Goal: Information Seeking & Learning: Learn about a topic

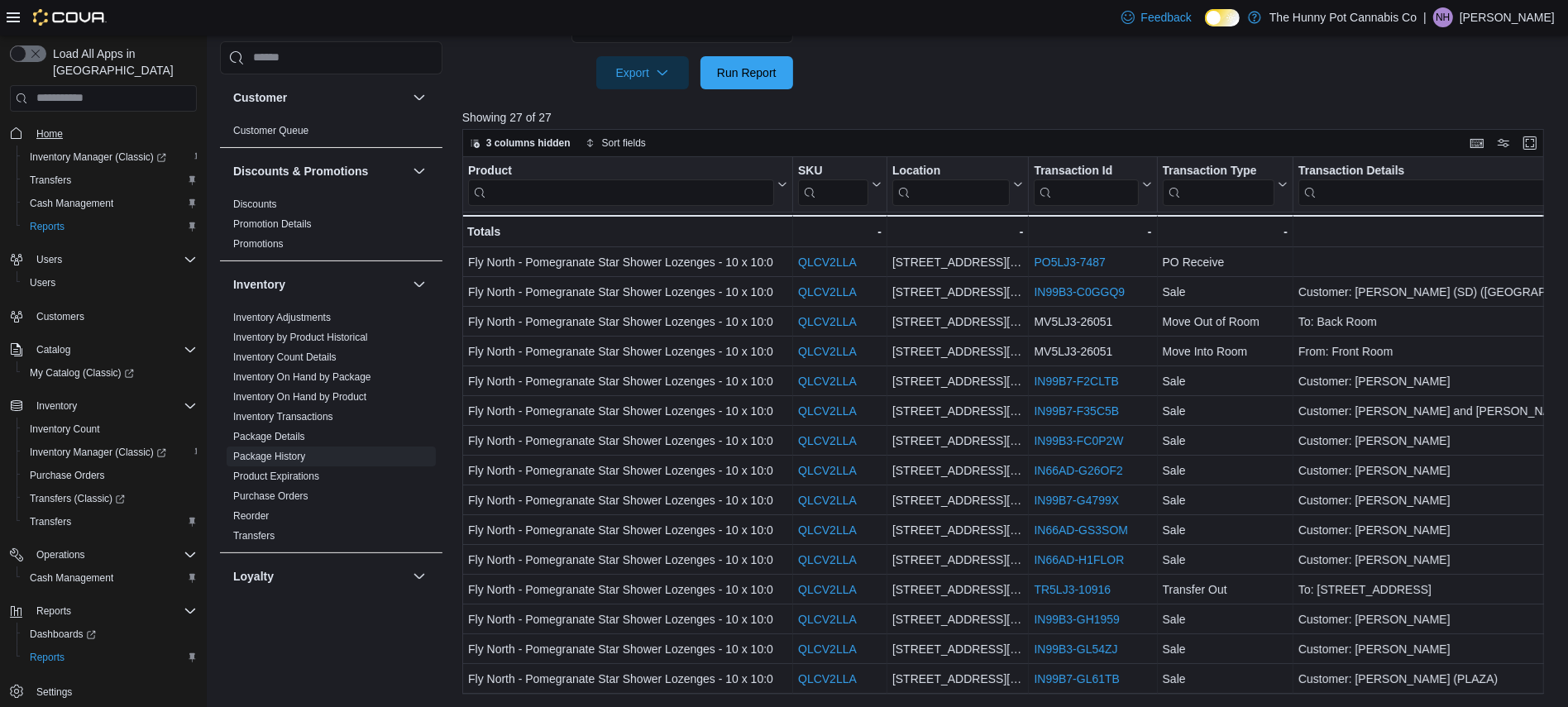
scroll to position [282, 0]
click at [59, 127] on span "Home" at bounding box center [49, 133] width 27 height 13
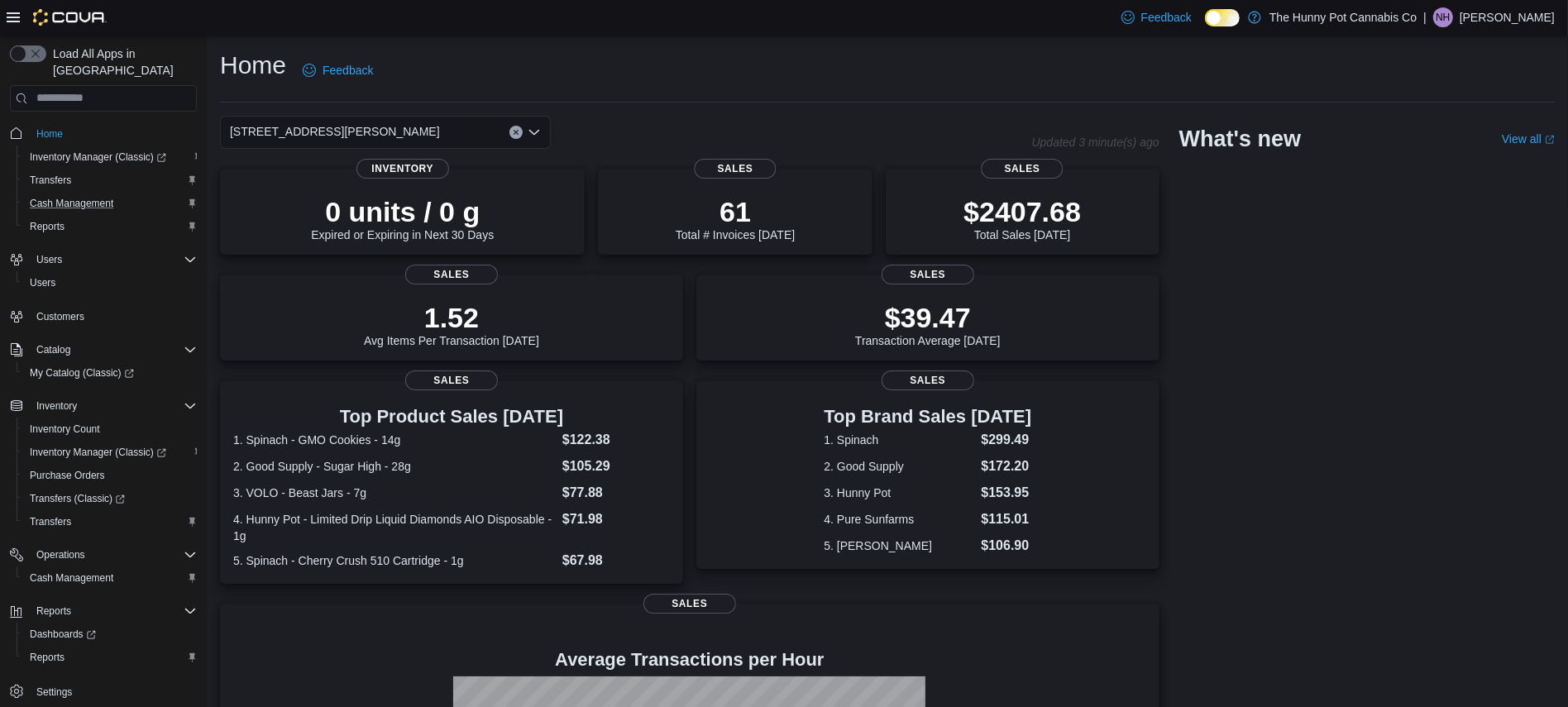
click at [123, 194] on div "Cash Management" at bounding box center [110, 204] width 173 height 20
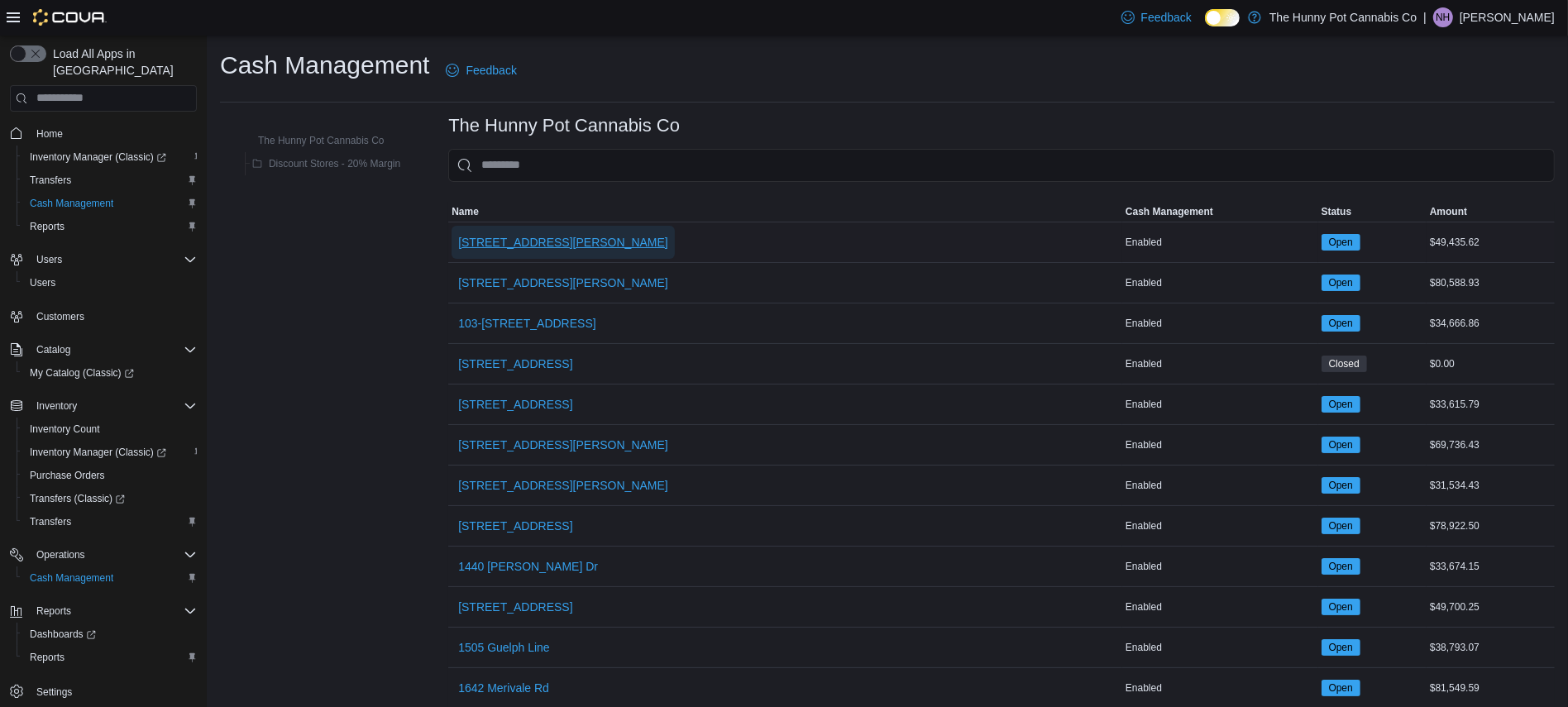
click at [520, 249] on span "[STREET_ADDRESS][PERSON_NAME]" at bounding box center [562, 242] width 210 height 17
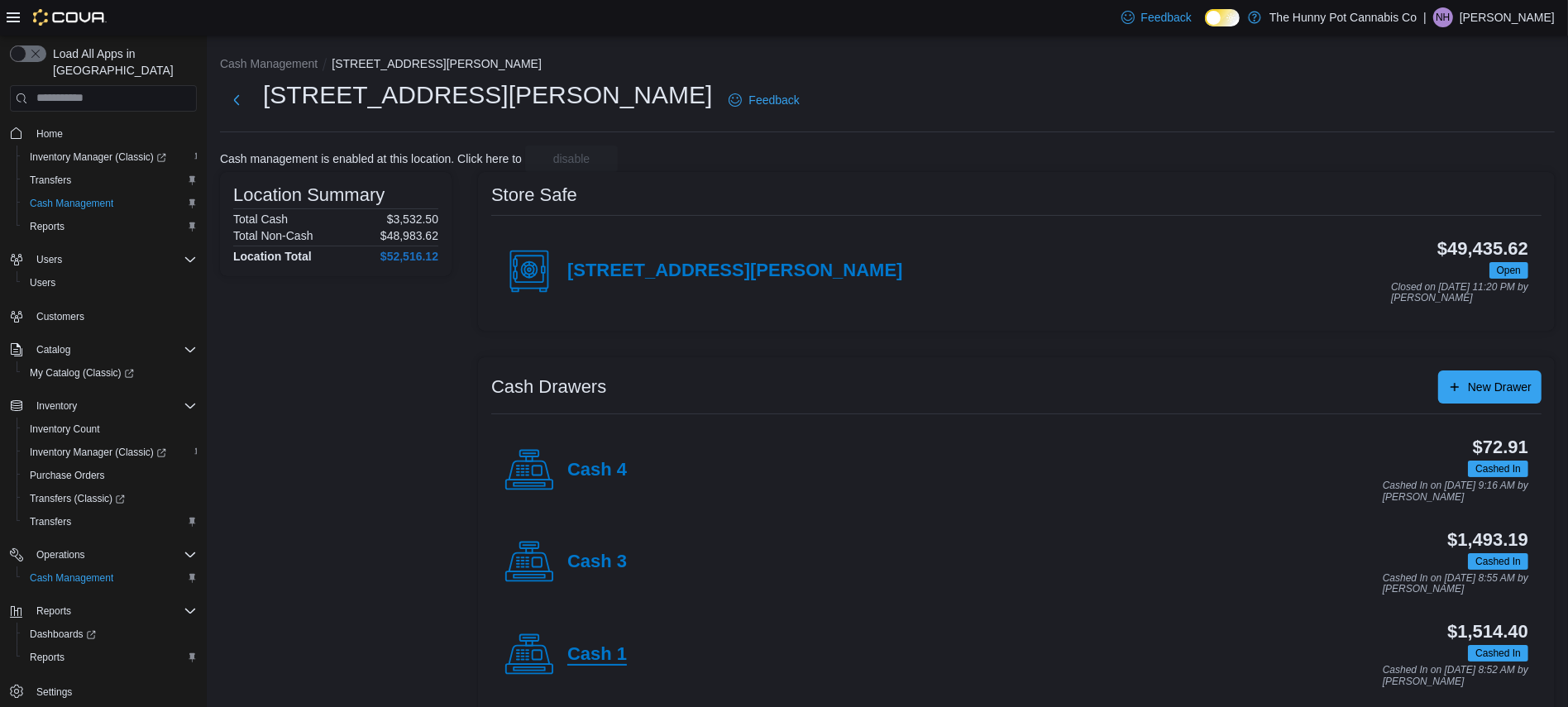
click at [602, 655] on h4 "Cash 1" at bounding box center [596, 655] width 59 height 22
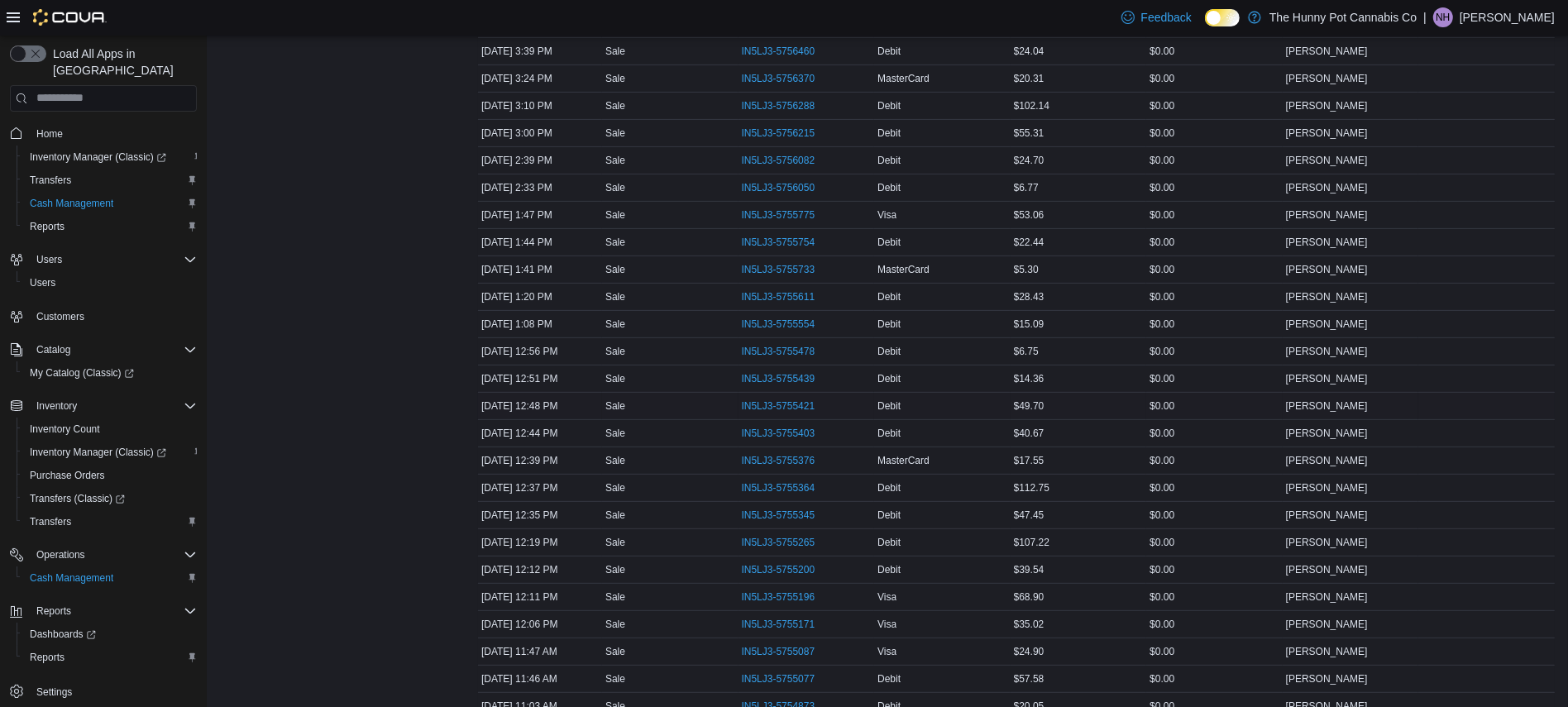
scroll to position [575, 0]
click at [765, 631] on span "IN5LJ3-5755171" at bounding box center [787, 621] width 91 height 20
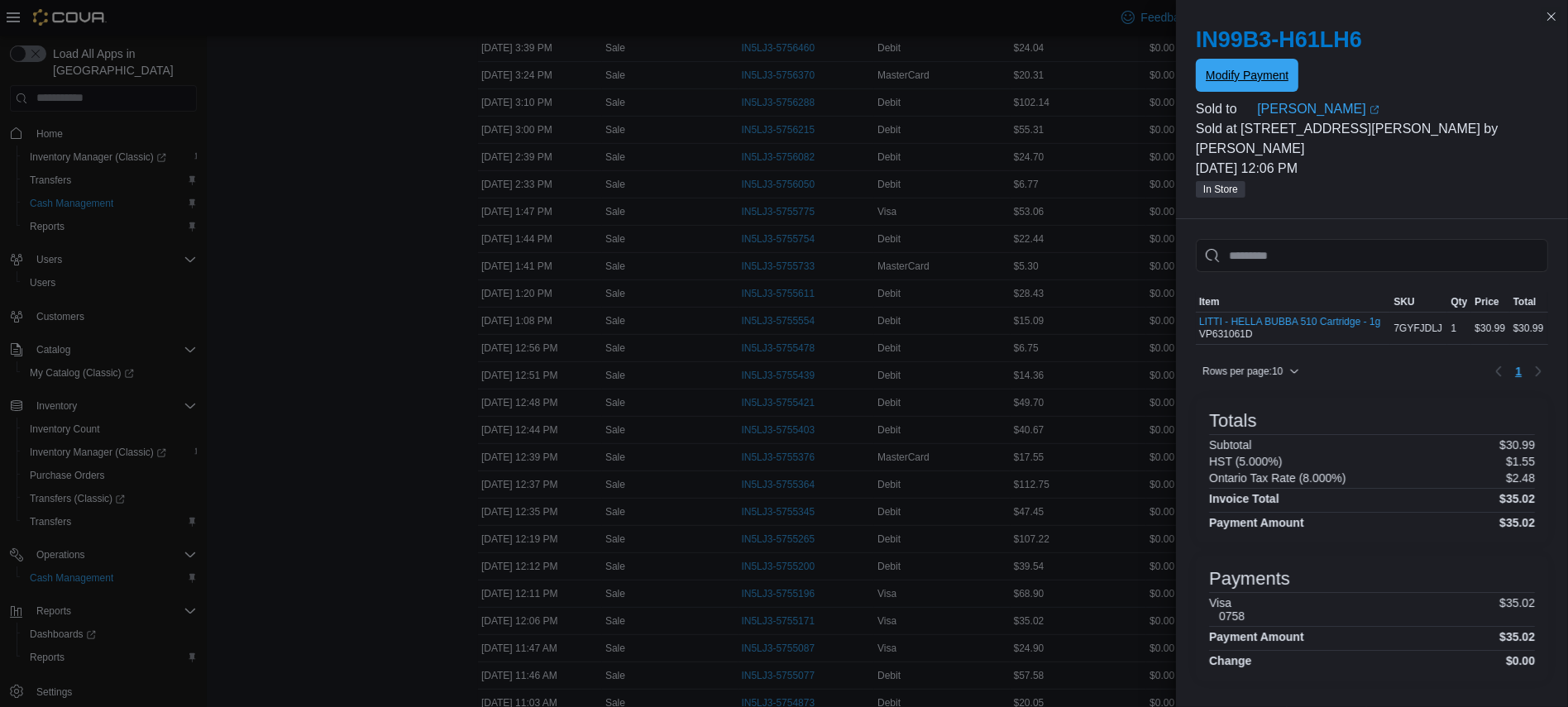
click at [1240, 79] on span "Modify Payment" at bounding box center [1247, 75] width 83 height 17
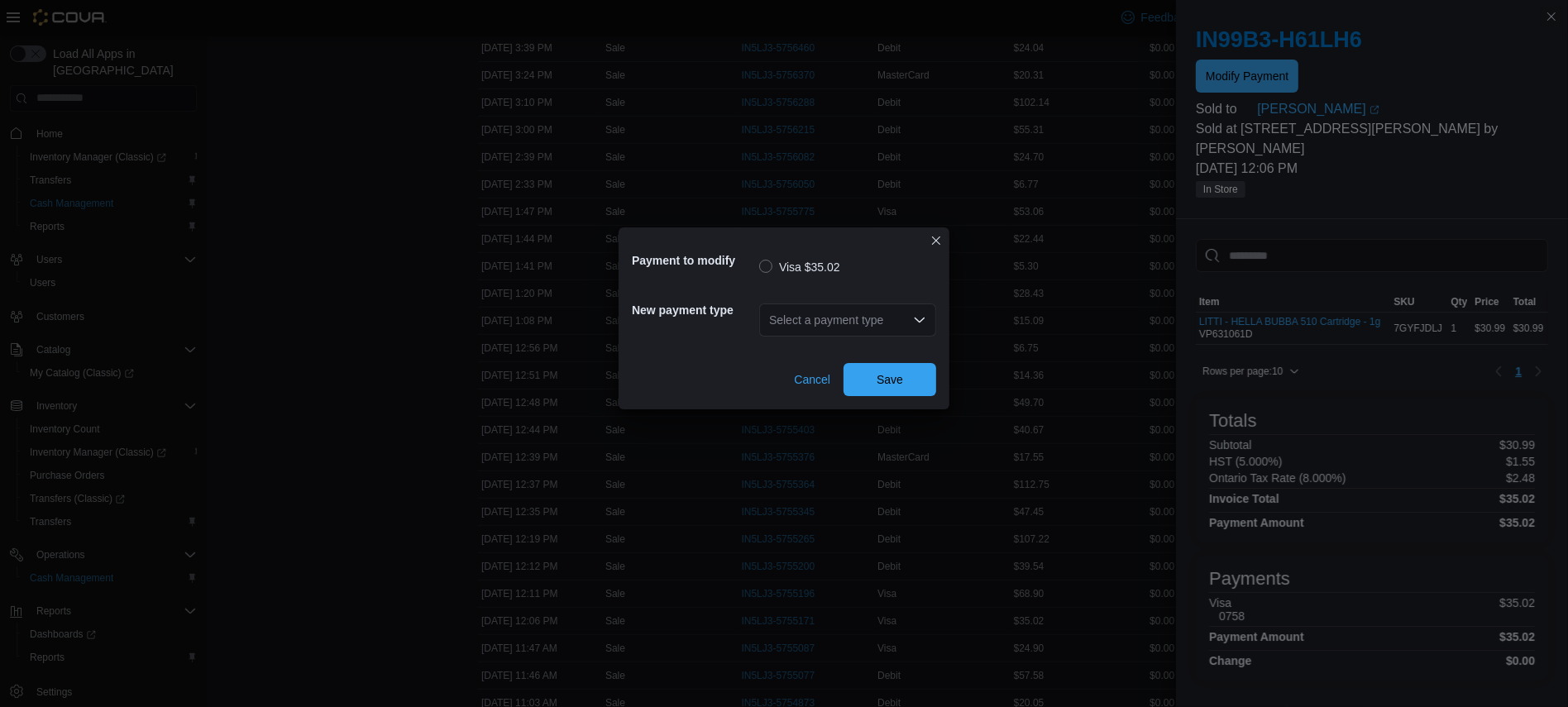
click at [884, 327] on div "Select a payment type" at bounding box center [847, 320] width 177 height 33
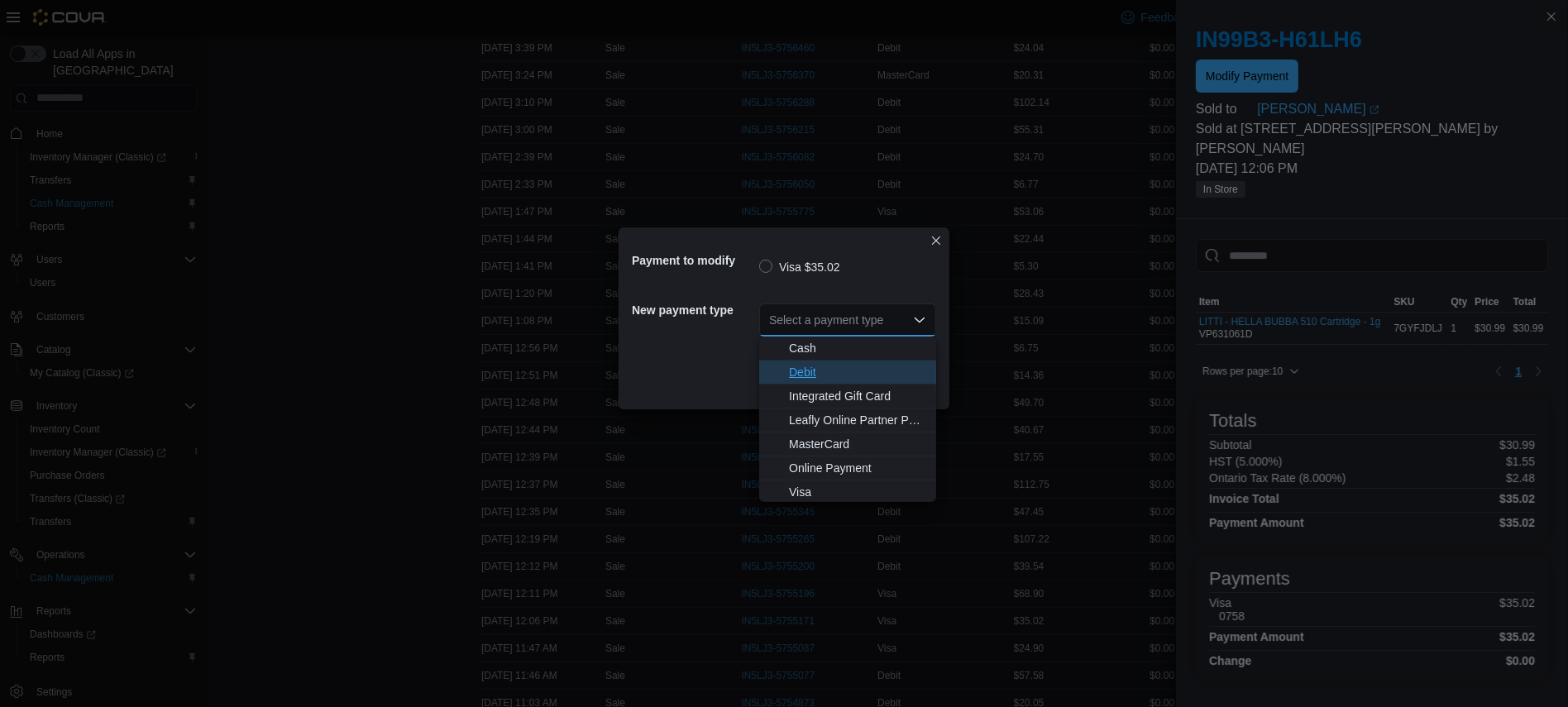
click at [861, 367] on span "Debit" at bounding box center [857, 372] width 137 height 17
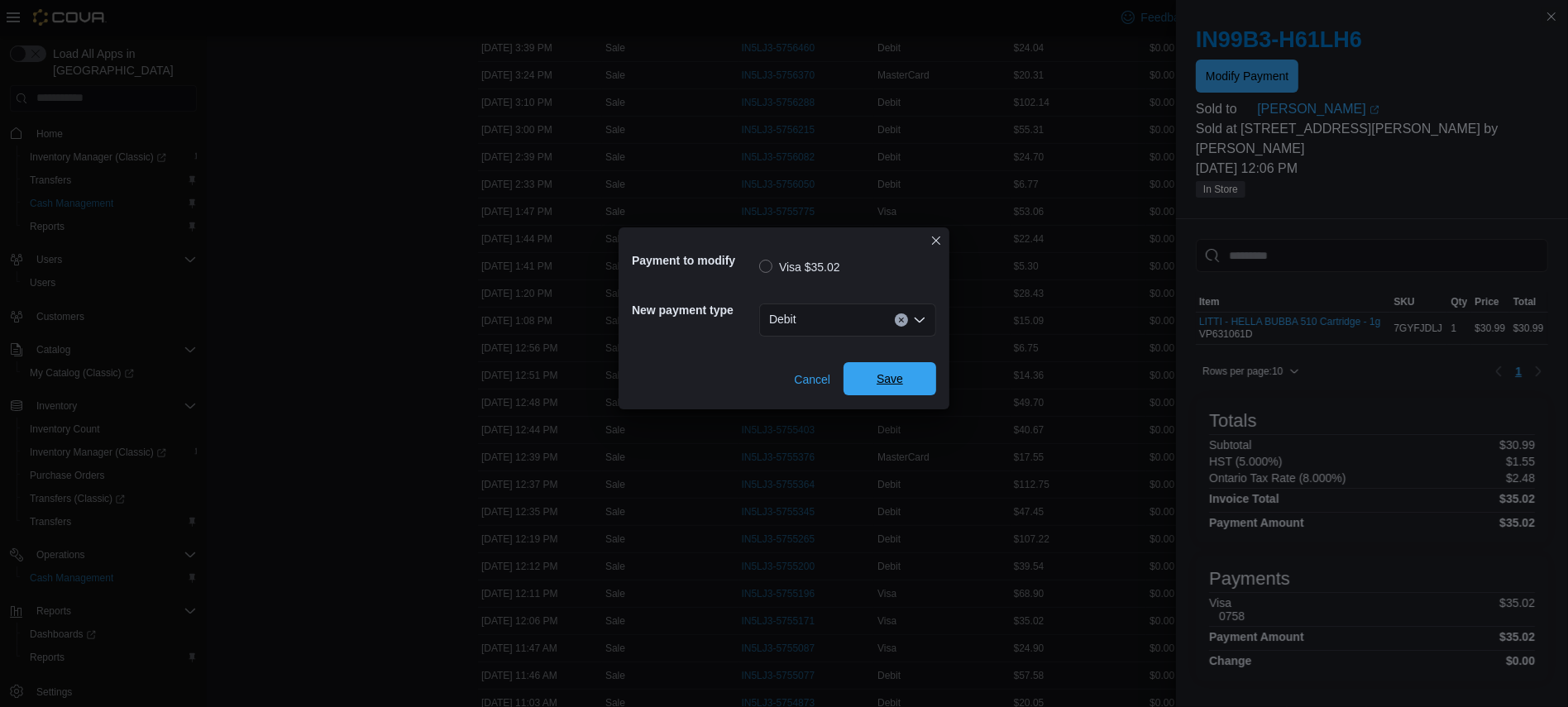
click at [898, 391] on span "Save" at bounding box center [890, 379] width 73 height 33
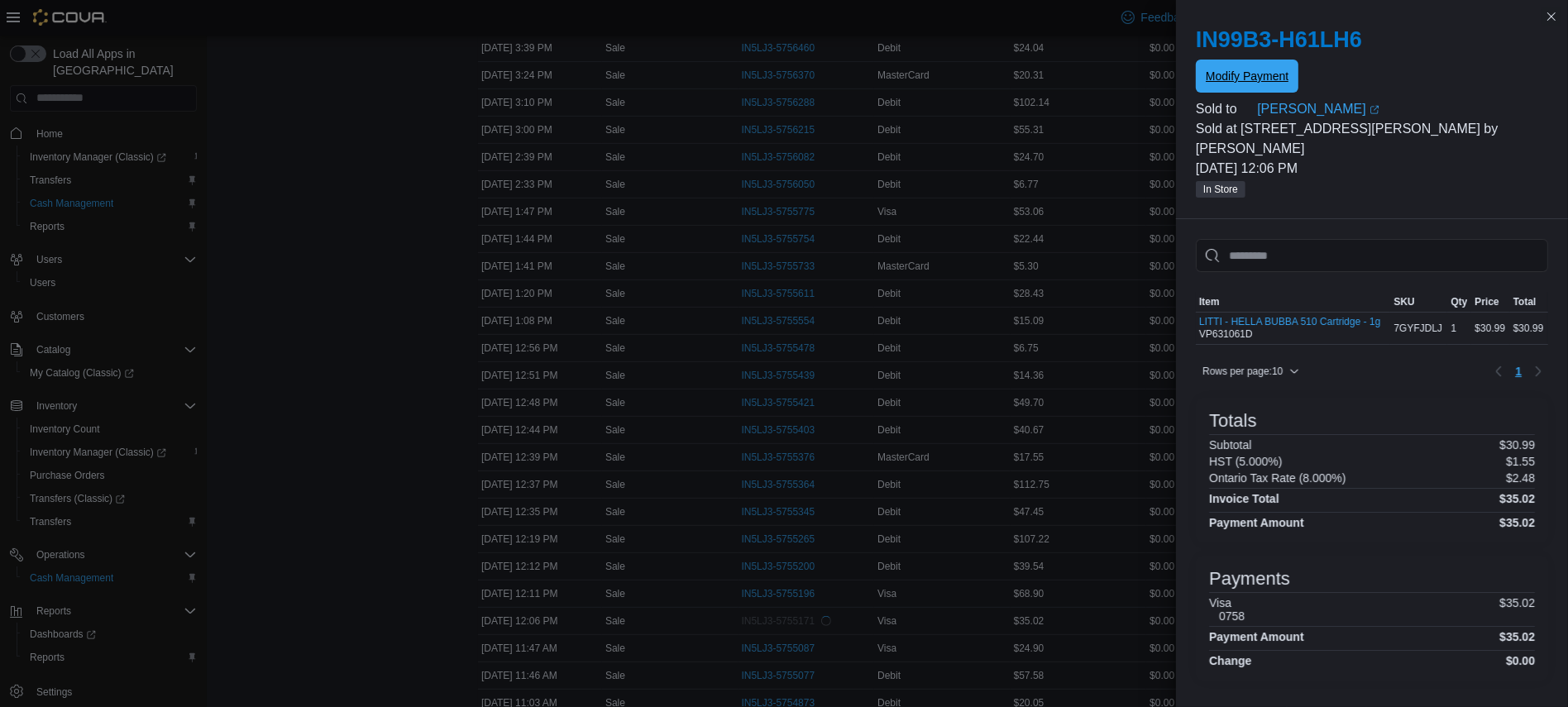
scroll to position [0, 0]
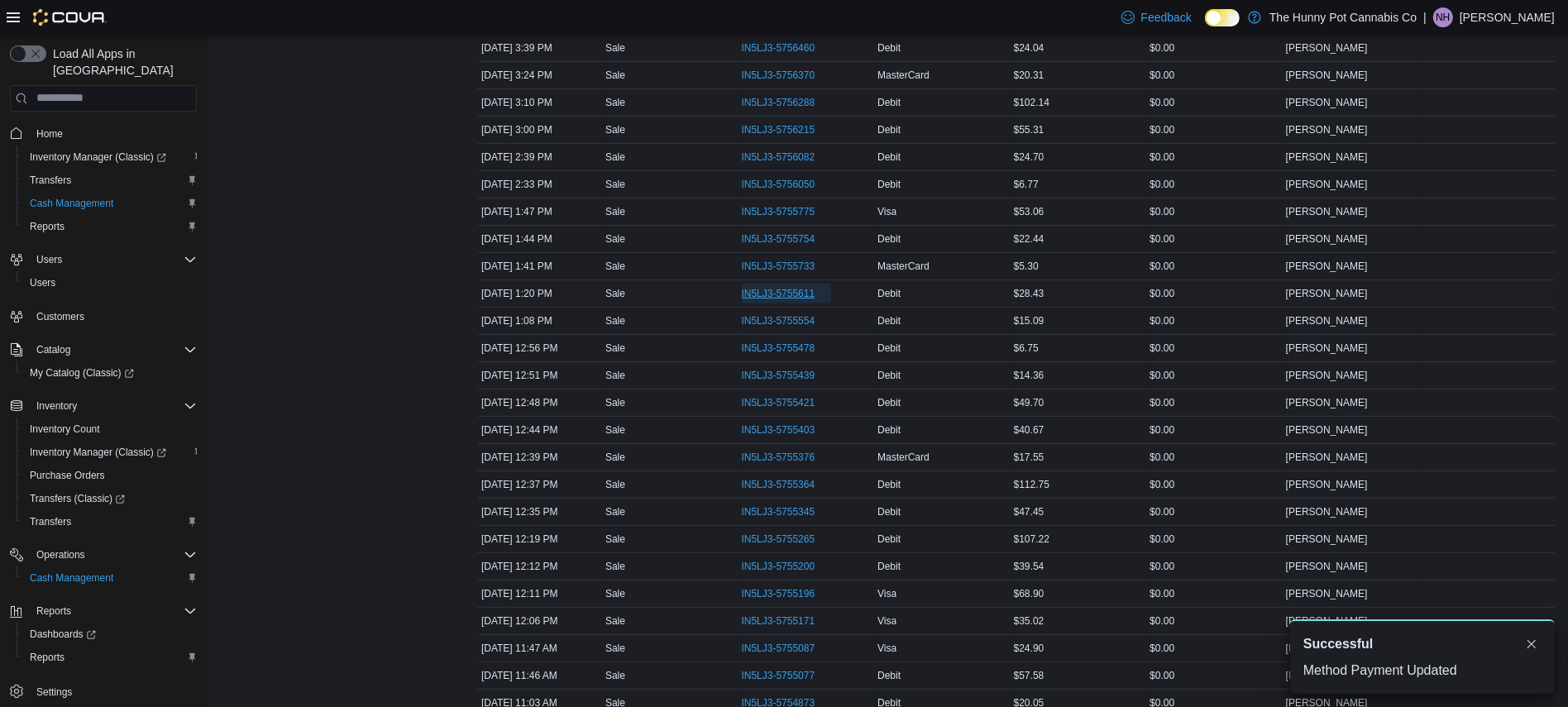
click at [786, 297] on span "IN5LJ3-5755611" at bounding box center [779, 293] width 74 height 13
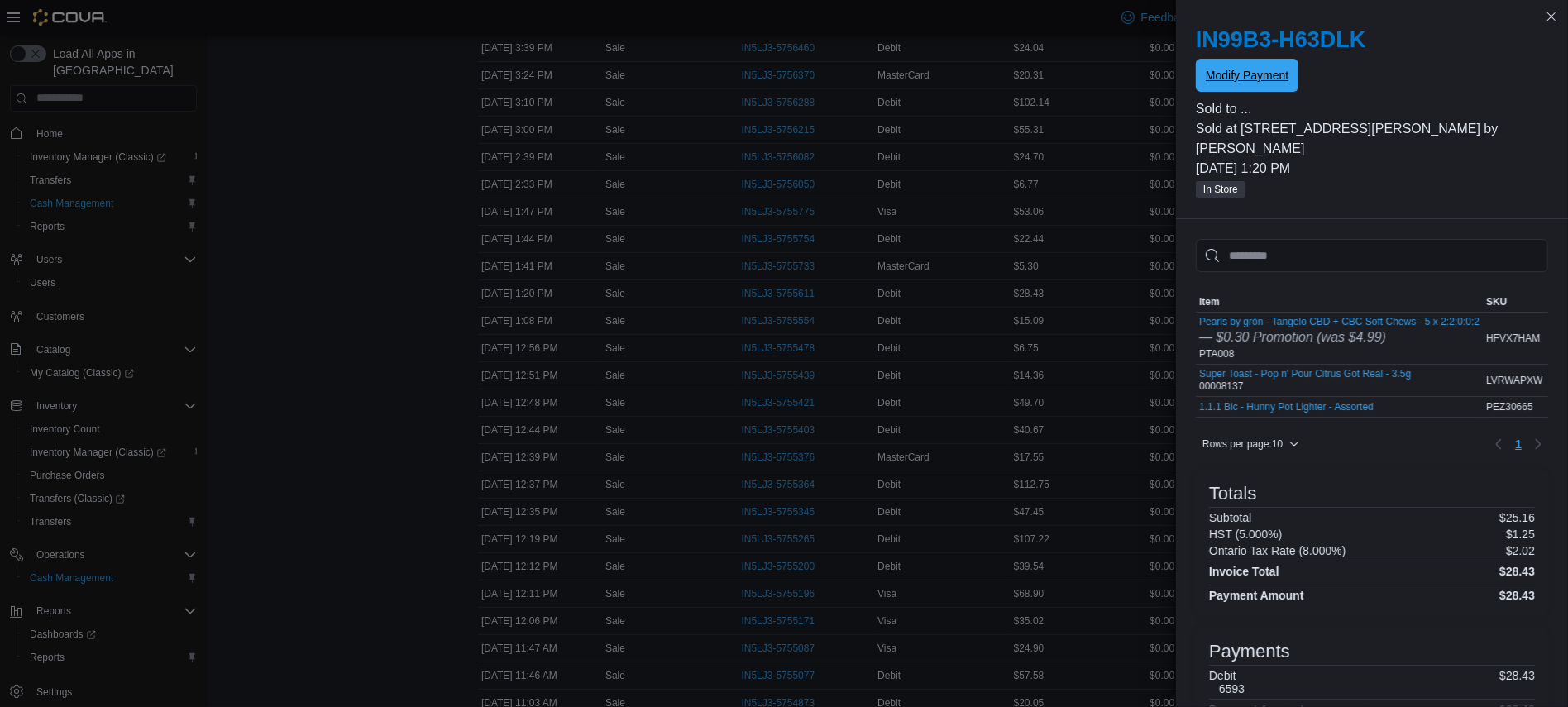
click at [1269, 86] on span "Modify Payment" at bounding box center [1247, 76] width 83 height 33
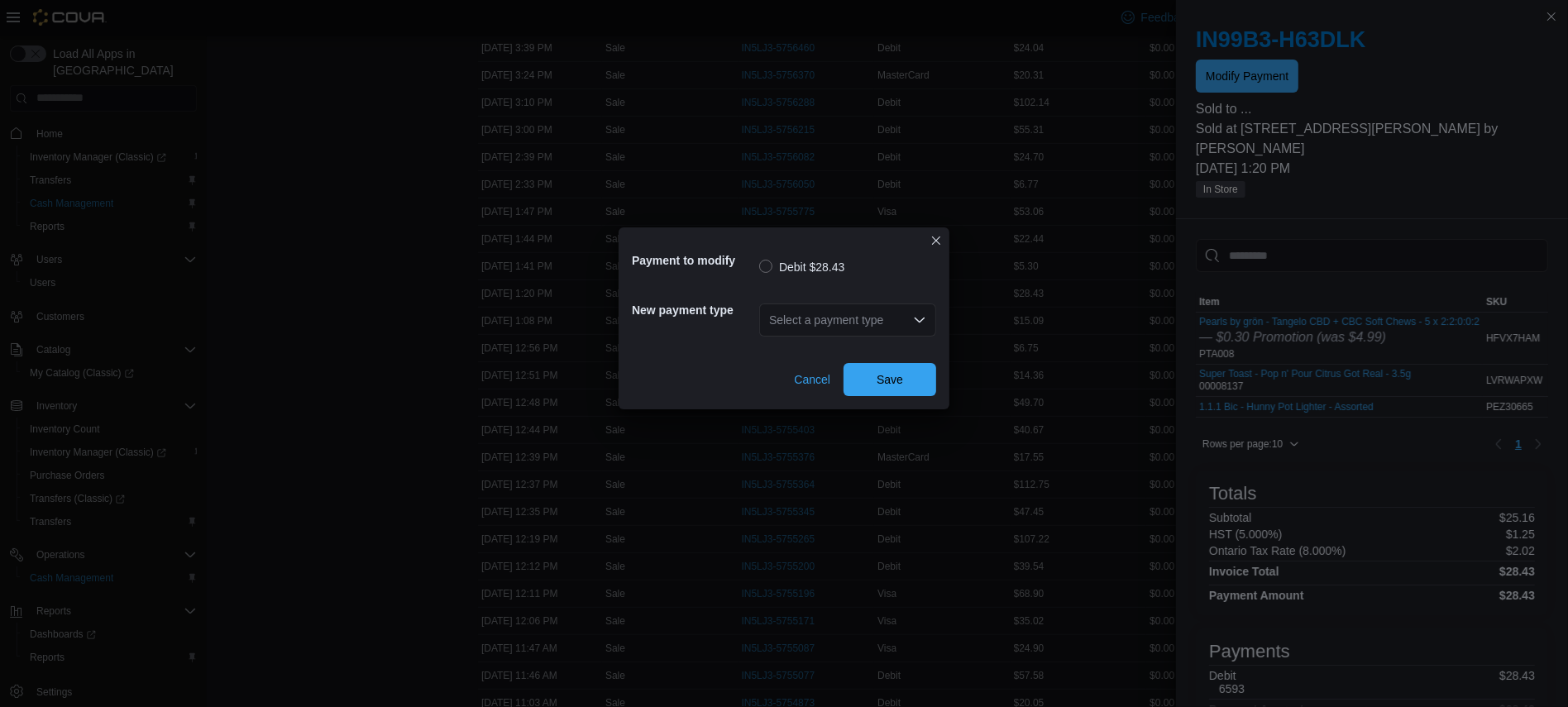
click at [899, 318] on div "Select a payment type" at bounding box center [847, 320] width 177 height 33
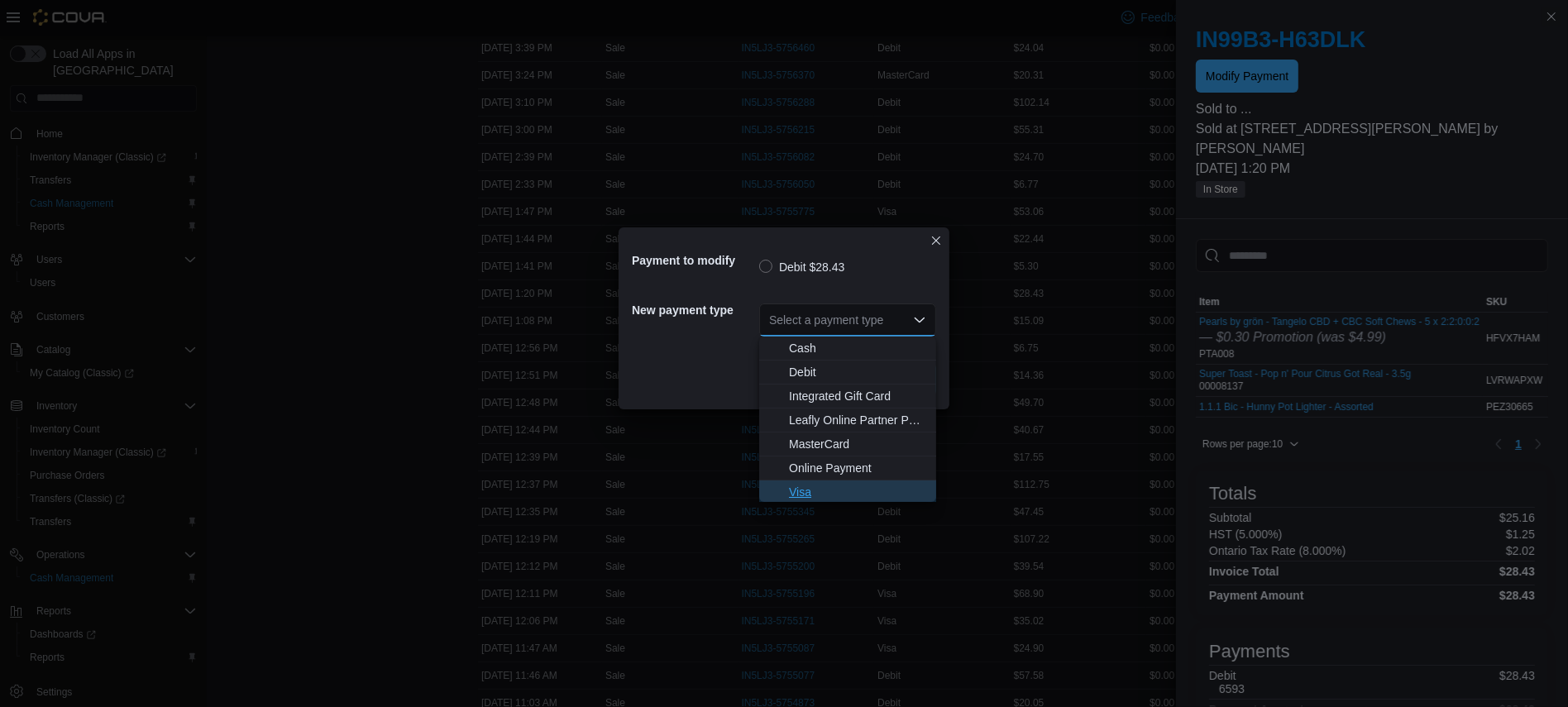
click at [834, 484] on span "Visa" at bounding box center [857, 492] width 137 height 17
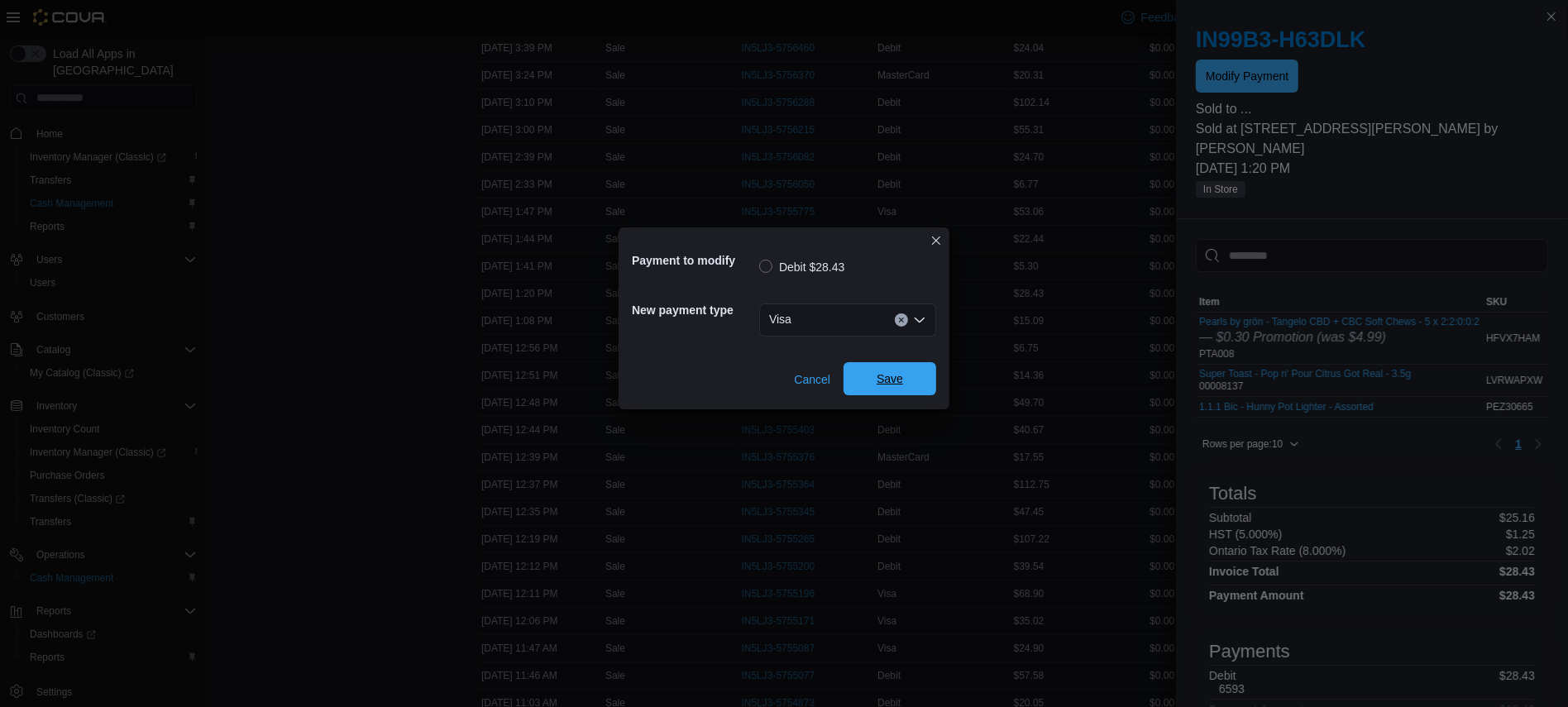
click at [912, 377] on span "Save" at bounding box center [890, 379] width 73 height 33
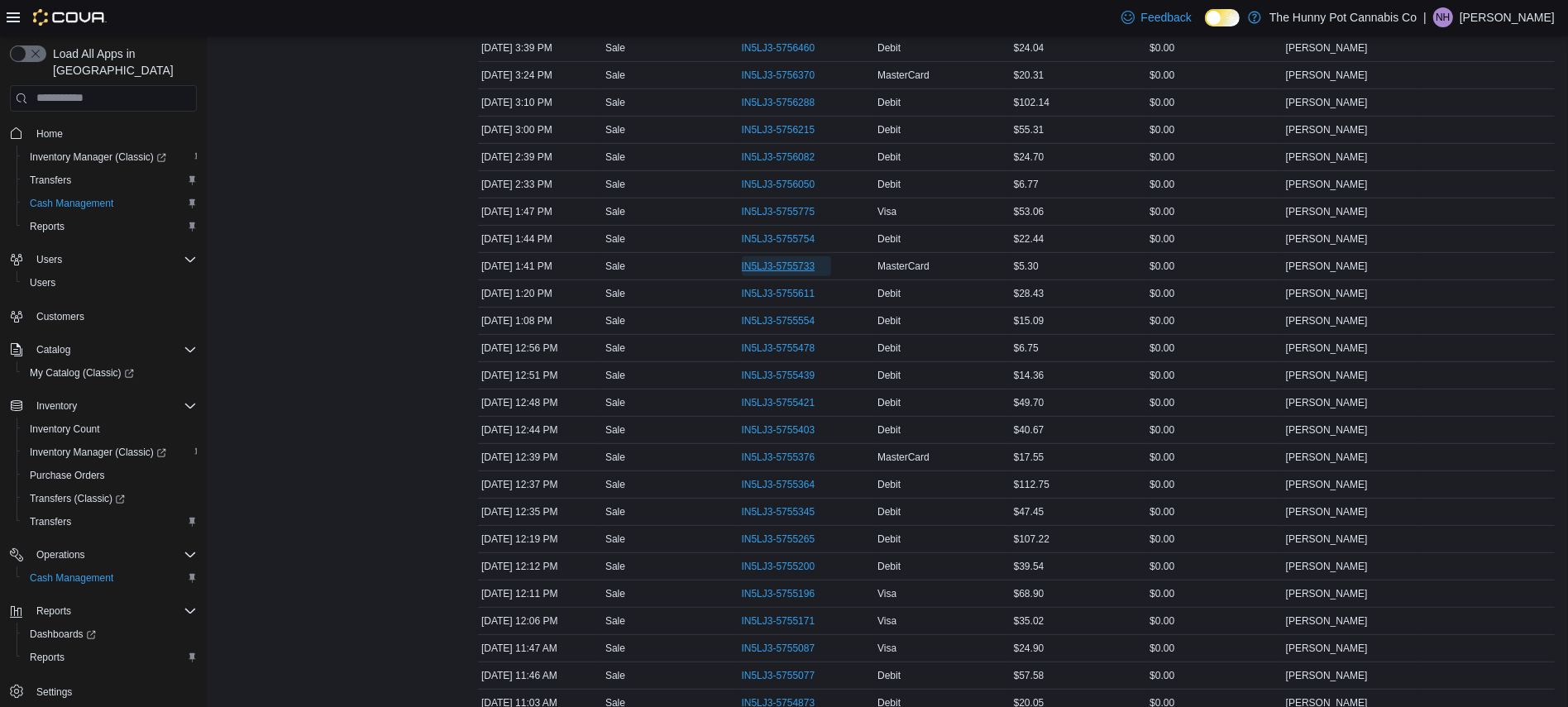
click at [773, 272] on span "IN5LJ3-5755733" at bounding box center [779, 266] width 74 height 13
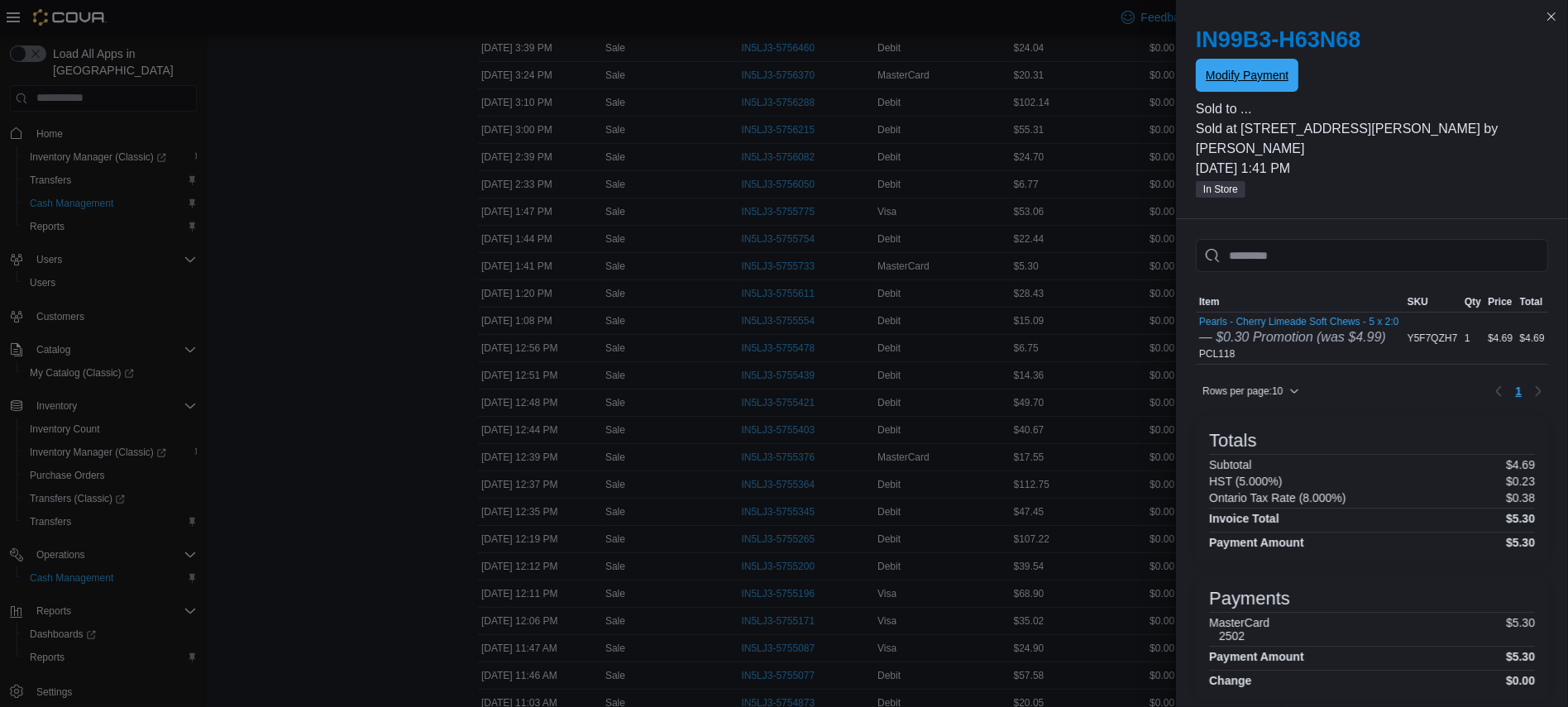
click at [1270, 66] on span "Modify Payment" at bounding box center [1247, 76] width 83 height 33
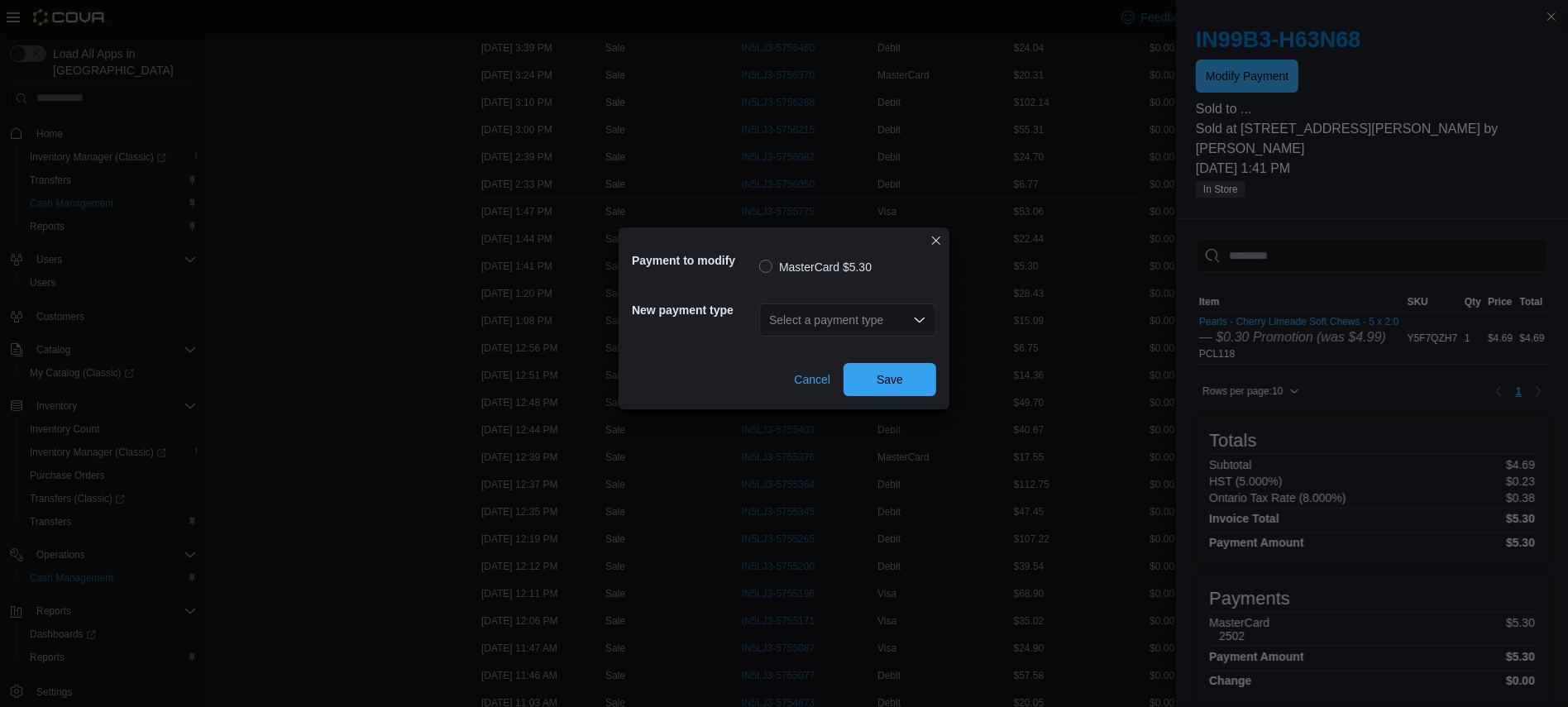
click at [872, 317] on div "Select a payment type" at bounding box center [847, 320] width 177 height 33
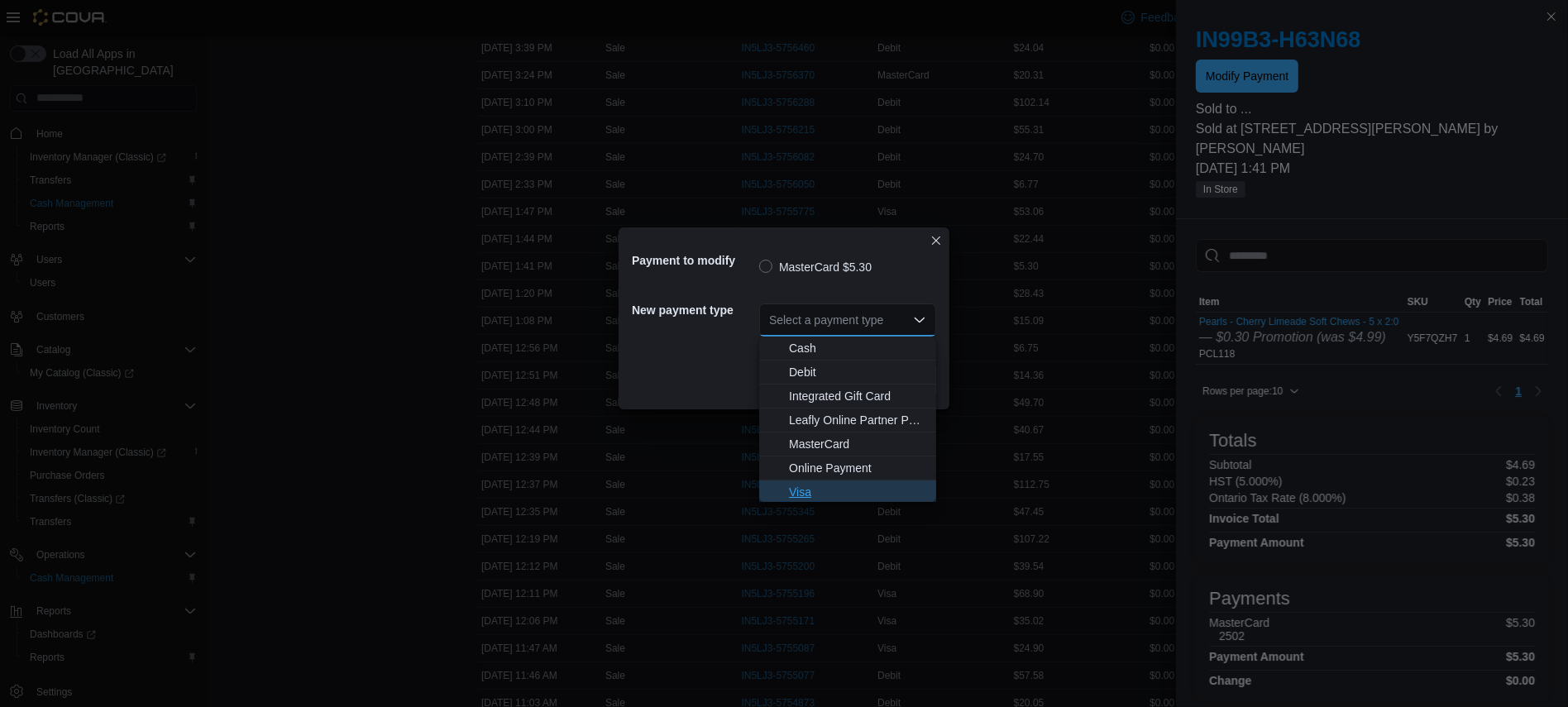
click at [836, 497] on span "Visa" at bounding box center [857, 492] width 137 height 17
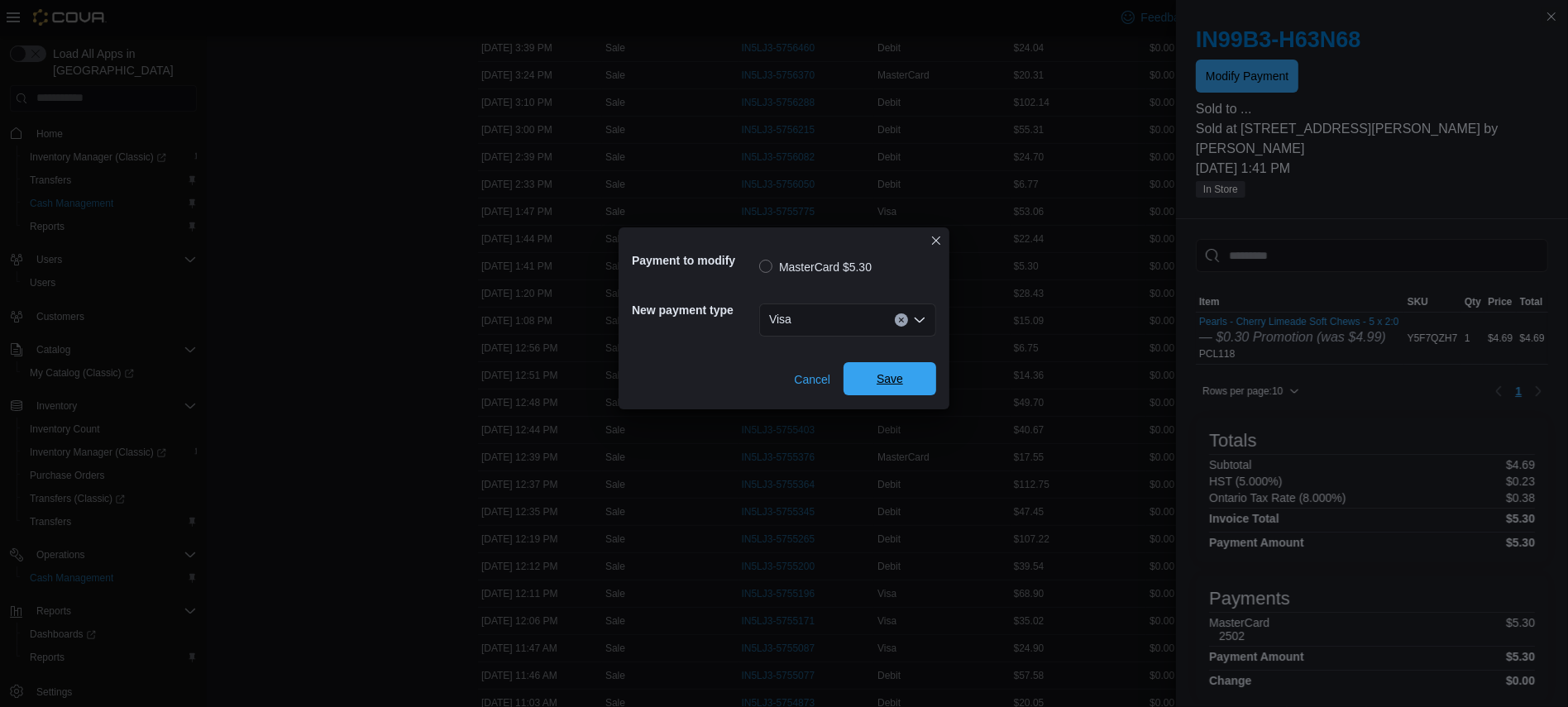
click at [910, 380] on span "Save" at bounding box center [890, 379] width 73 height 33
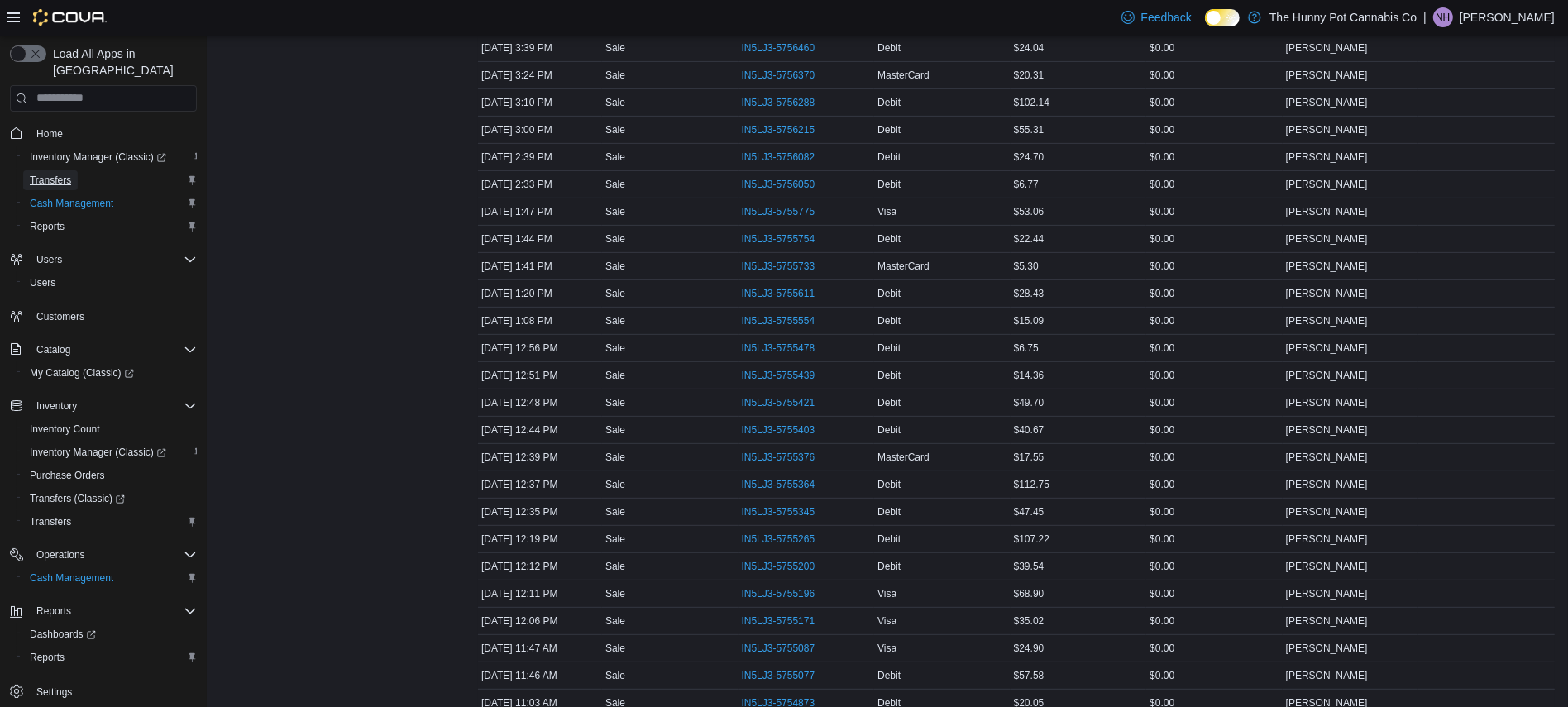
click at [56, 173] on span "Transfers" at bounding box center [50, 179] width 41 height 13
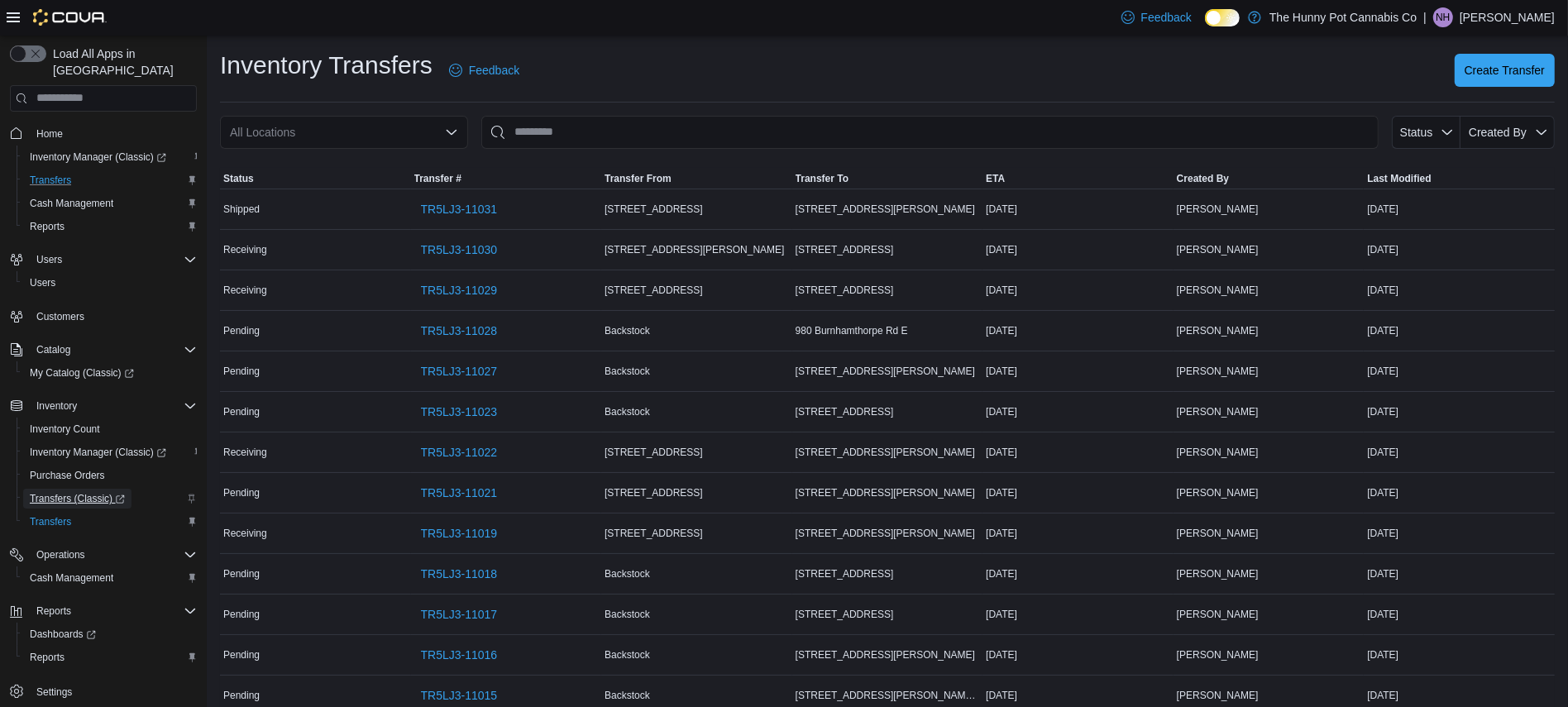
click at [79, 492] on span "Transfers (Classic)" at bounding box center [77, 498] width 95 height 13
click at [50, 127] on span "Home" at bounding box center [49, 133] width 27 height 13
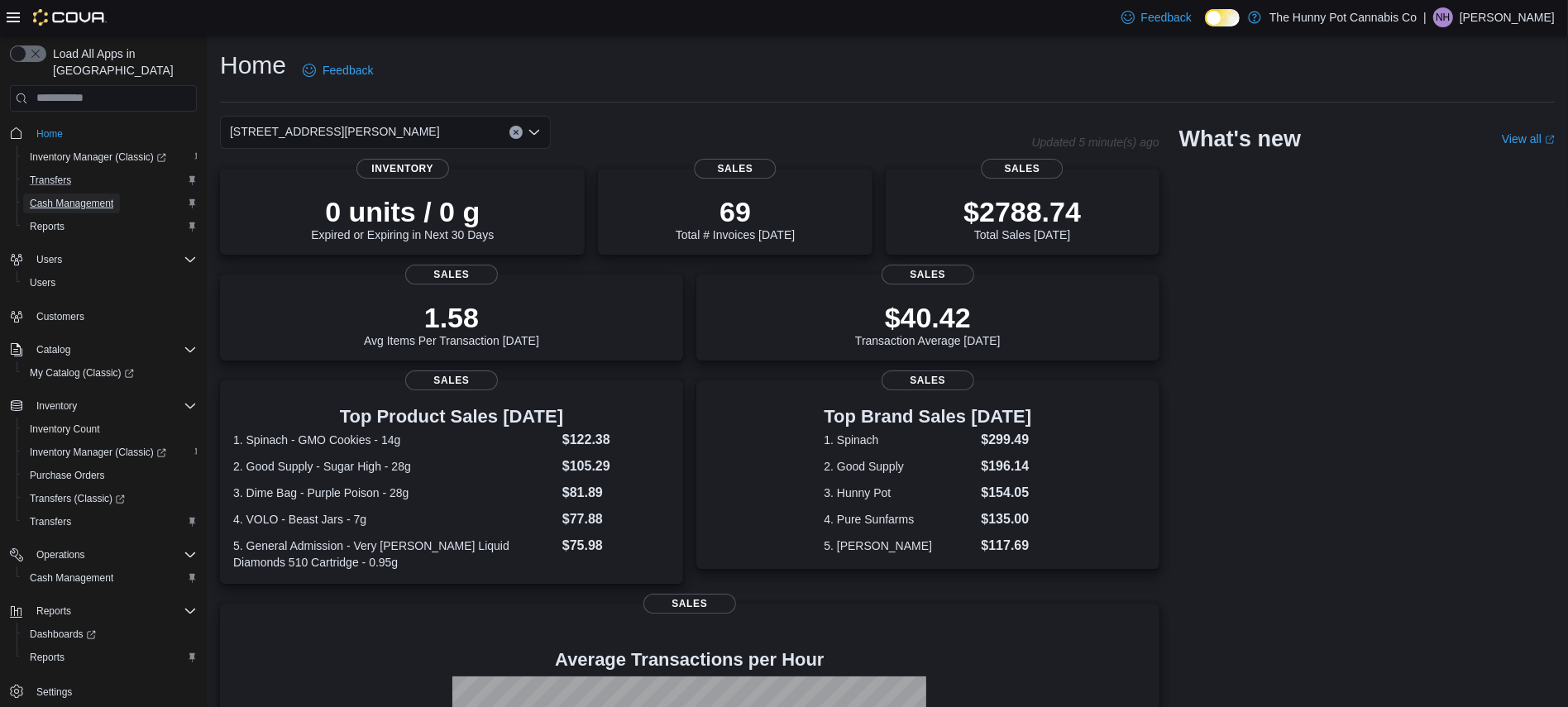
click at [76, 197] on span "Cash Management" at bounding box center [71, 203] width 84 height 13
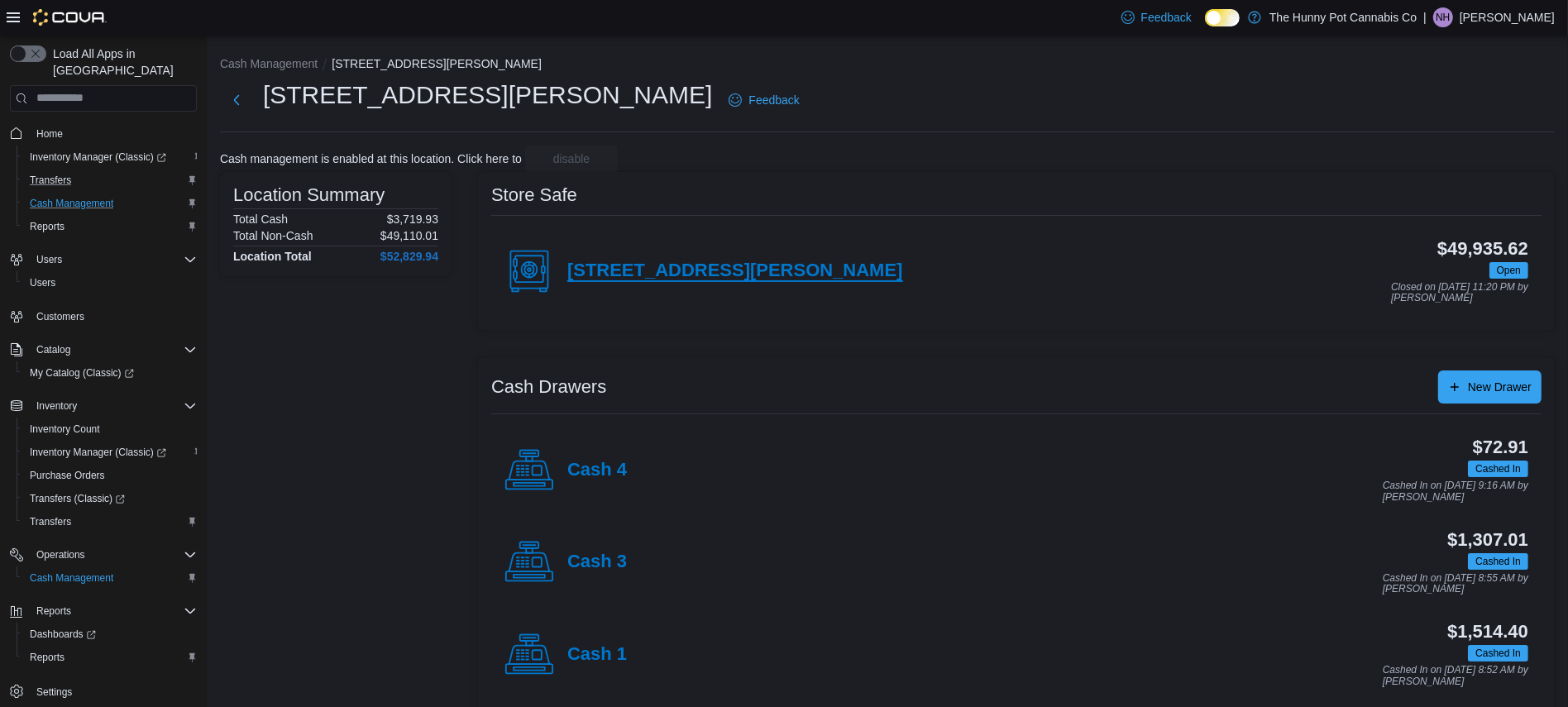
click at [653, 271] on h4 "[STREET_ADDRESS][PERSON_NAME]" at bounding box center [734, 272] width 336 height 22
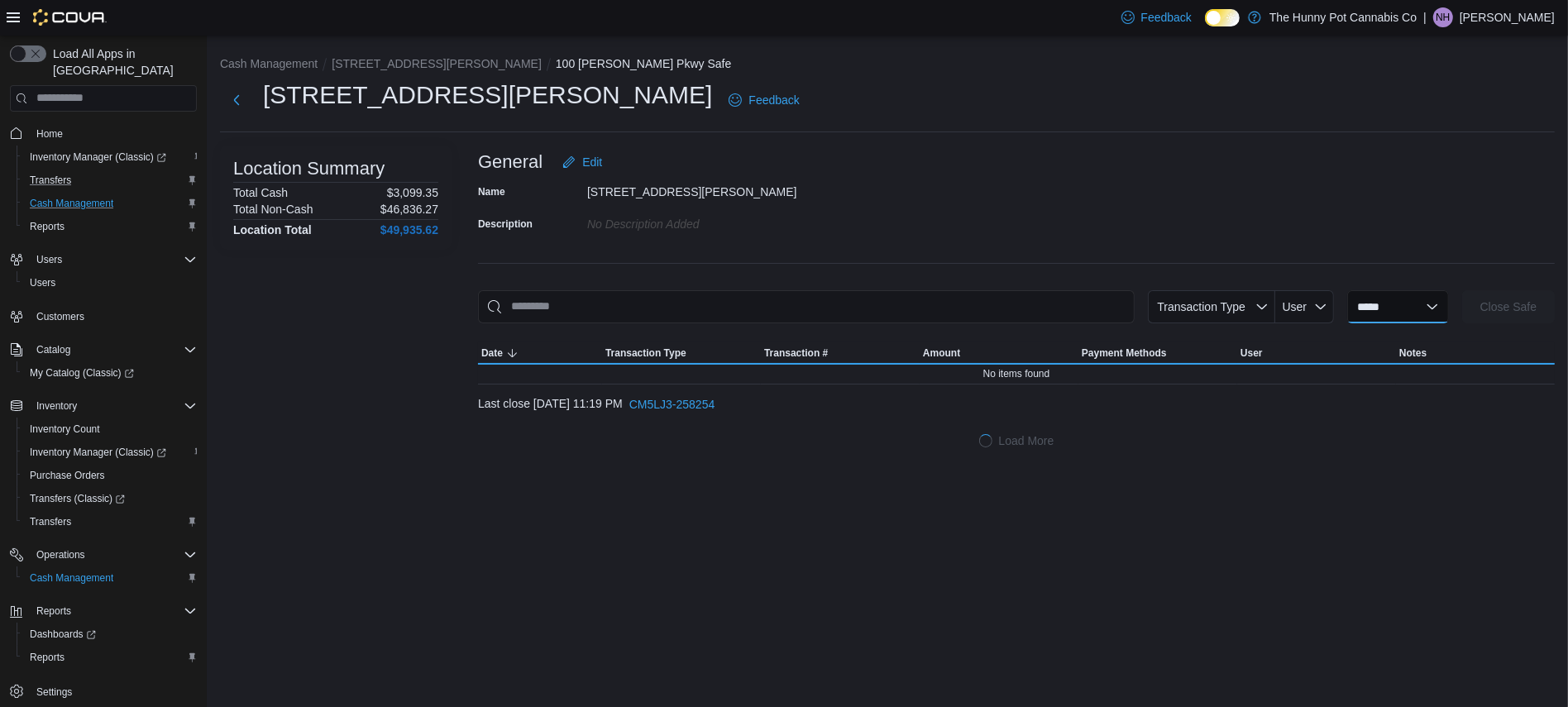
click at [1393, 313] on select "**********" at bounding box center [1398, 307] width 101 height 33
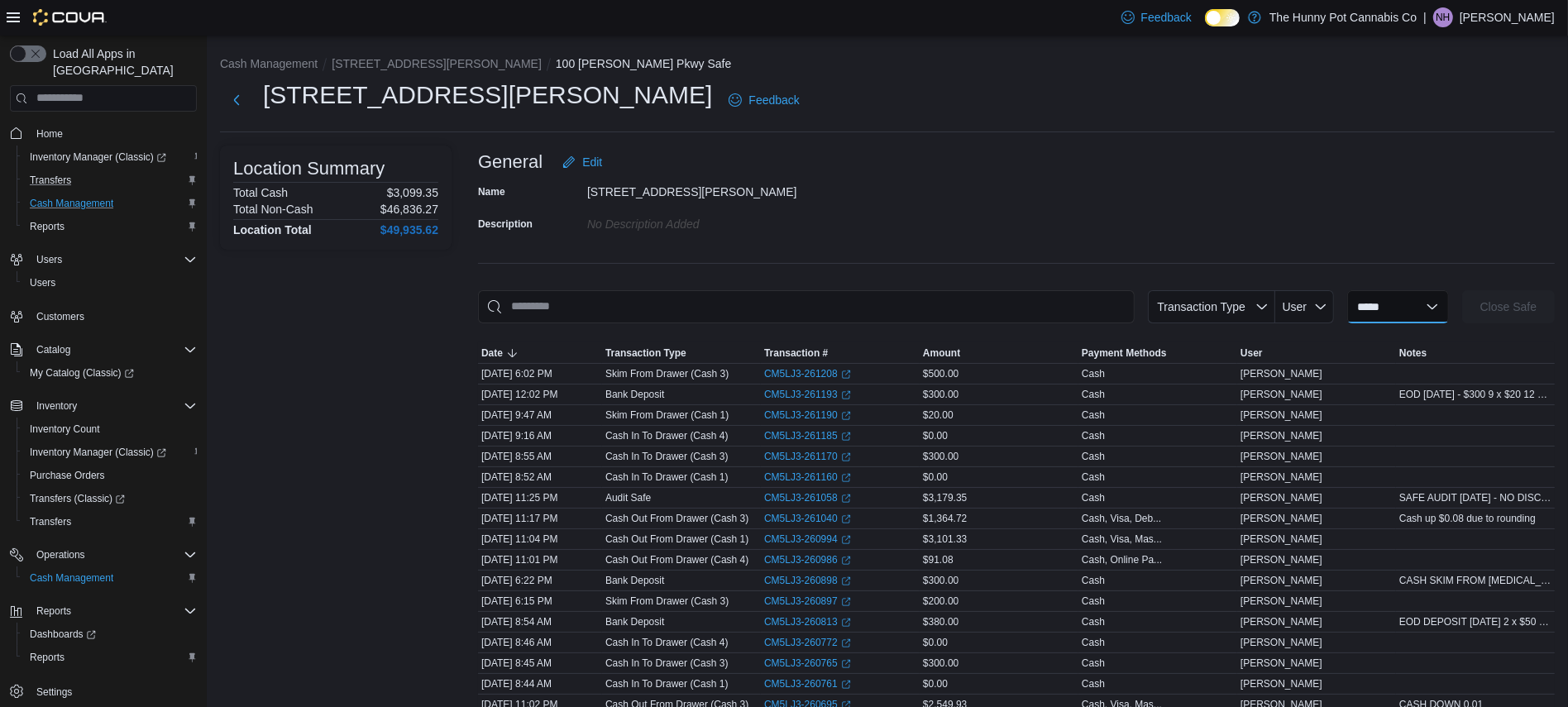
select select "**********"
click at [1348, 290] on select "**********" at bounding box center [1398, 307] width 101 height 33
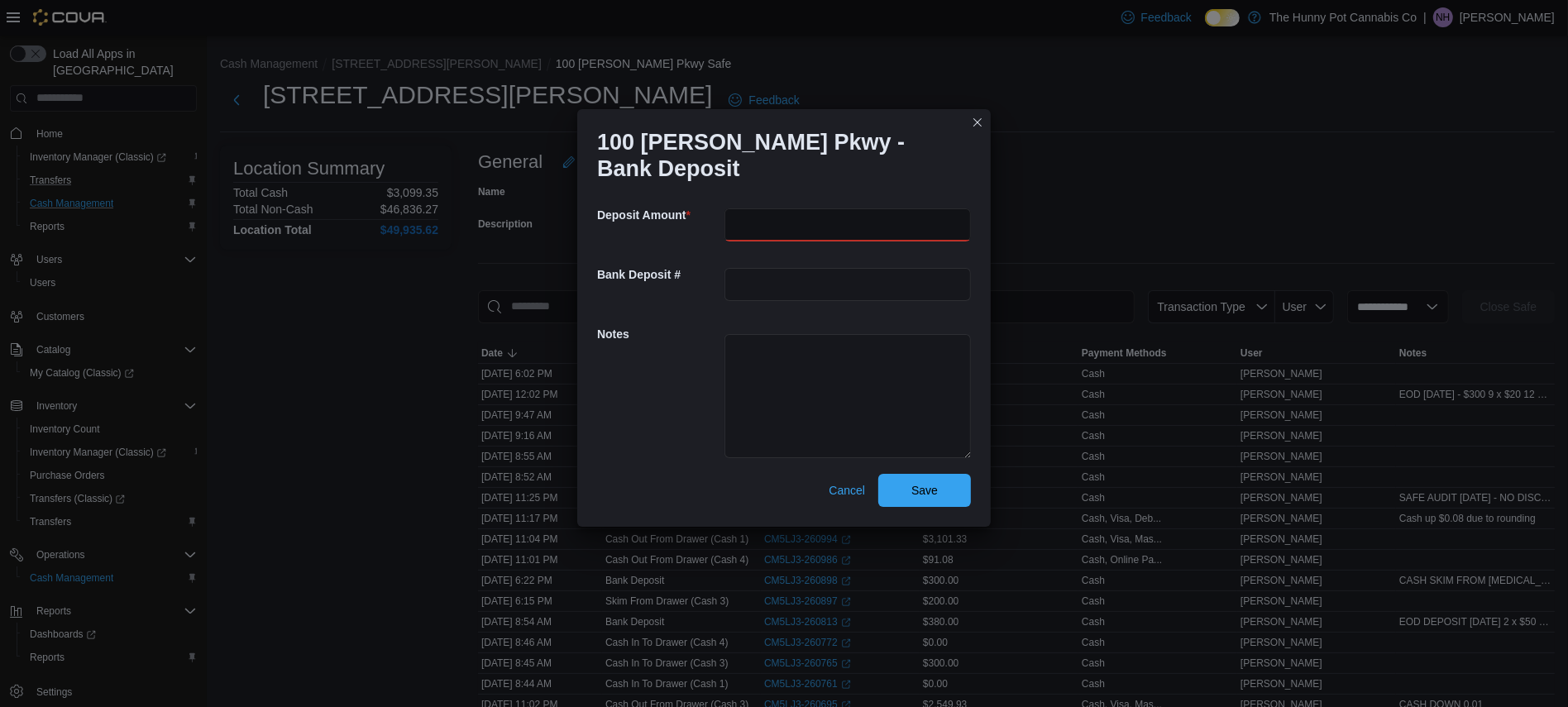
click at [930, 221] on input "number" at bounding box center [847, 225] width 246 height 33
type input "***"
click at [859, 375] on textarea at bounding box center [847, 396] width 246 height 124
type textarea "**********"
click at [944, 479] on span "Save" at bounding box center [924, 490] width 73 height 33
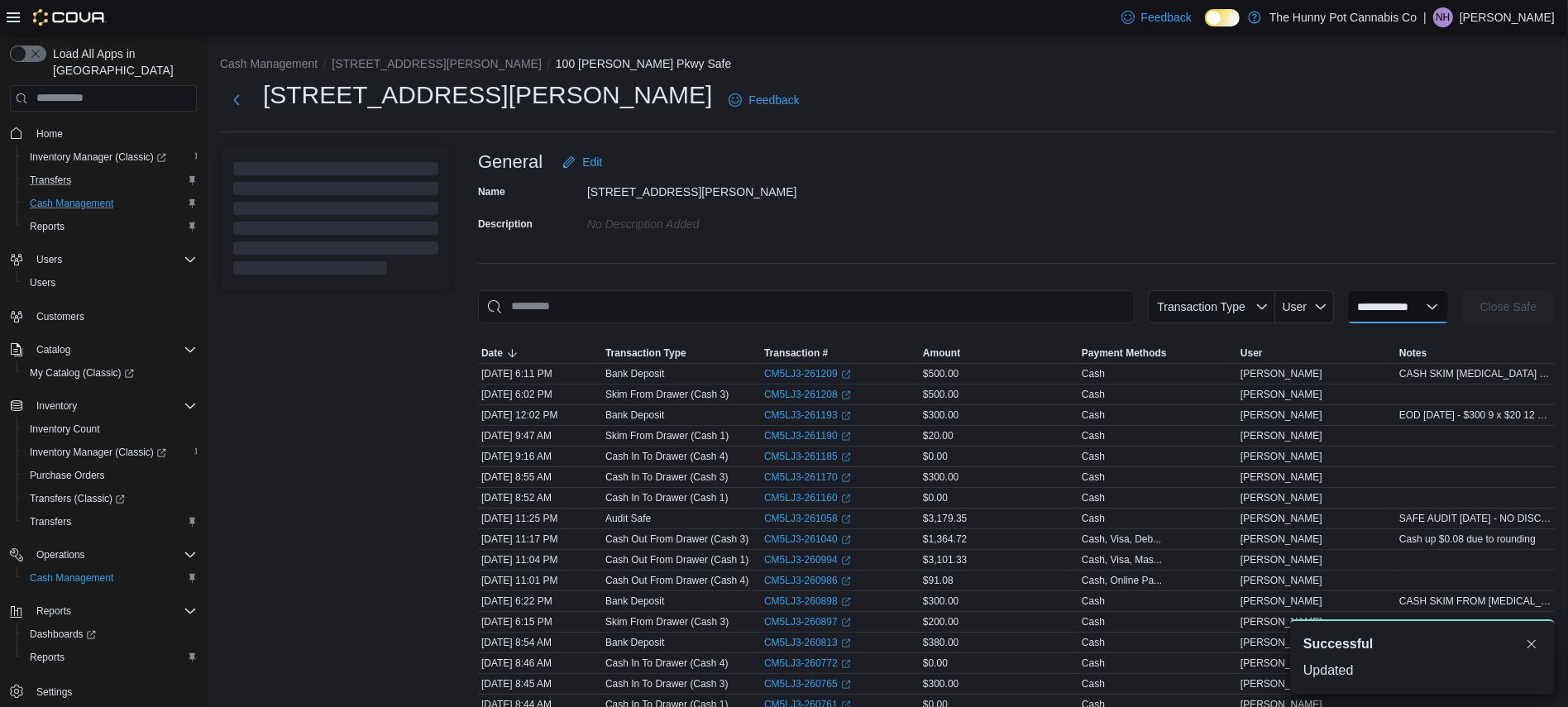
select select
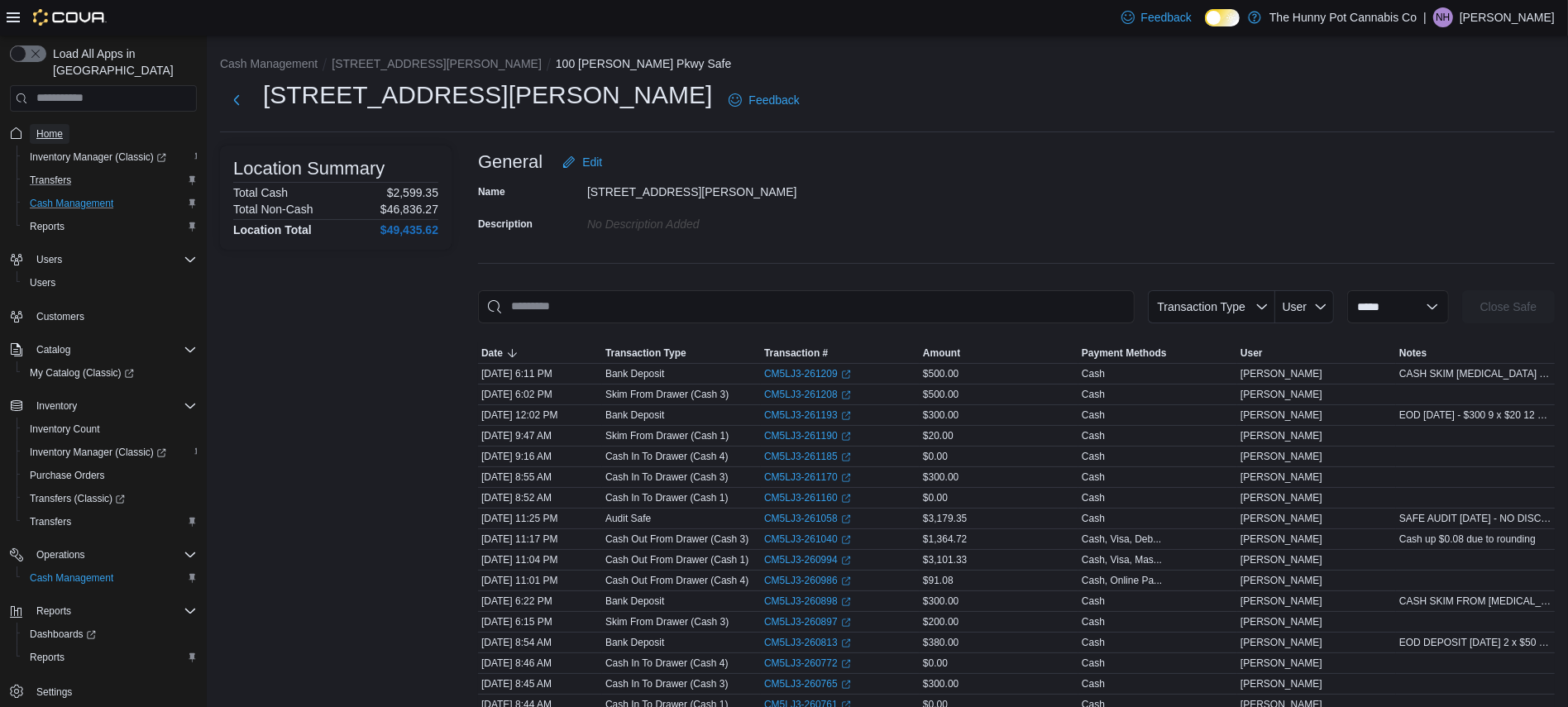
click at [52, 127] on span "Home" at bounding box center [49, 133] width 27 height 13
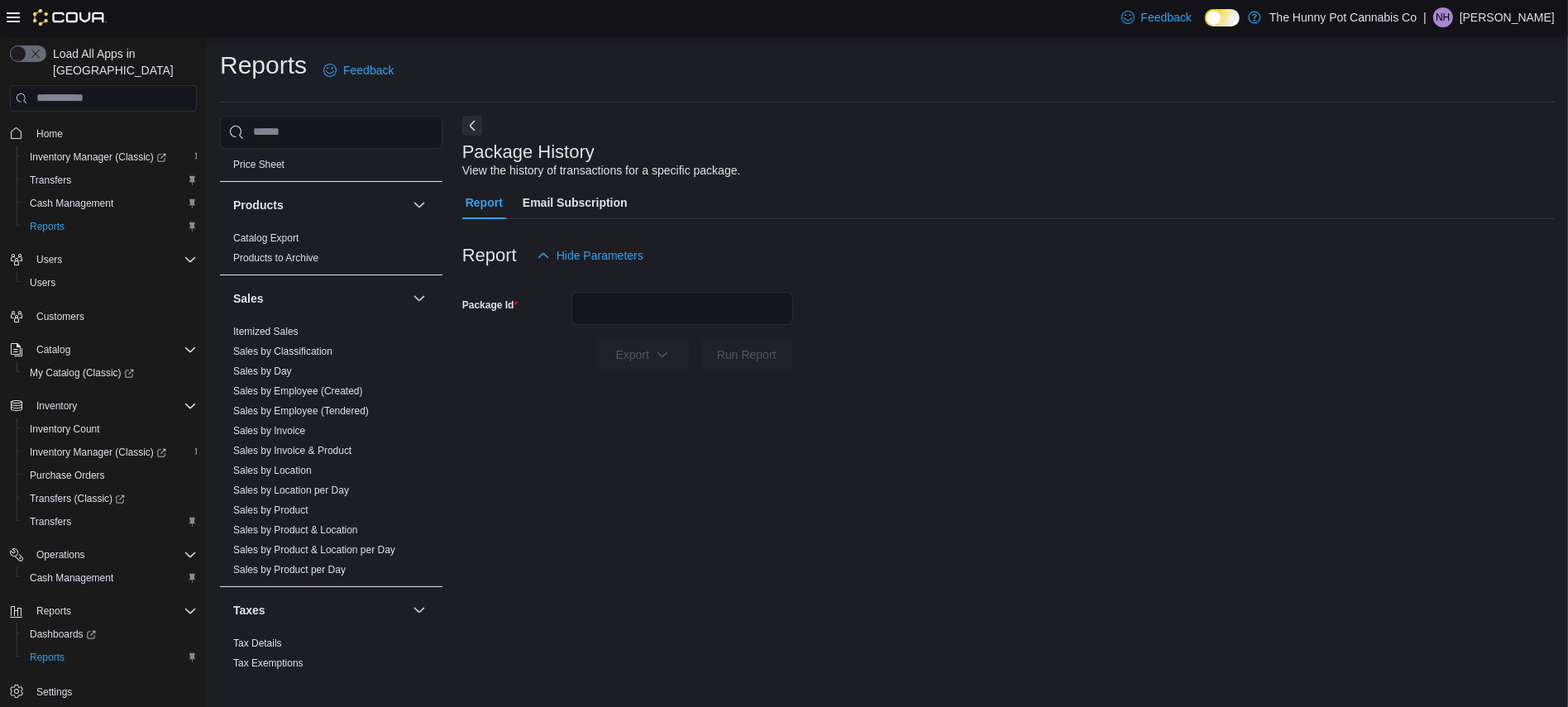
scroll to position [688, 0]
click at [277, 431] on link "Sales by Invoice" at bounding box center [269, 429] width 72 height 12
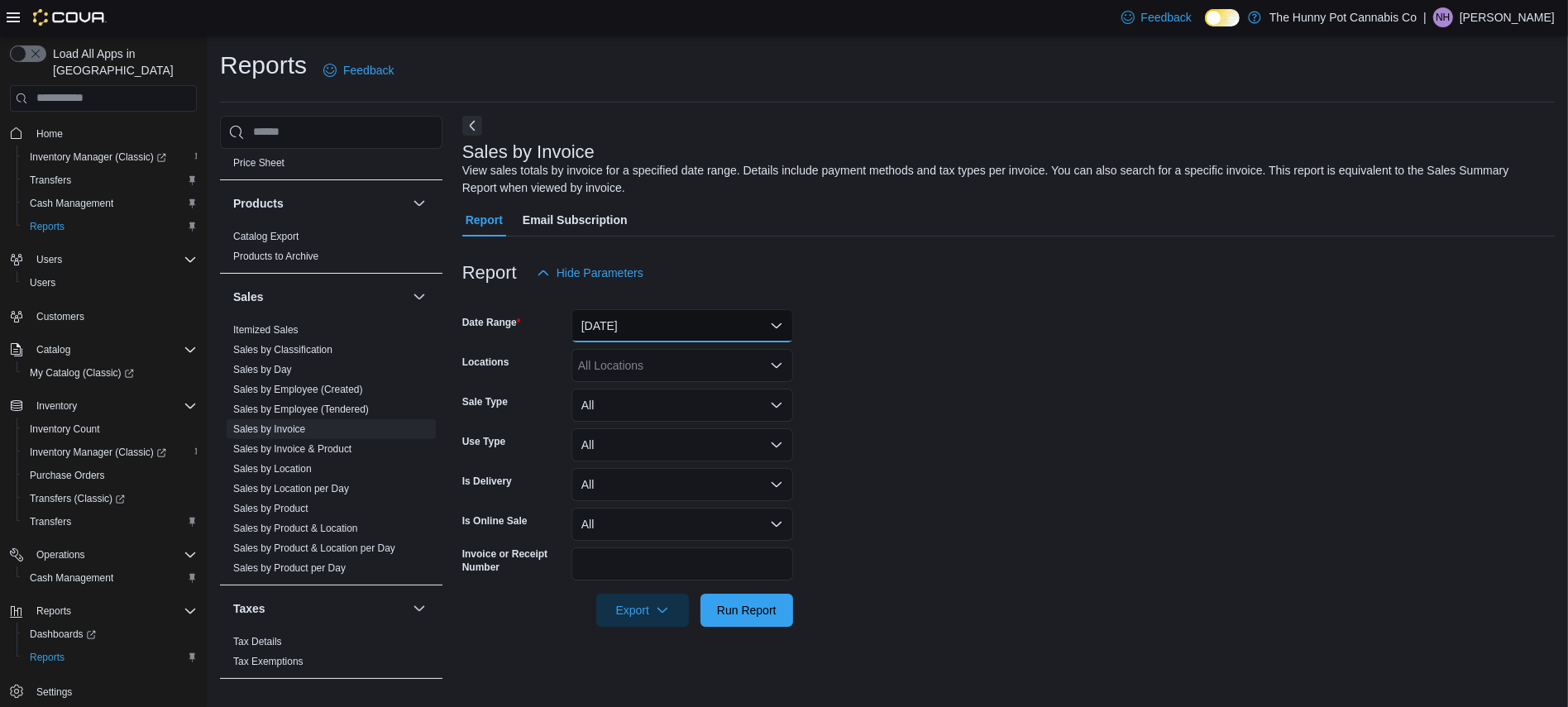
click at [673, 331] on button "[DATE]" at bounding box center [682, 326] width 221 height 33
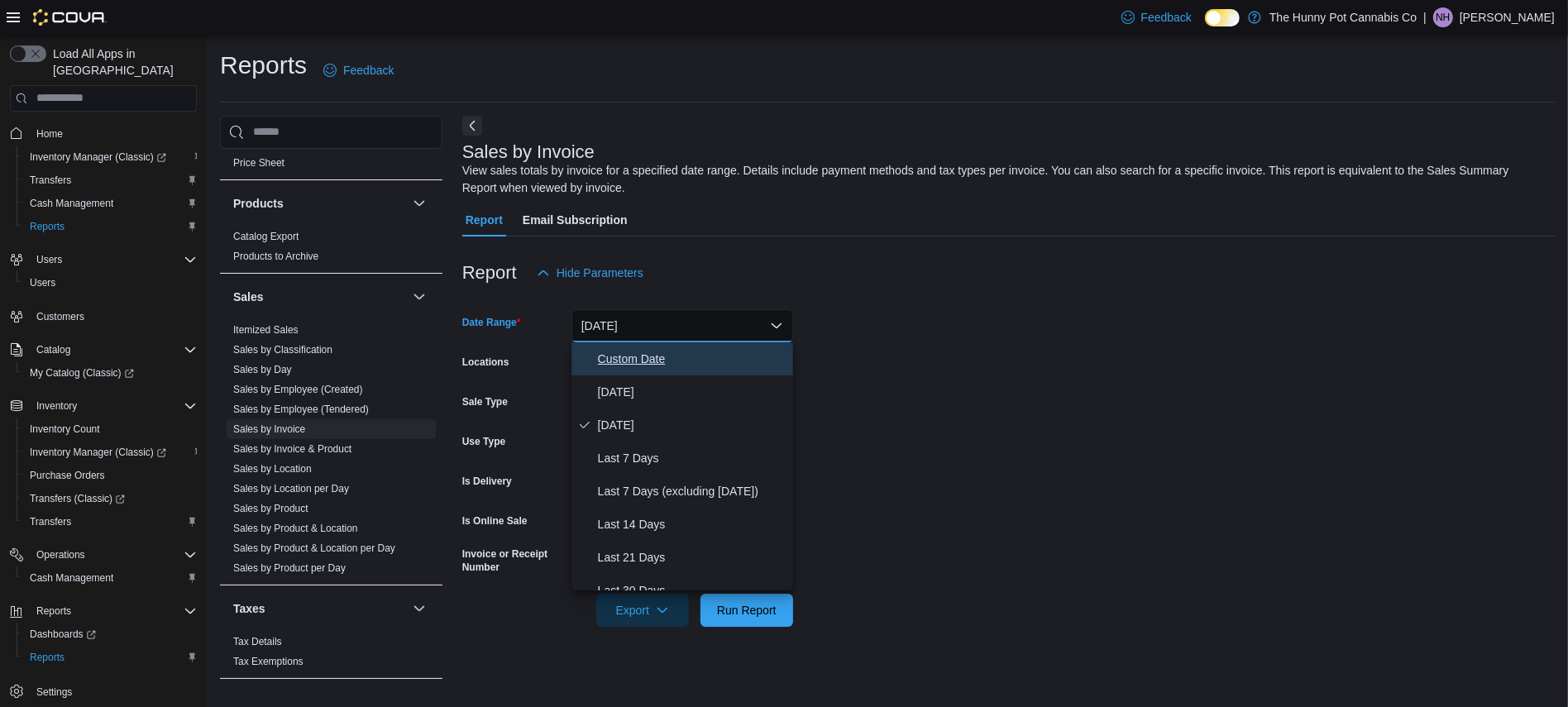
click at [622, 355] on span "Custom Date" at bounding box center [692, 359] width 189 height 20
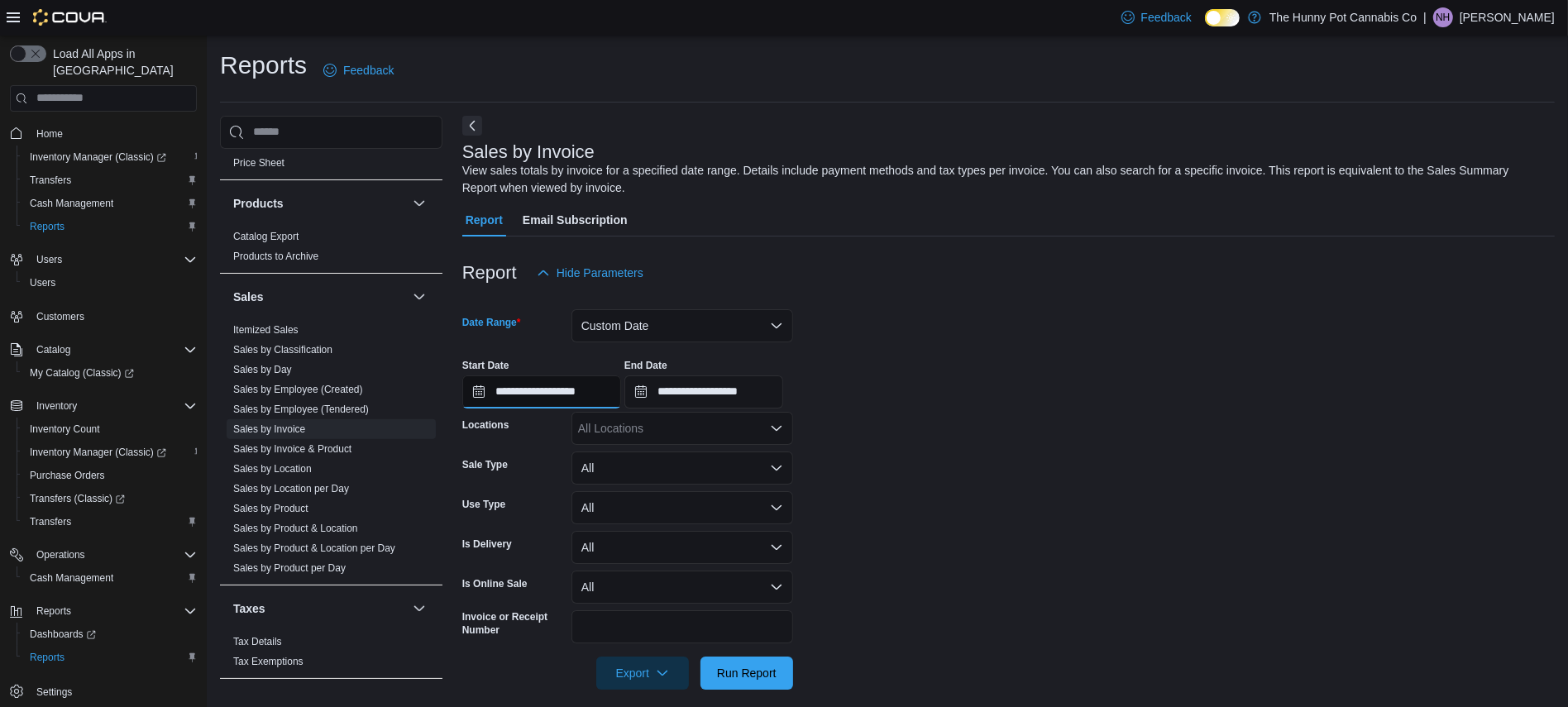
click at [549, 395] on input "**********" at bounding box center [541, 392] width 158 height 33
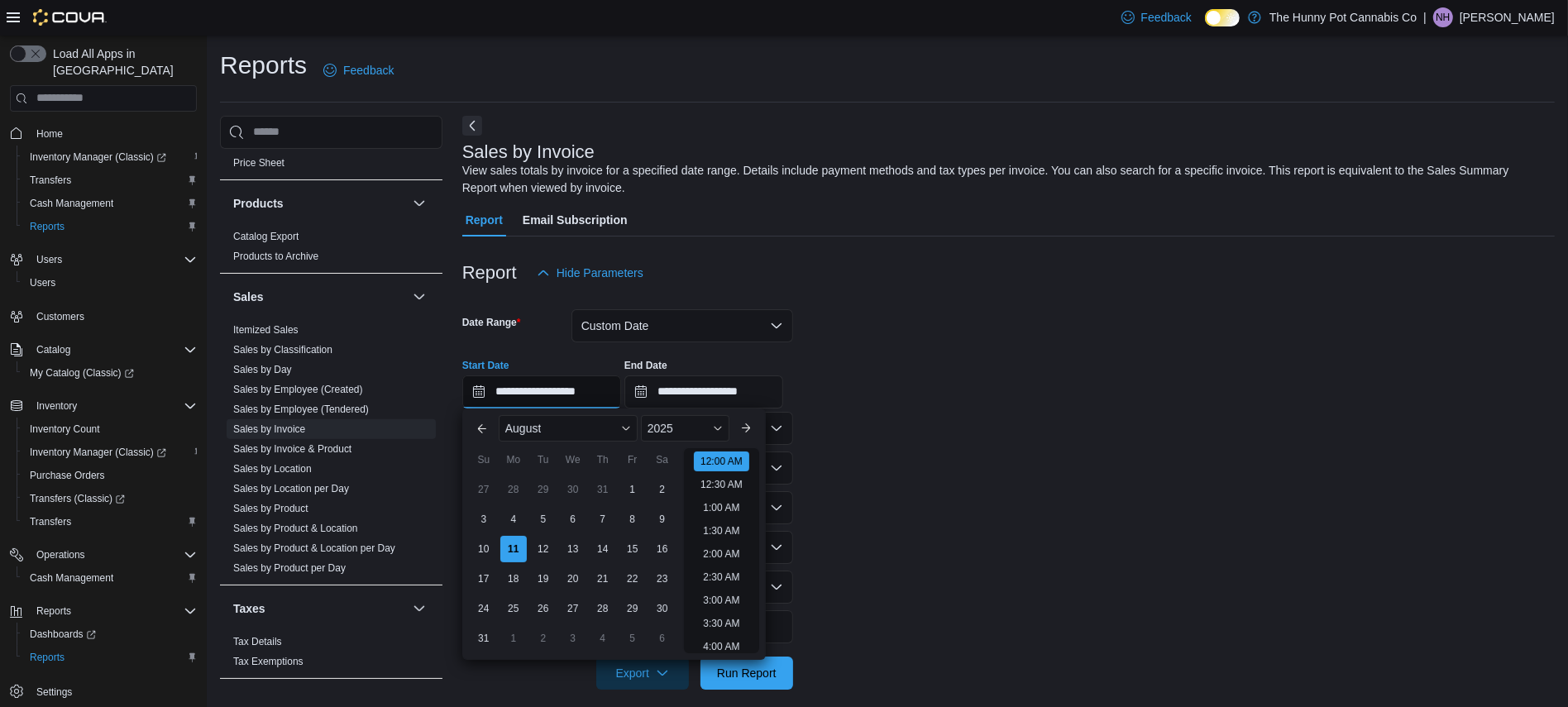
scroll to position [50, 0]
click at [479, 429] on button "Previous Month" at bounding box center [481, 428] width 27 height 27
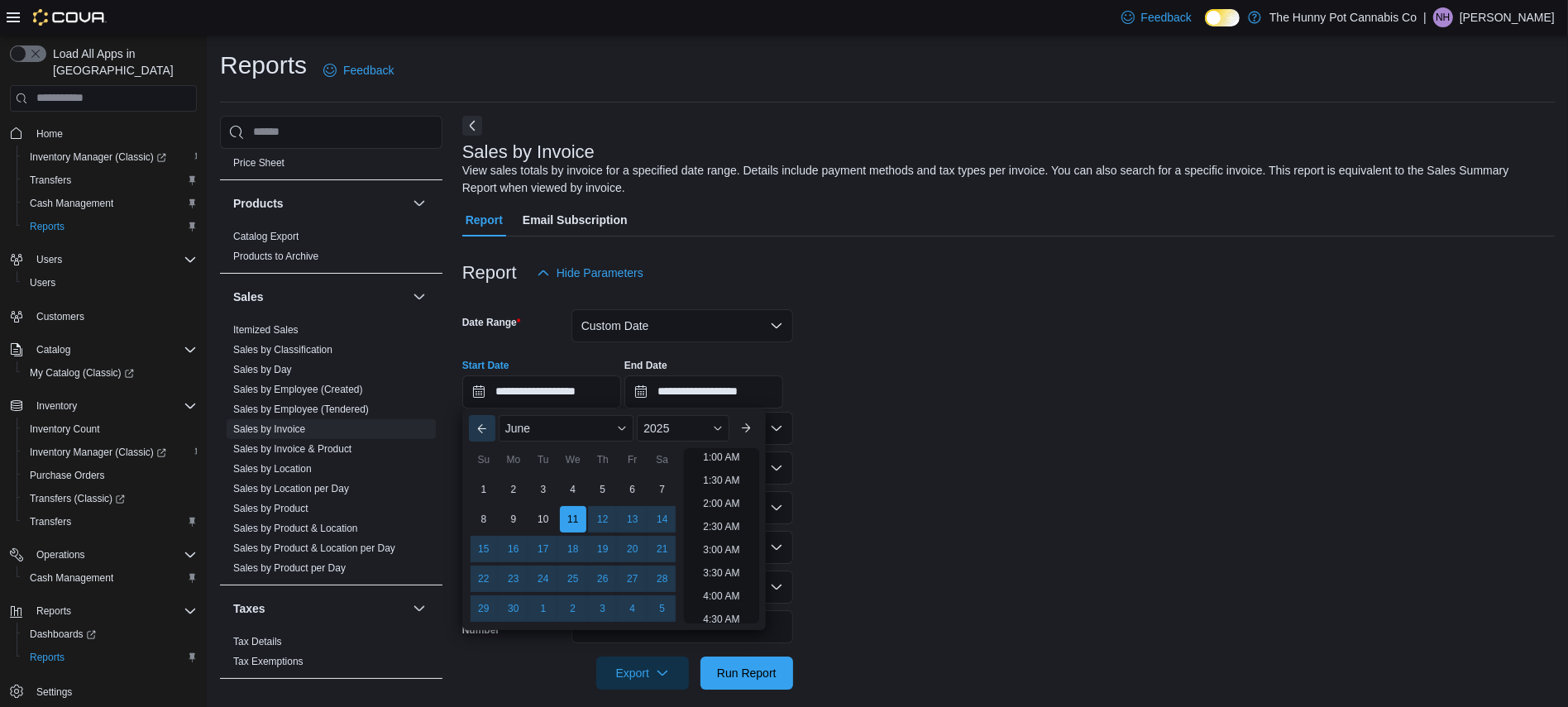
scroll to position [3, 0]
click at [541, 544] on div "17" at bounding box center [542, 548] width 29 height 29
type input "**********"
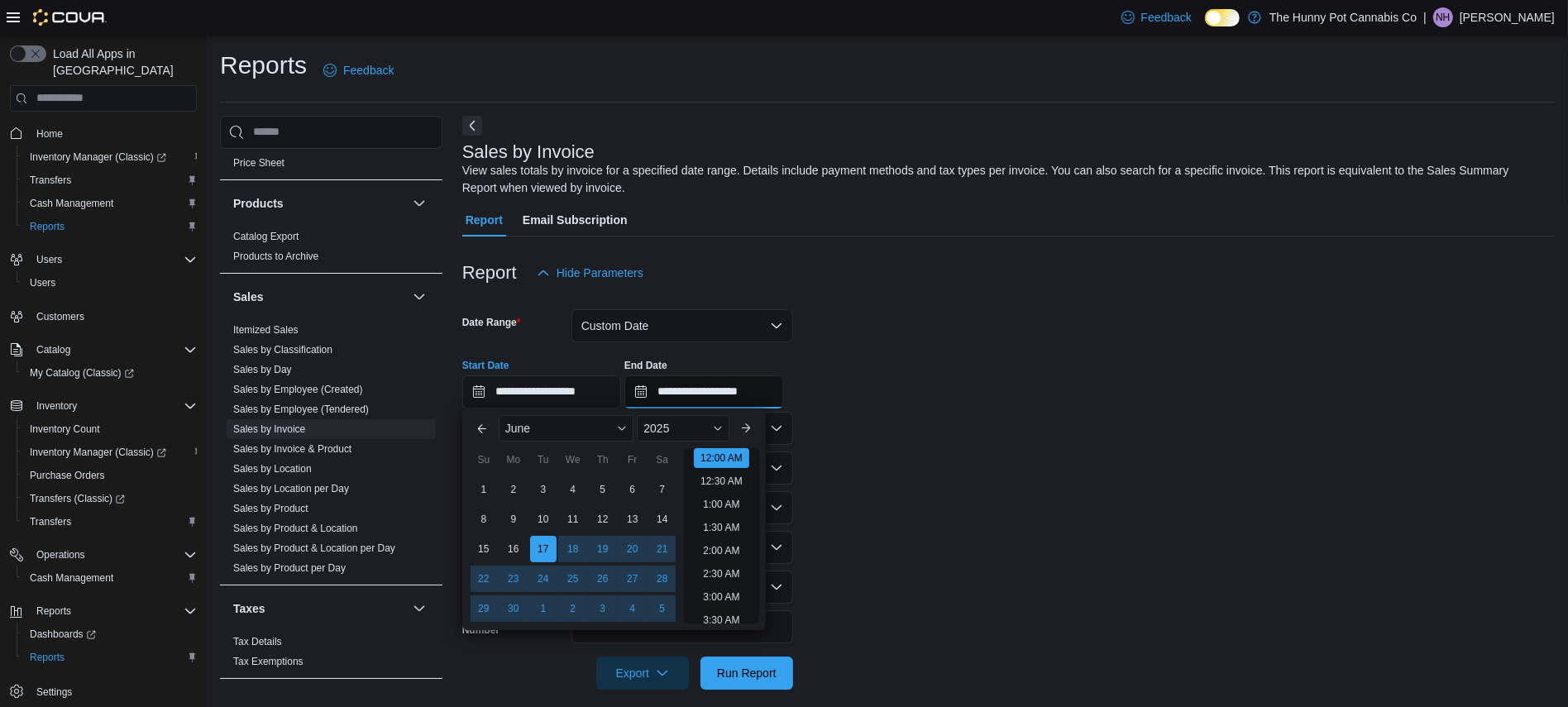
click at [777, 389] on input "**********" at bounding box center [703, 392] width 158 height 33
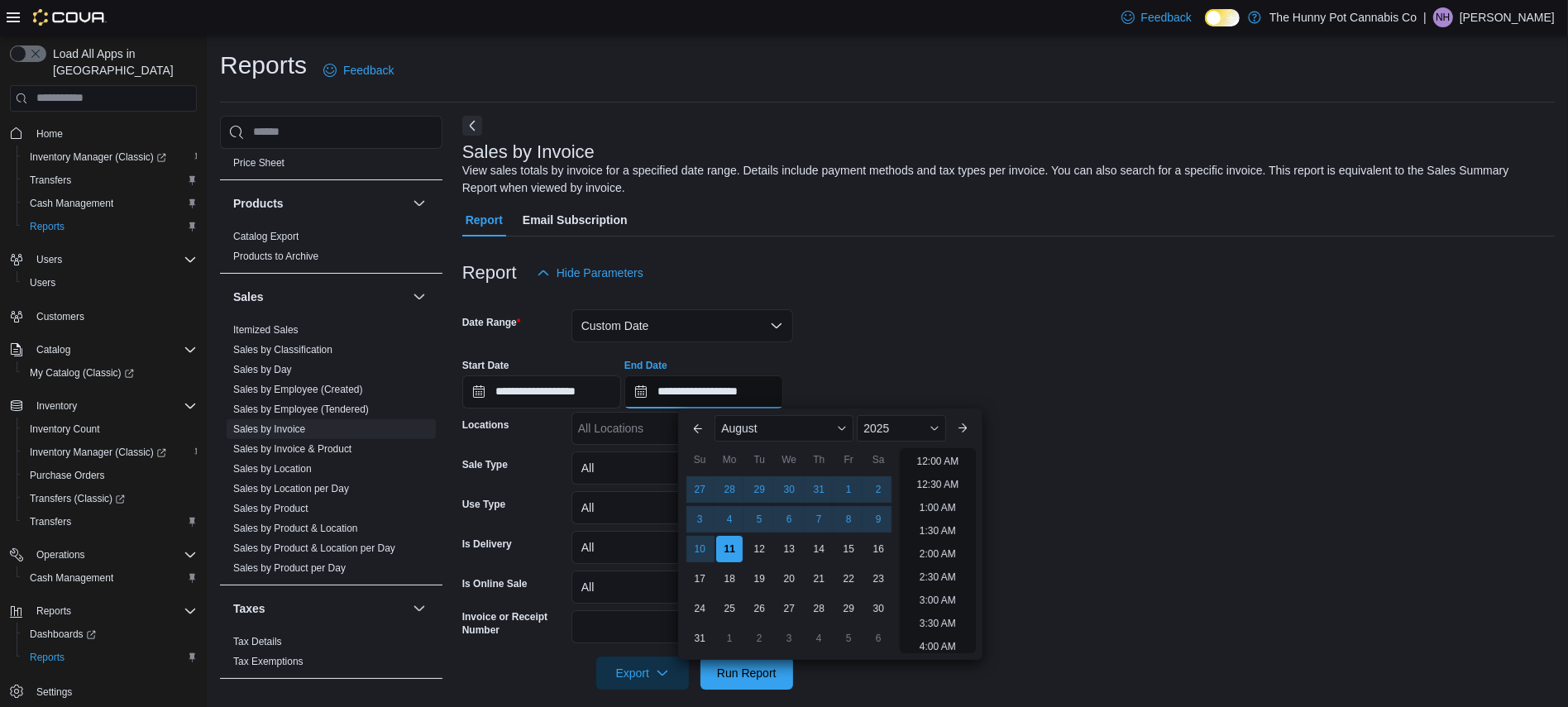
scroll to position [909, 0]
click at [701, 432] on button "Previous Month" at bounding box center [698, 428] width 27 height 27
type input "**********"
click at [701, 432] on button "Previous Month" at bounding box center [698, 428] width 27 height 27
type input "**********"
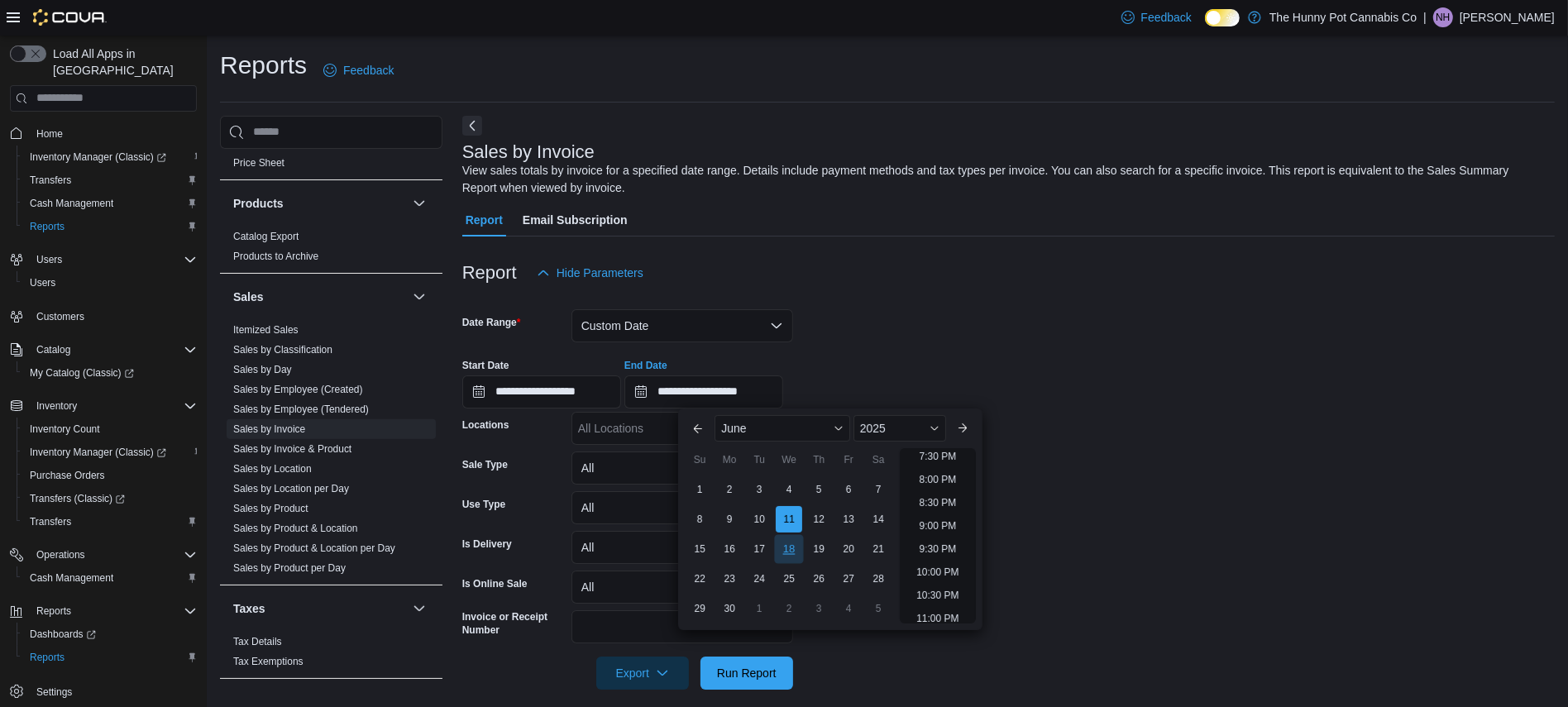
click at [789, 548] on div "18" at bounding box center [788, 548] width 29 height 29
click at [763, 549] on div "17" at bounding box center [759, 548] width 29 height 29
type input "**********"
click at [763, 549] on div "17" at bounding box center [759, 548] width 29 height 29
click at [584, 400] on input "**********" at bounding box center [541, 392] width 158 height 33
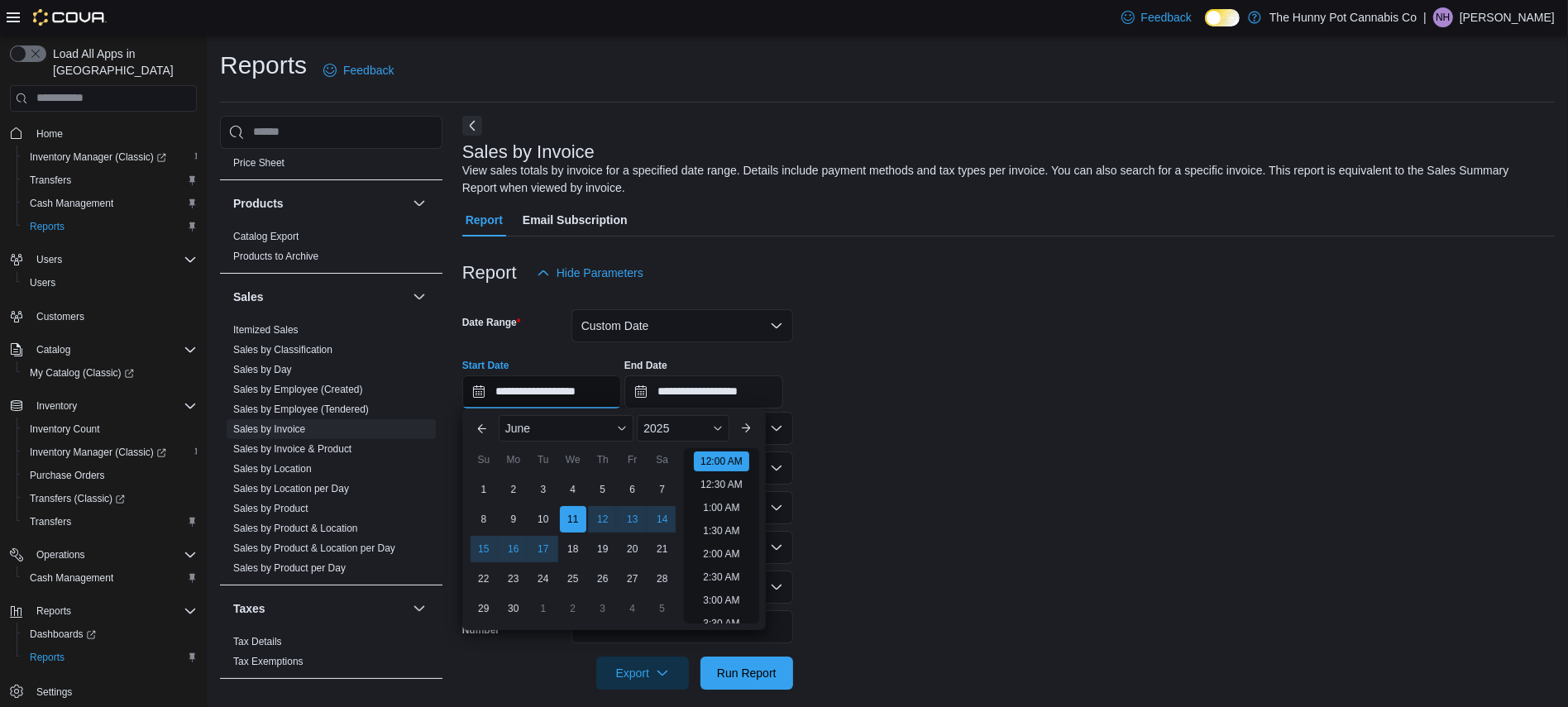
scroll to position [50, 0]
click at [539, 539] on div "17" at bounding box center [542, 548] width 29 height 29
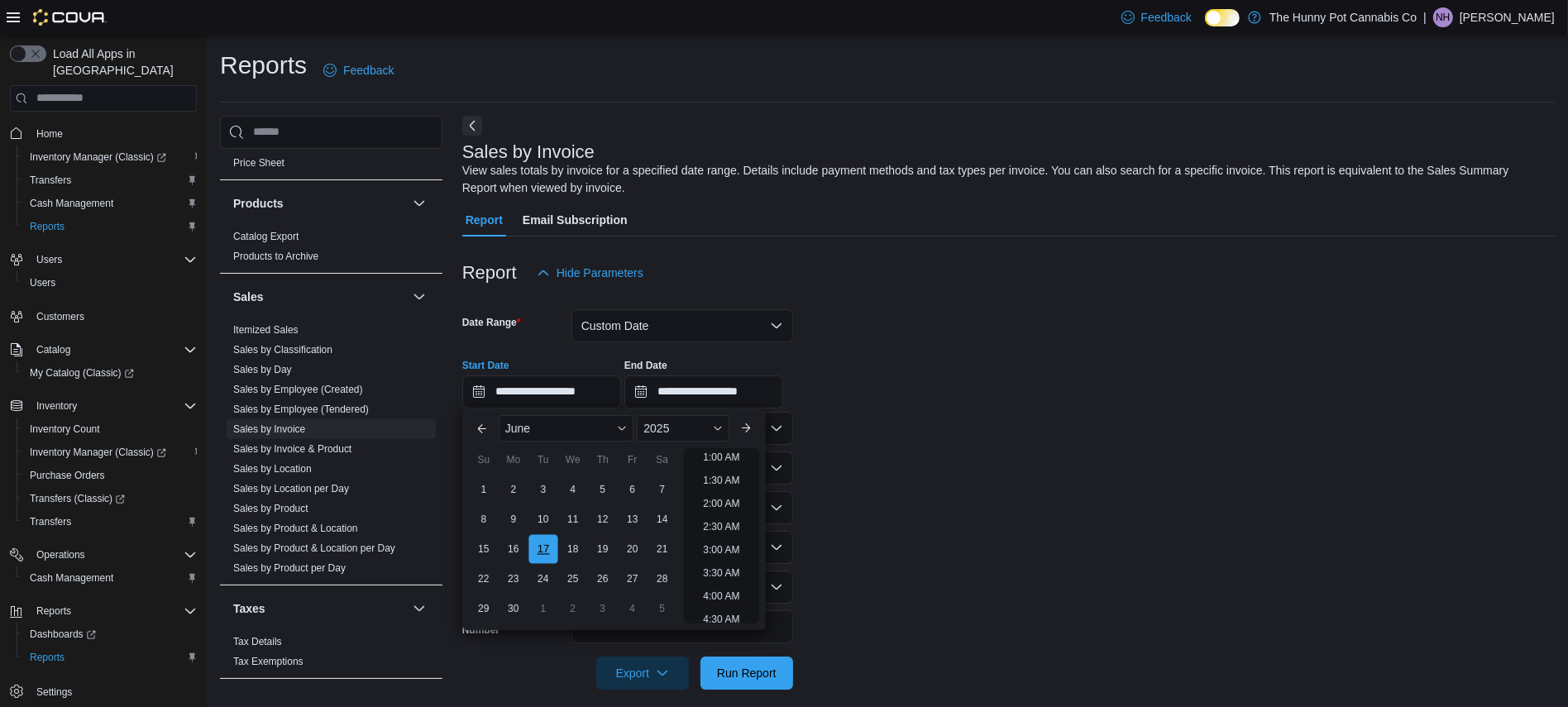
type input "**********"
click at [1033, 591] on form "**********" at bounding box center [1009, 489] width 1093 height 401
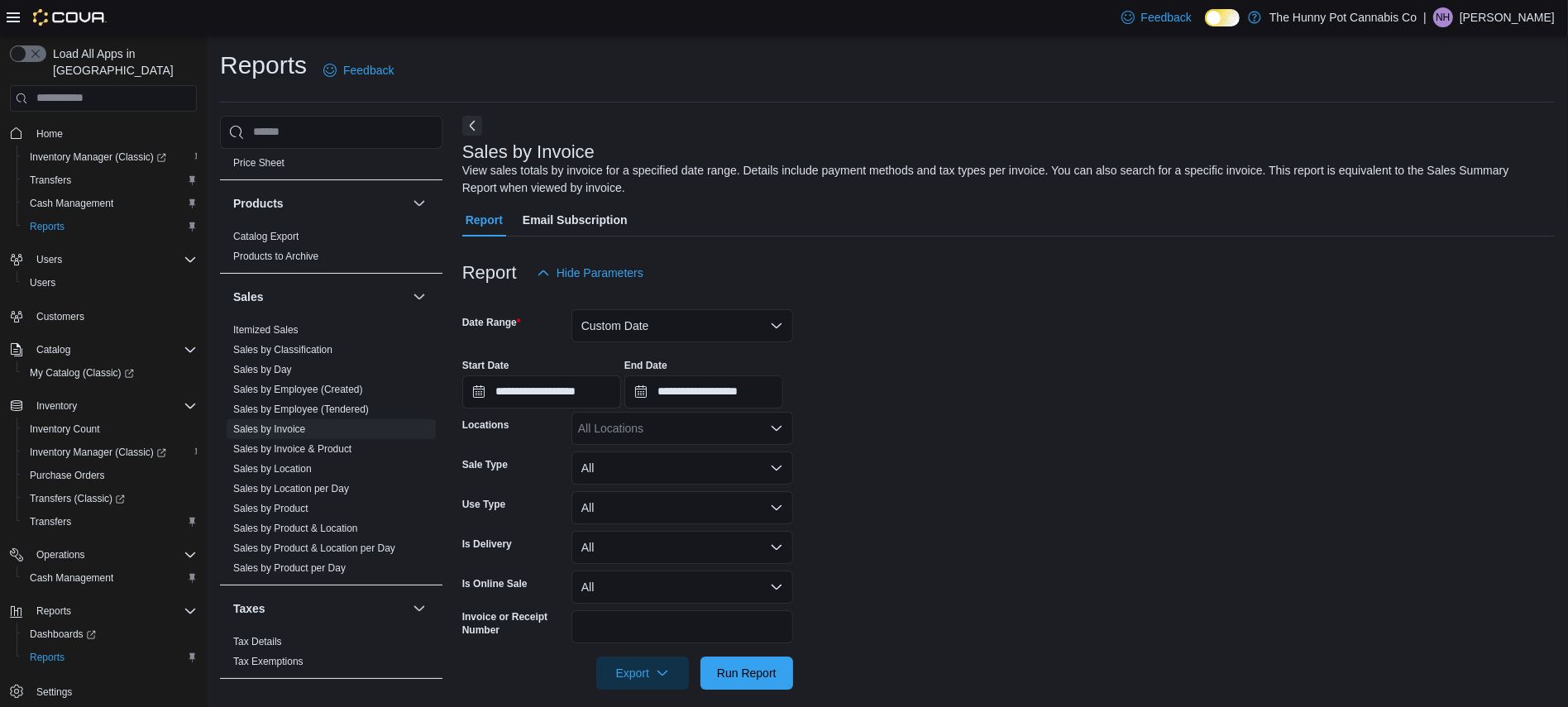
click at [625, 425] on div "All Locations" at bounding box center [682, 428] width 221 height 33
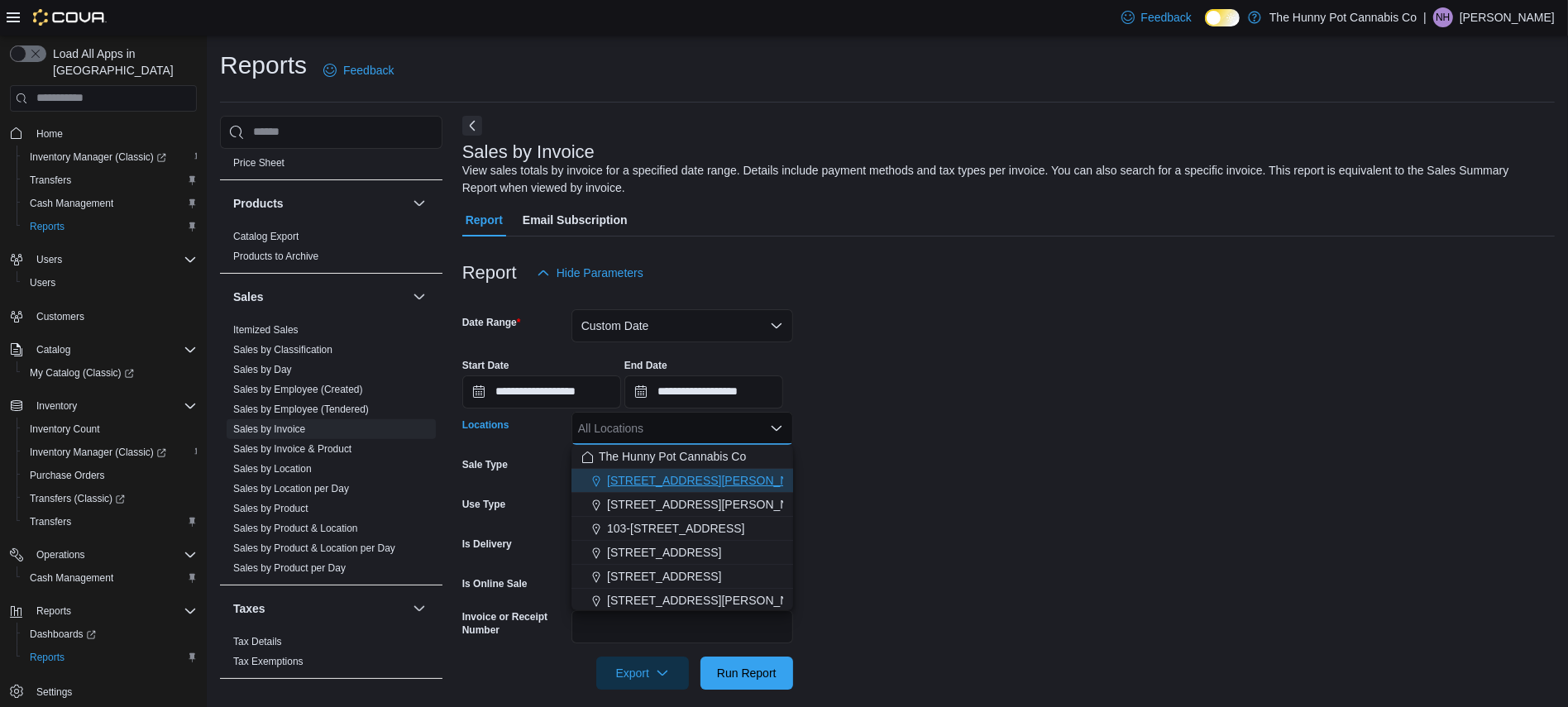
click at [647, 482] on span "[STREET_ADDRESS][PERSON_NAME]" at bounding box center [712, 481] width 210 height 17
click at [1014, 454] on form "**********" at bounding box center [1009, 489] width 1093 height 401
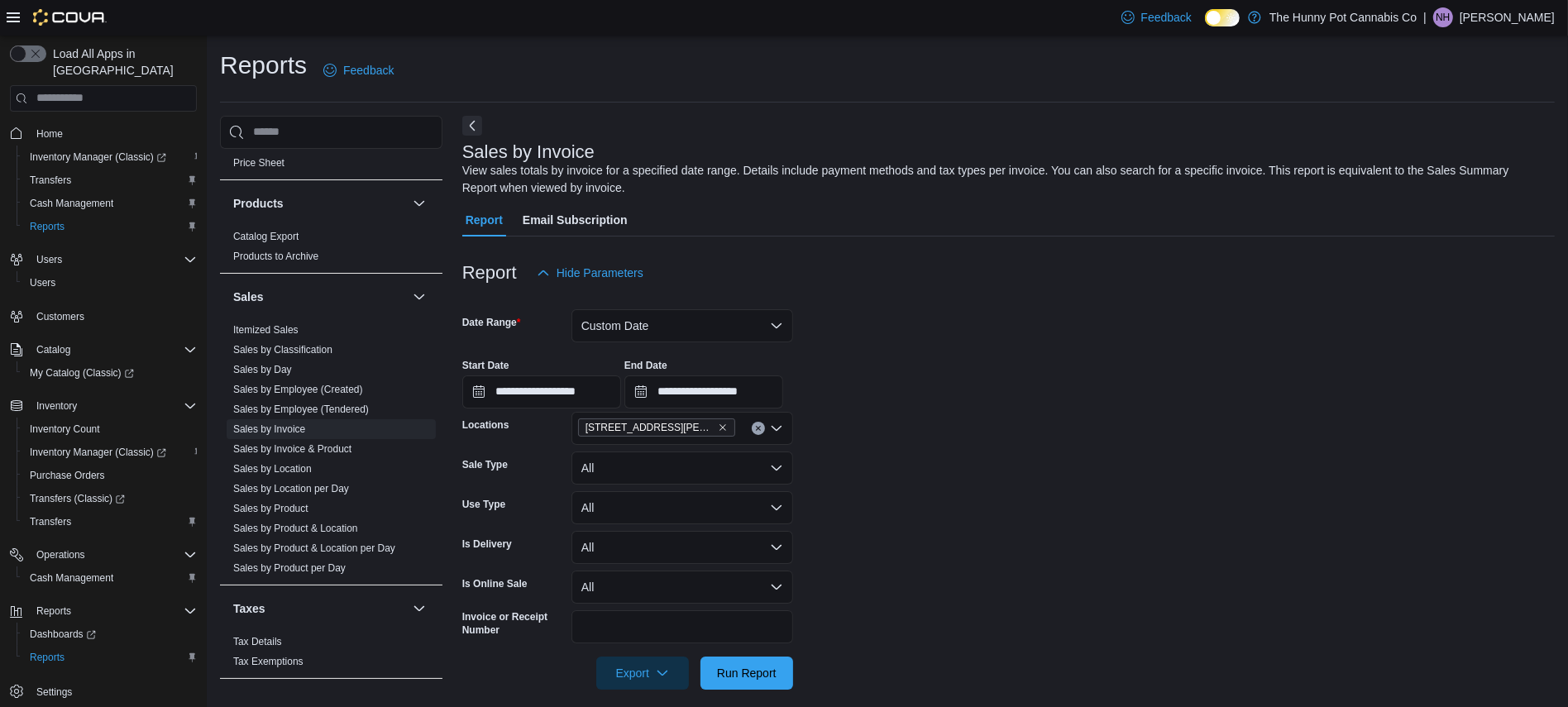
scroll to position [15, 0]
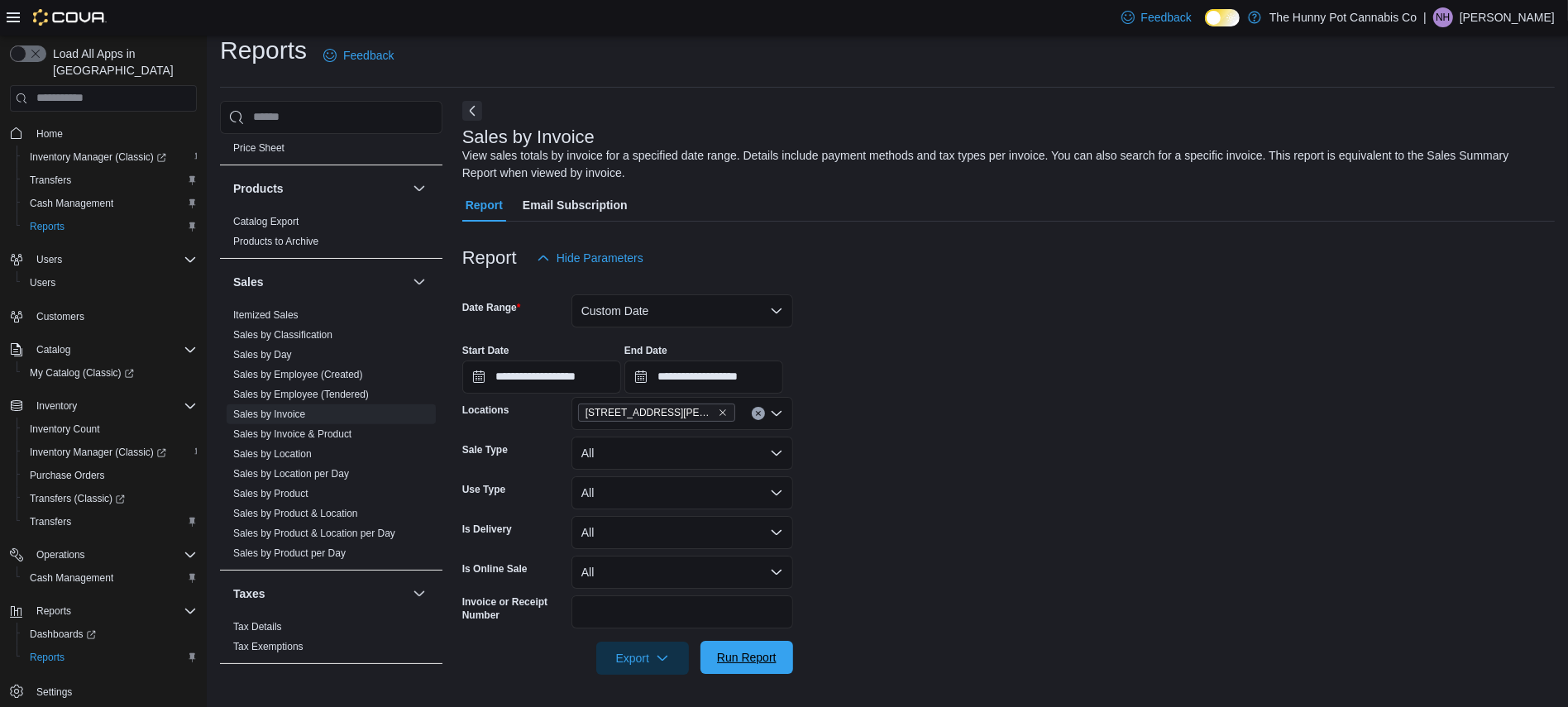
click at [770, 644] on span "Run Report" at bounding box center [747, 658] width 73 height 33
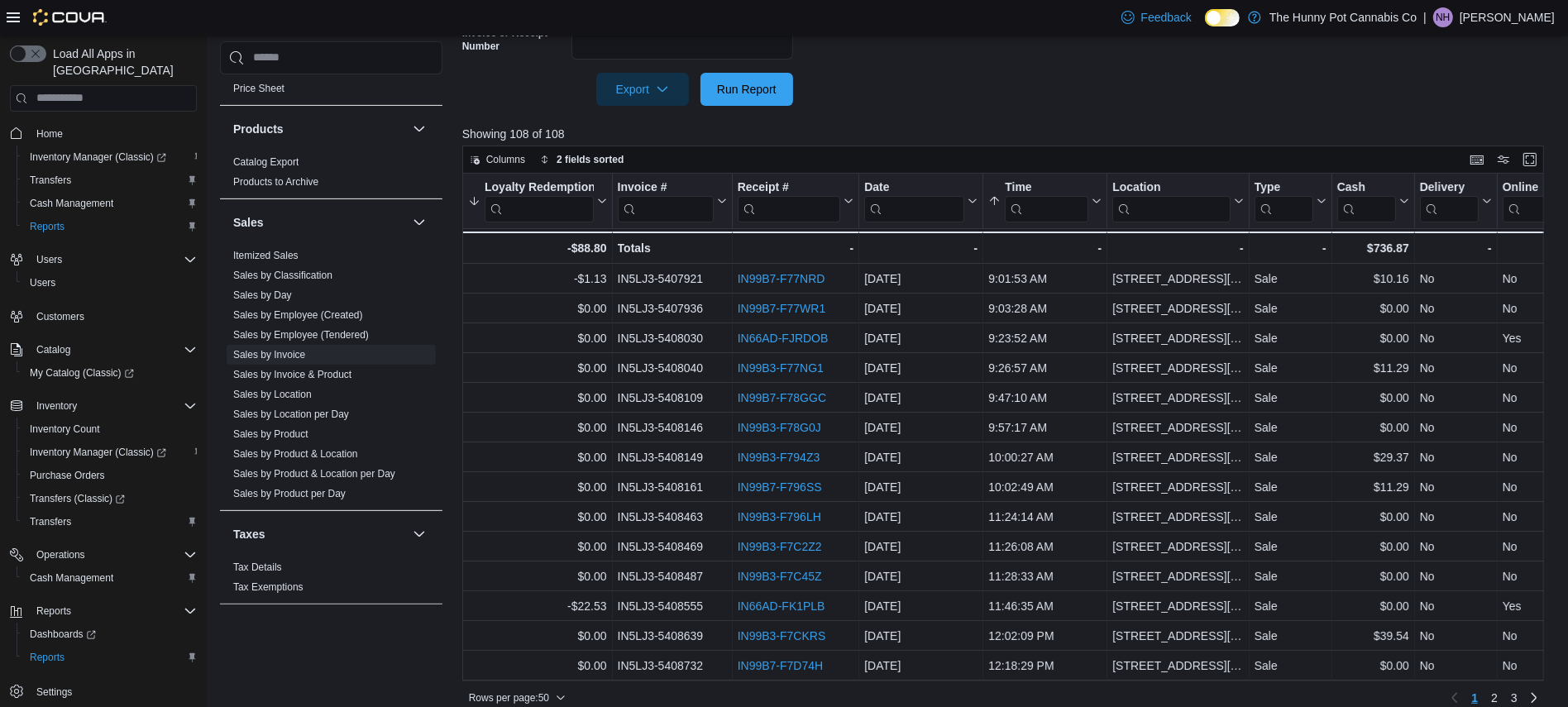
scroll to position [601, 0]
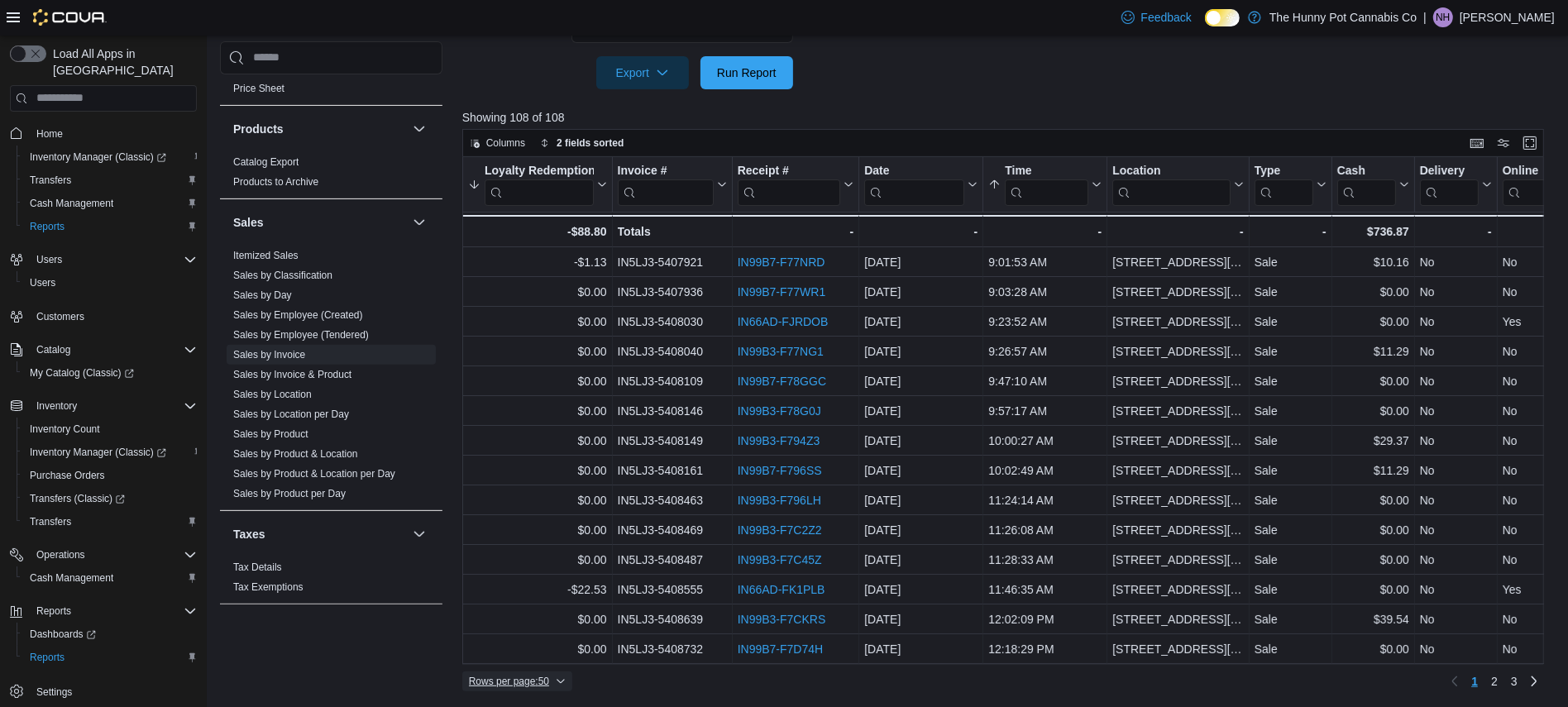
click at [518, 682] on span "Rows per page : 50" at bounding box center [508, 681] width 80 height 13
click at [522, 655] on button "100 rows" at bounding box center [529, 649] width 93 height 33
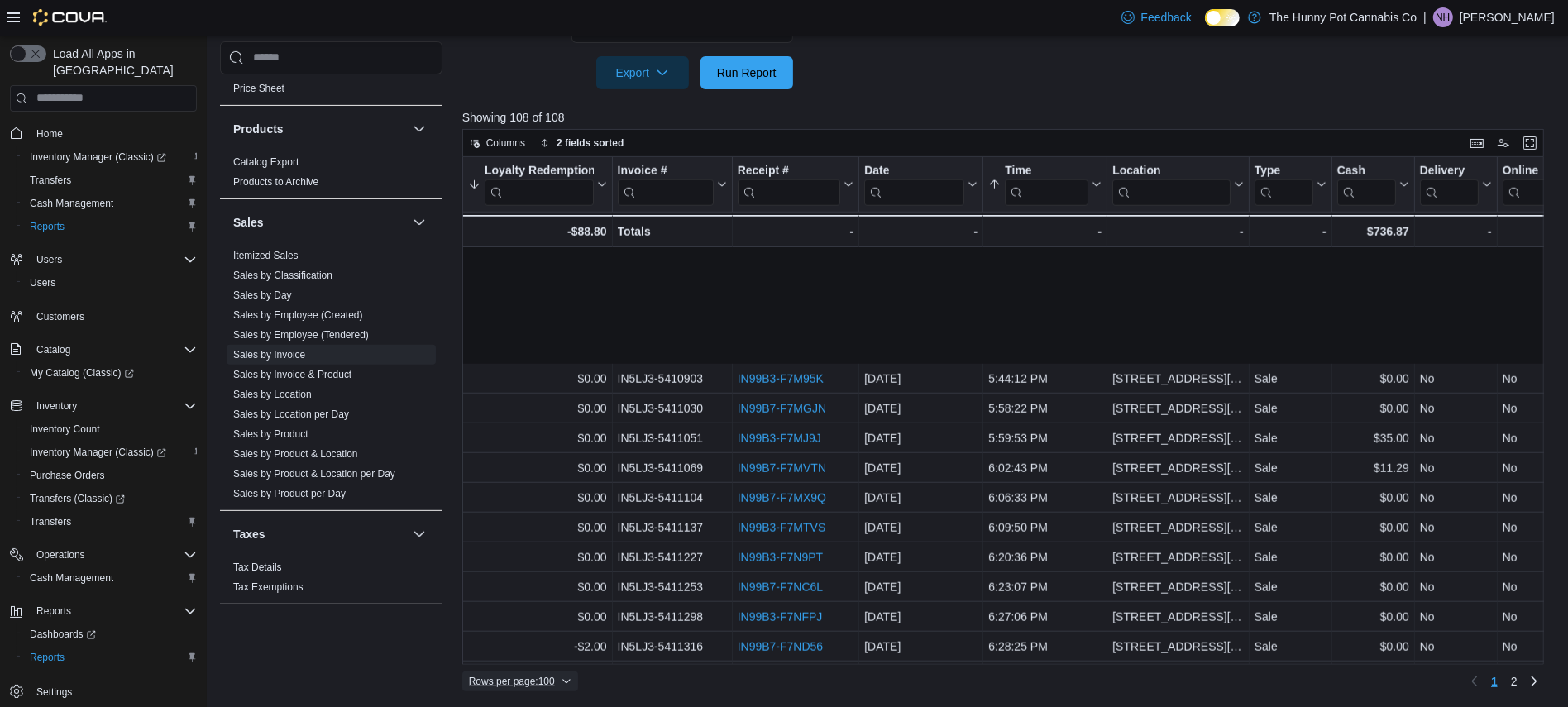
scroll to position [1907, 0]
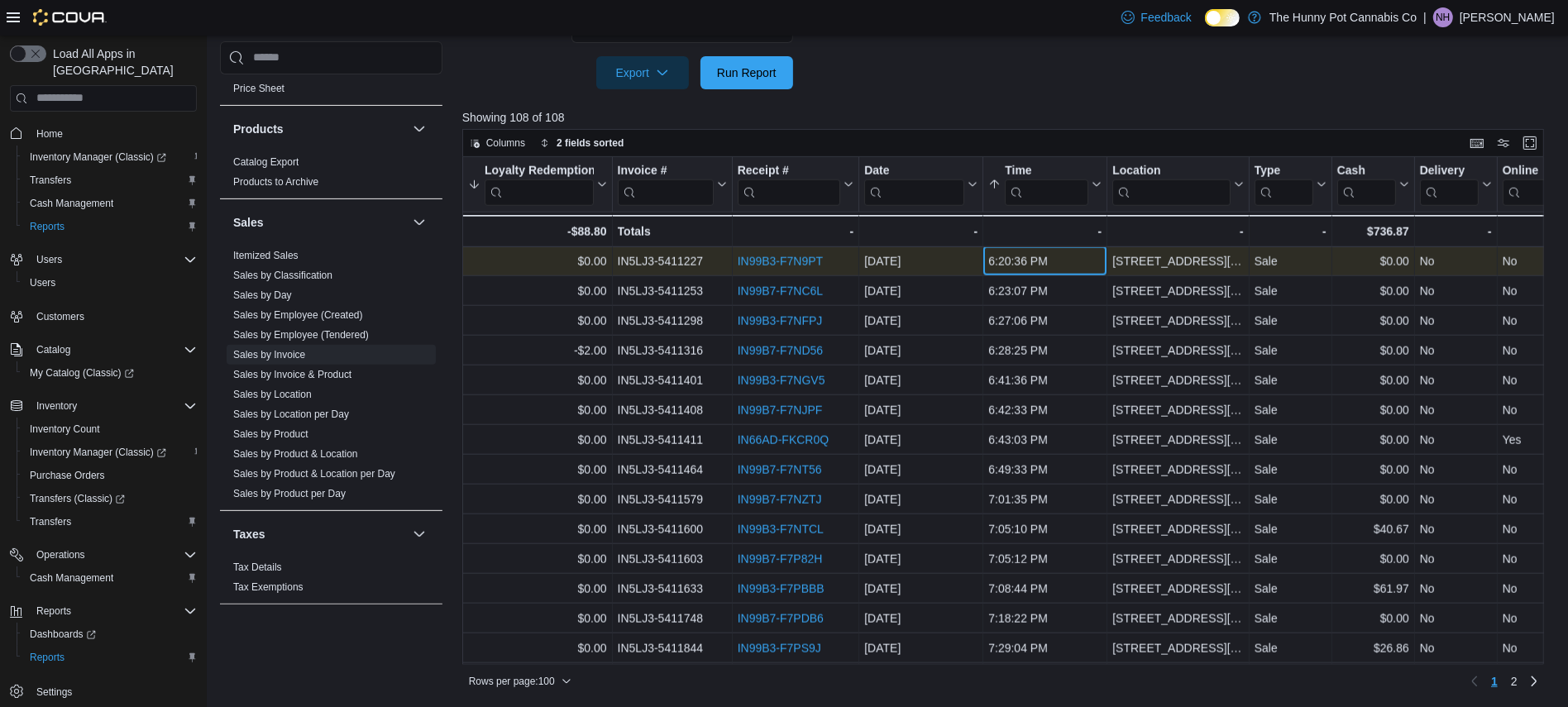
click at [1008, 262] on div "6:20:36 PM" at bounding box center [1044, 261] width 113 height 20
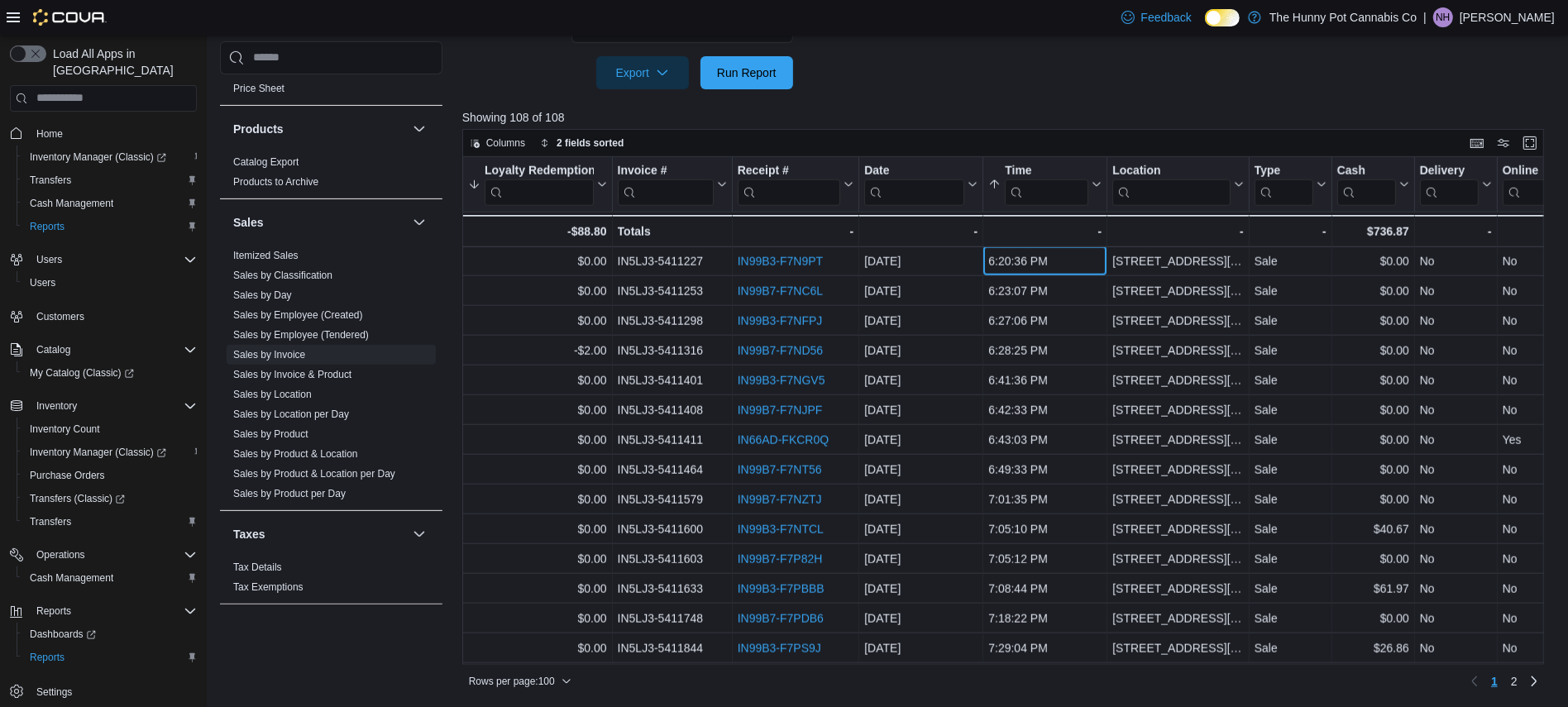
scroll to position [1904, 0]
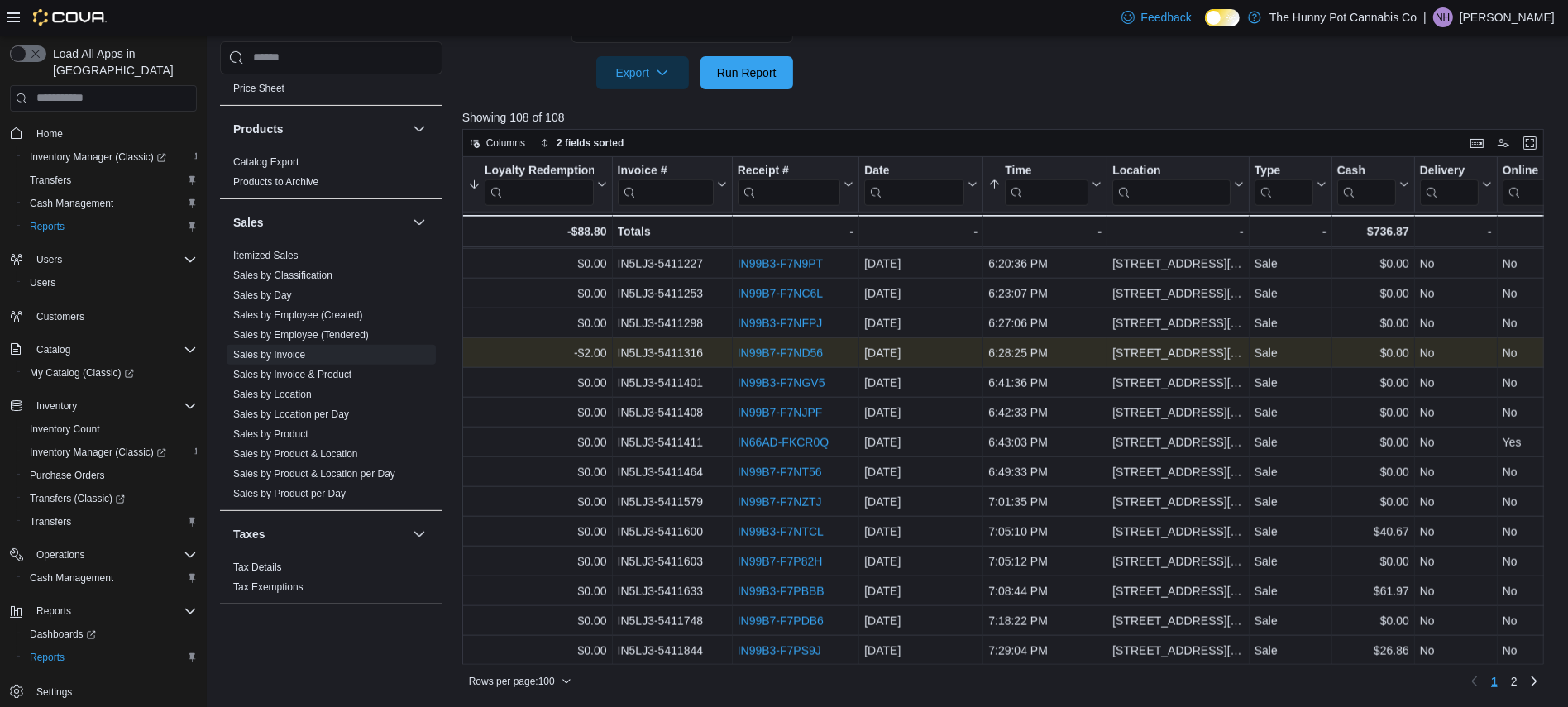
click at [785, 353] on link "IN99B7-F7ND56" at bounding box center [780, 353] width 86 height 13
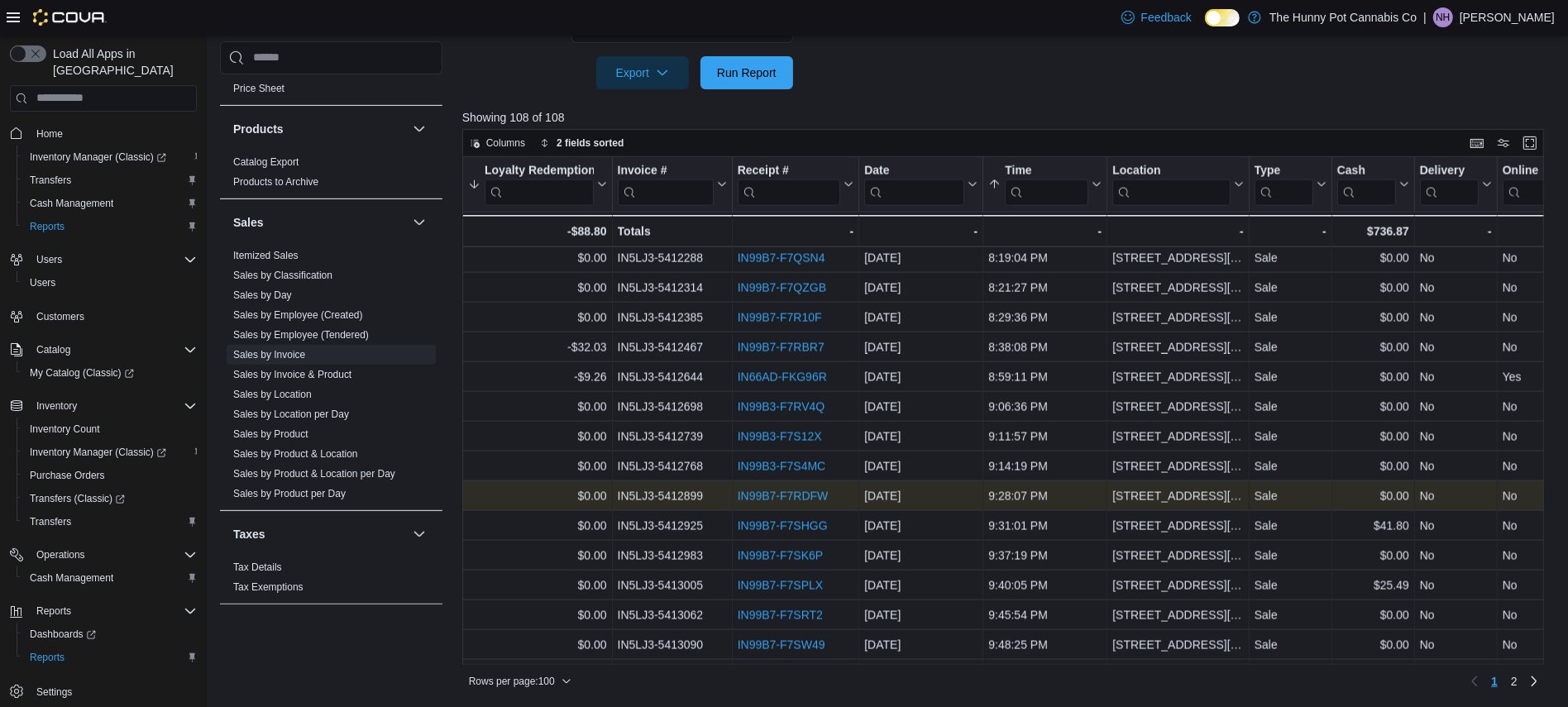
click at [779, 493] on link "IN99B7-F7RDFW" at bounding box center [783, 495] width 91 height 13
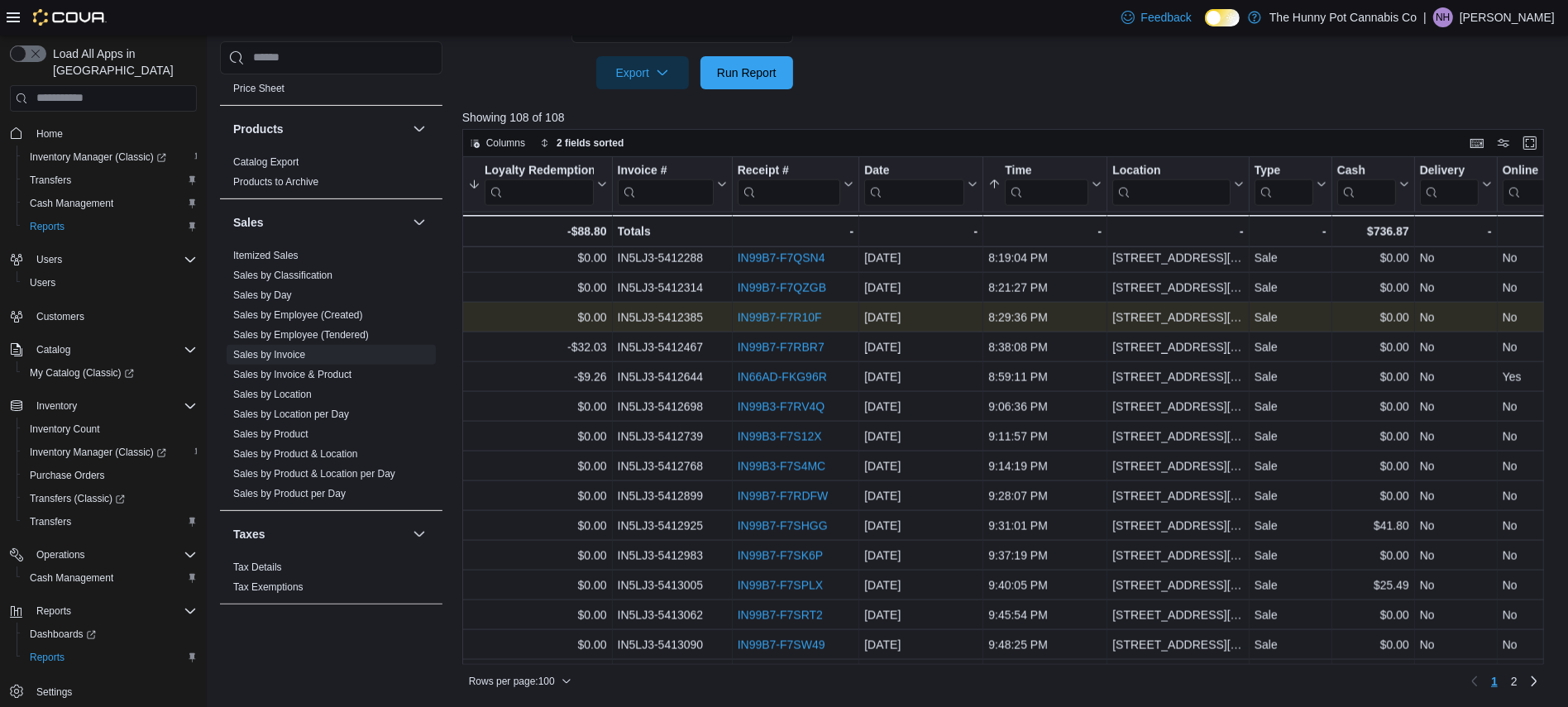
scroll to position [2560, 0]
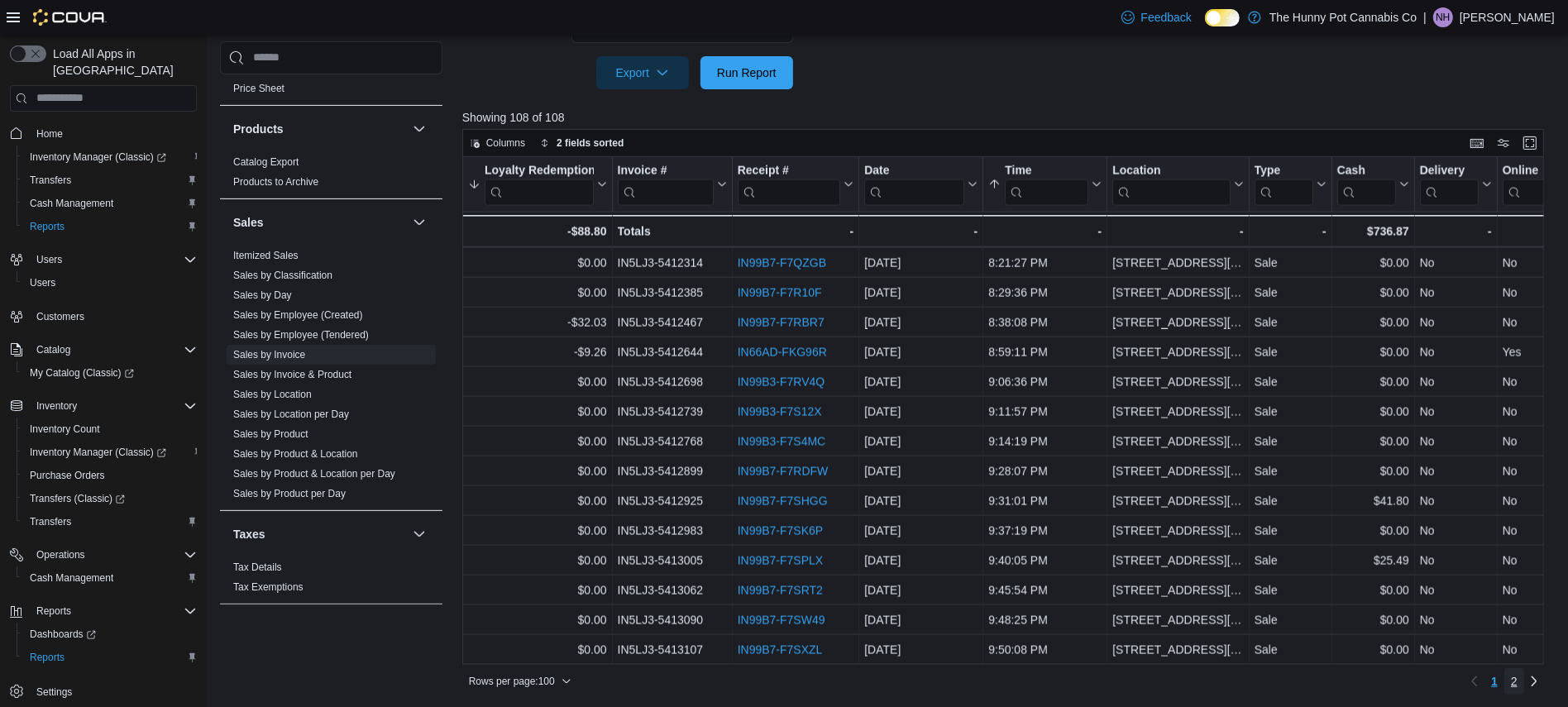
click at [1519, 689] on link "2" at bounding box center [1514, 681] width 20 height 27
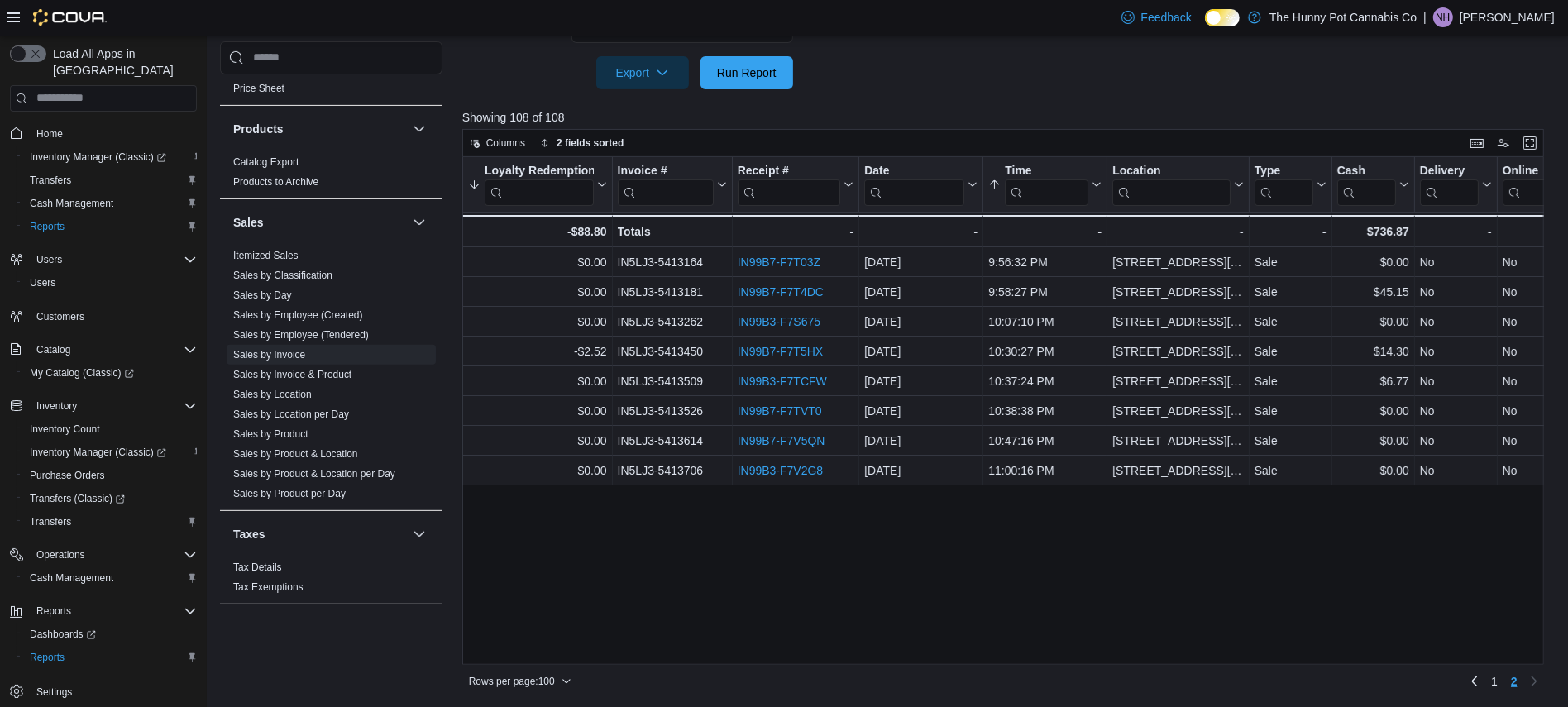
scroll to position [0, 0]
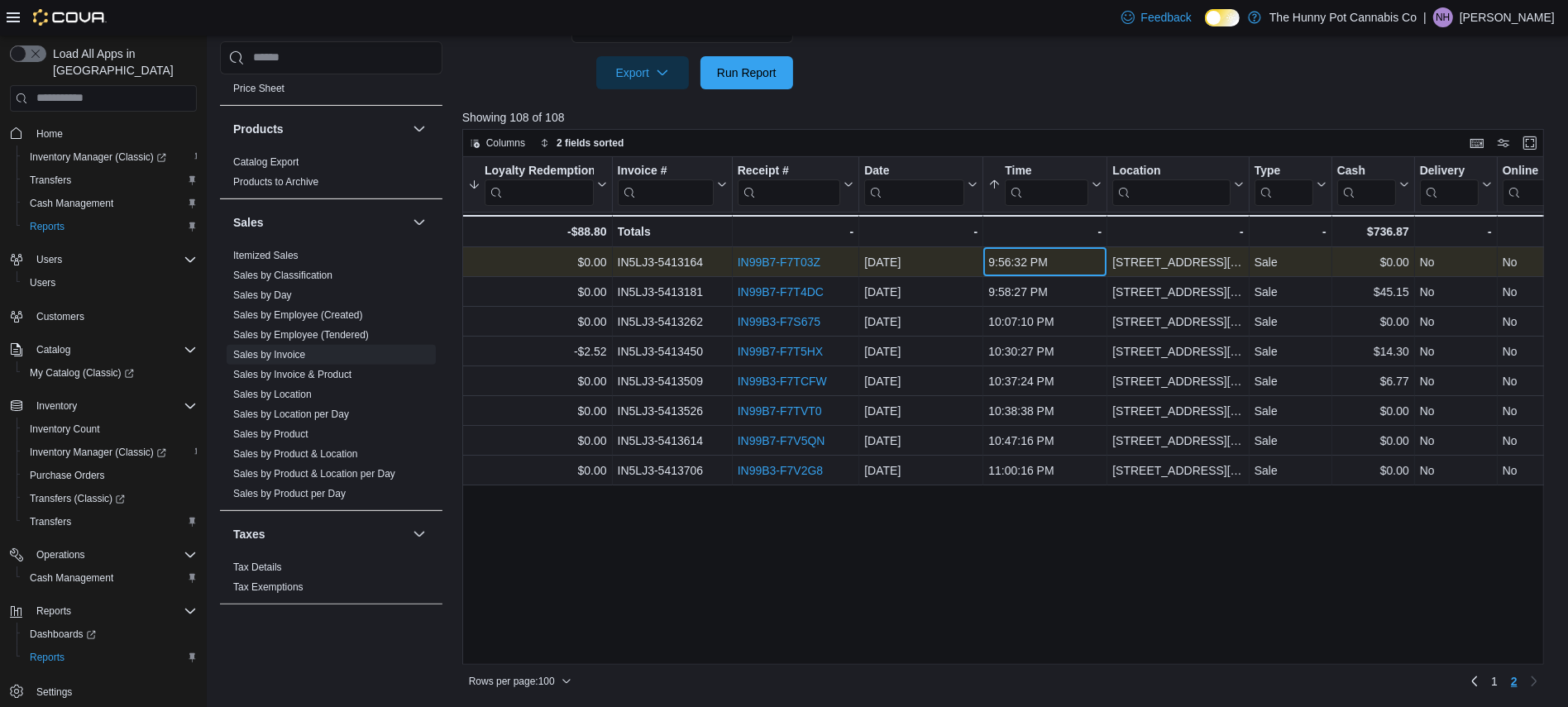
click at [1003, 261] on div "9:56:32 PM" at bounding box center [1044, 262] width 113 height 20
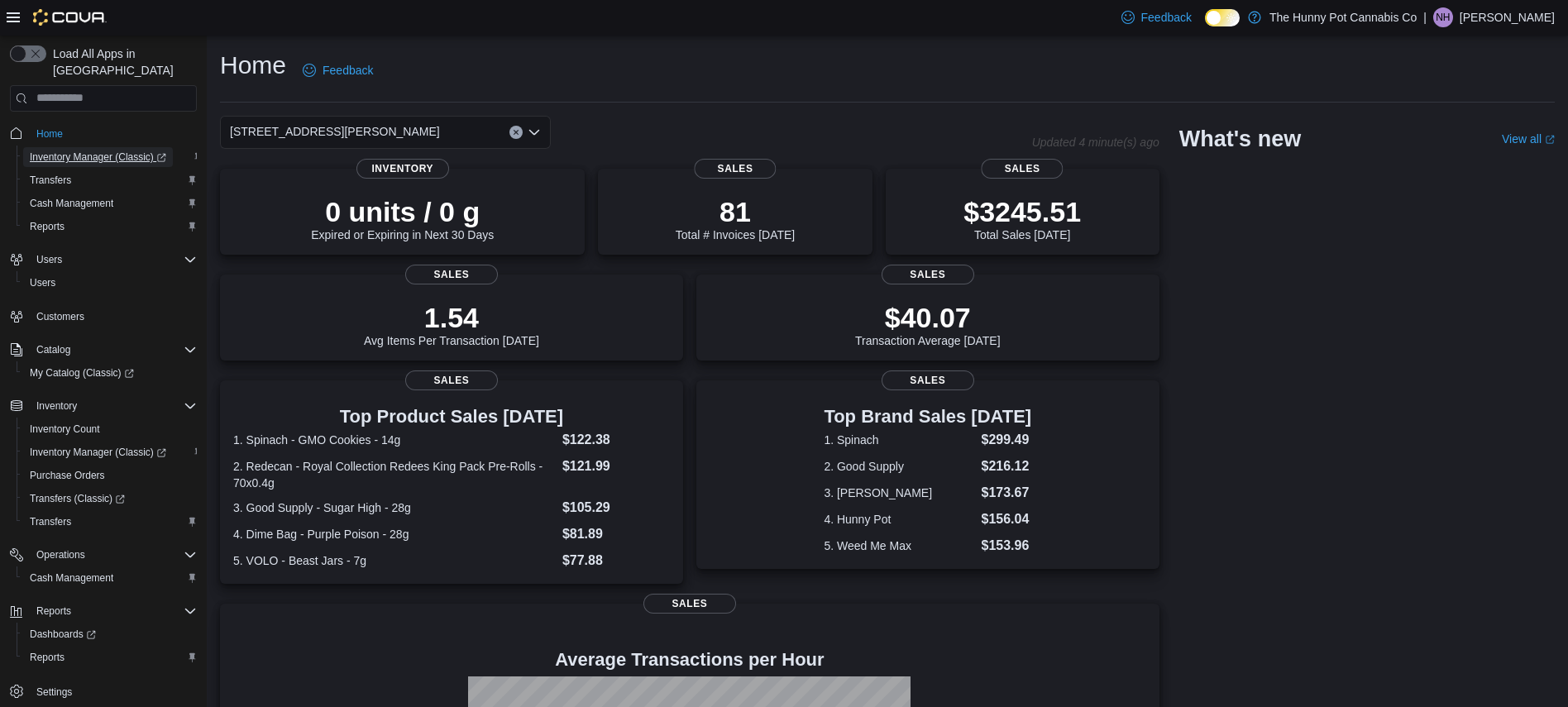
click at [74, 151] on span "Inventory Manager (Classic)" at bounding box center [97, 157] width 137 height 13
click at [51, 220] on span "Reports" at bounding box center [46, 225] width 34 height 13
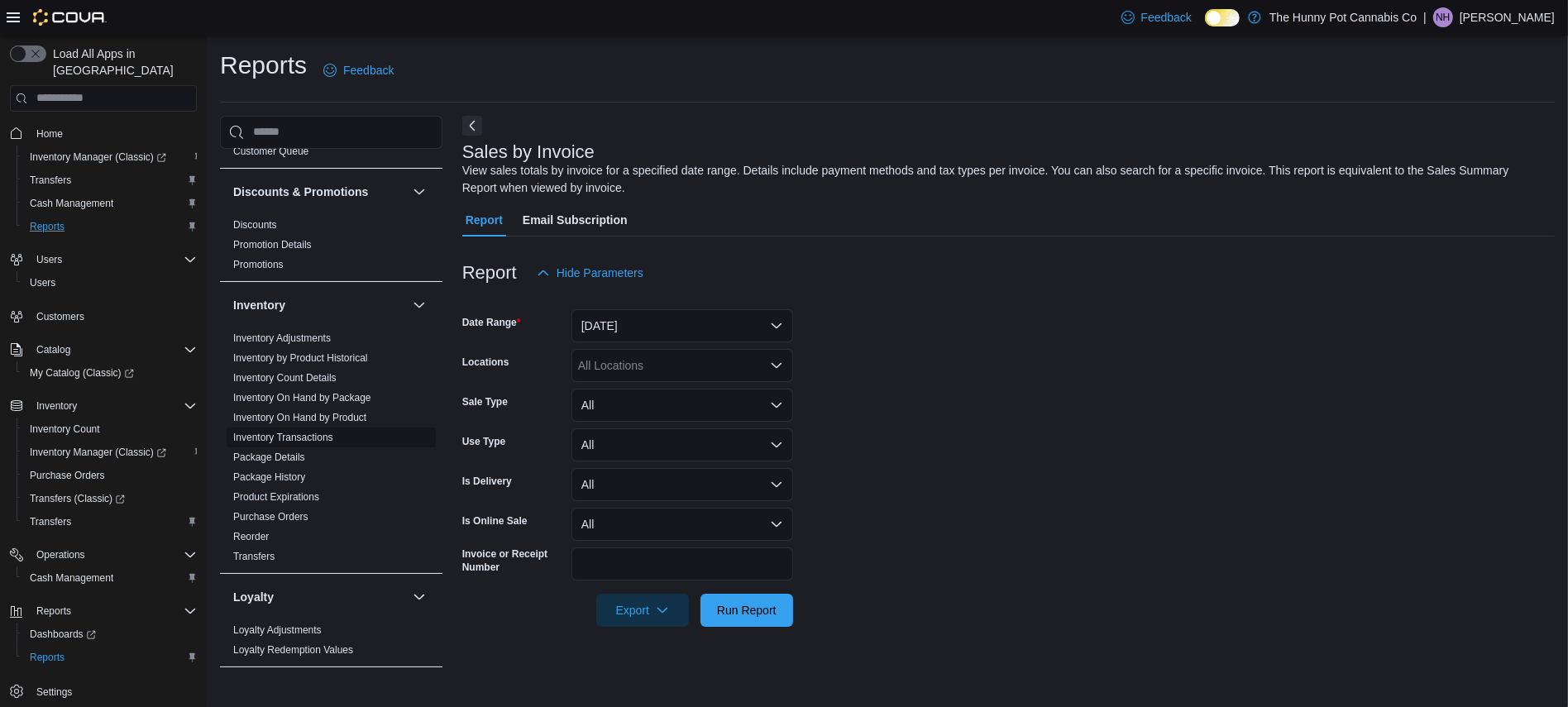
scroll to position [52, 0]
click at [352, 418] on link "Inventory On Hand by Product" at bounding box center [299, 419] width 133 height 12
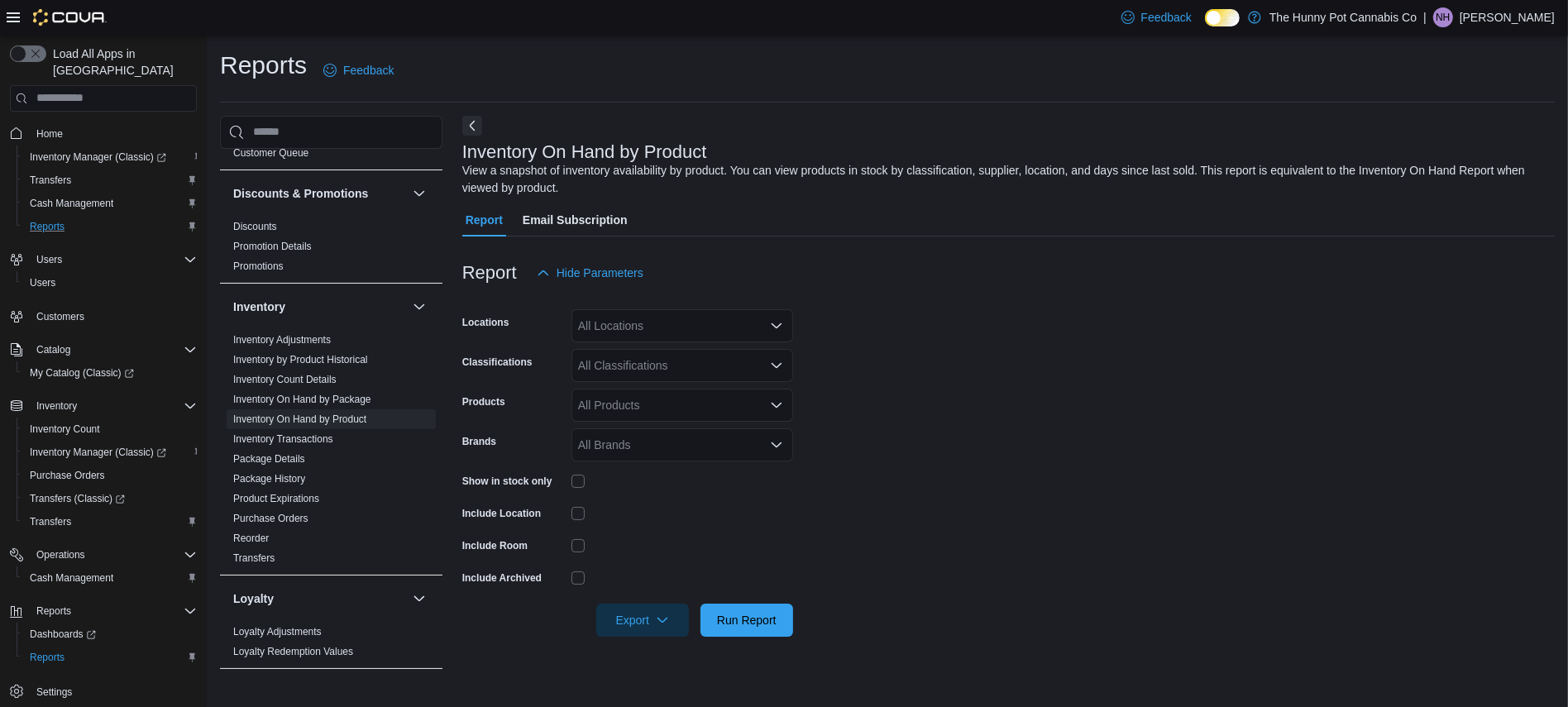
click at [612, 333] on div "All Locations" at bounding box center [682, 326] width 221 height 33
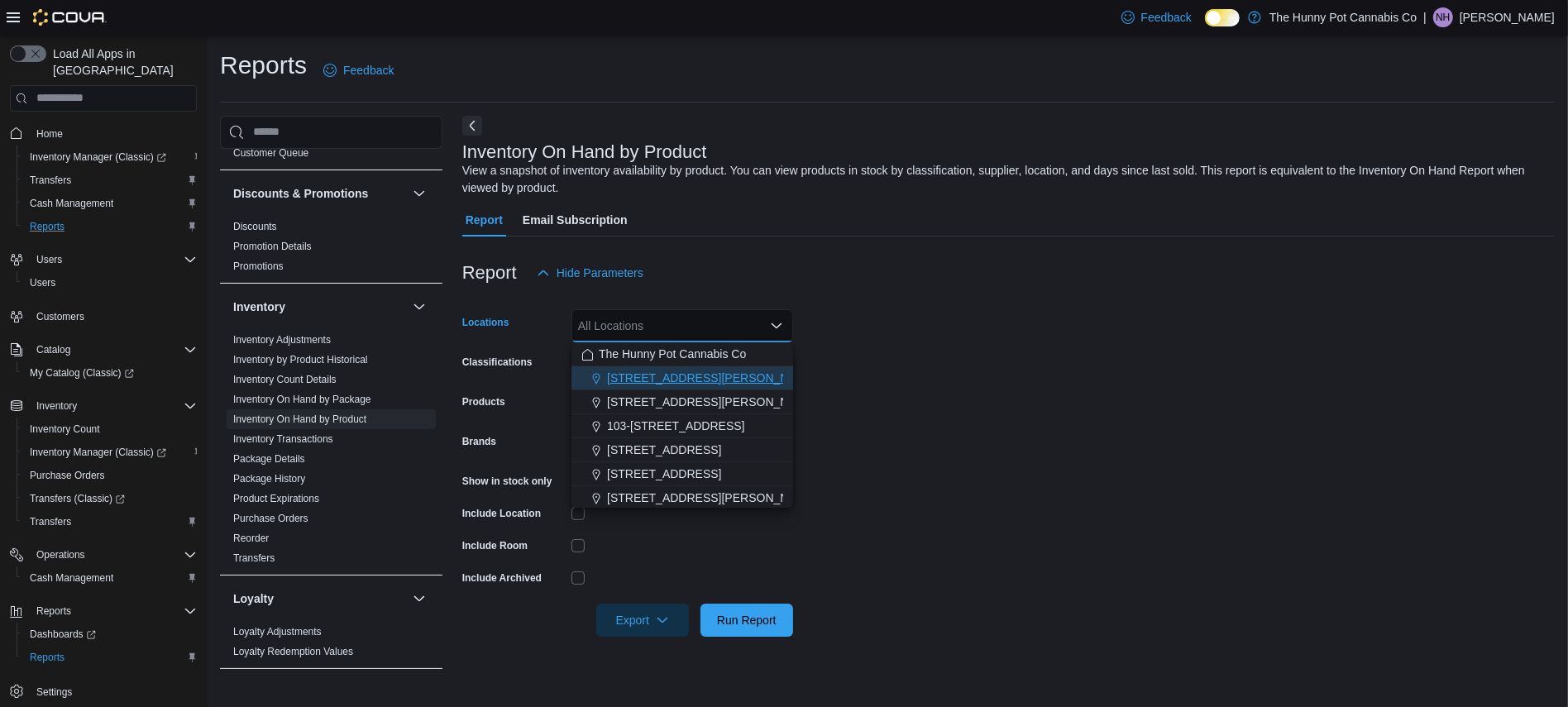
click at [620, 372] on span "[STREET_ADDRESS][PERSON_NAME]" at bounding box center [712, 378] width 210 height 17
click at [998, 437] on form "Locations [STREET_ADDRESS][PERSON_NAME] Combo box. Selected. [STREET_ADDRESS][P…" at bounding box center [1009, 463] width 1093 height 348
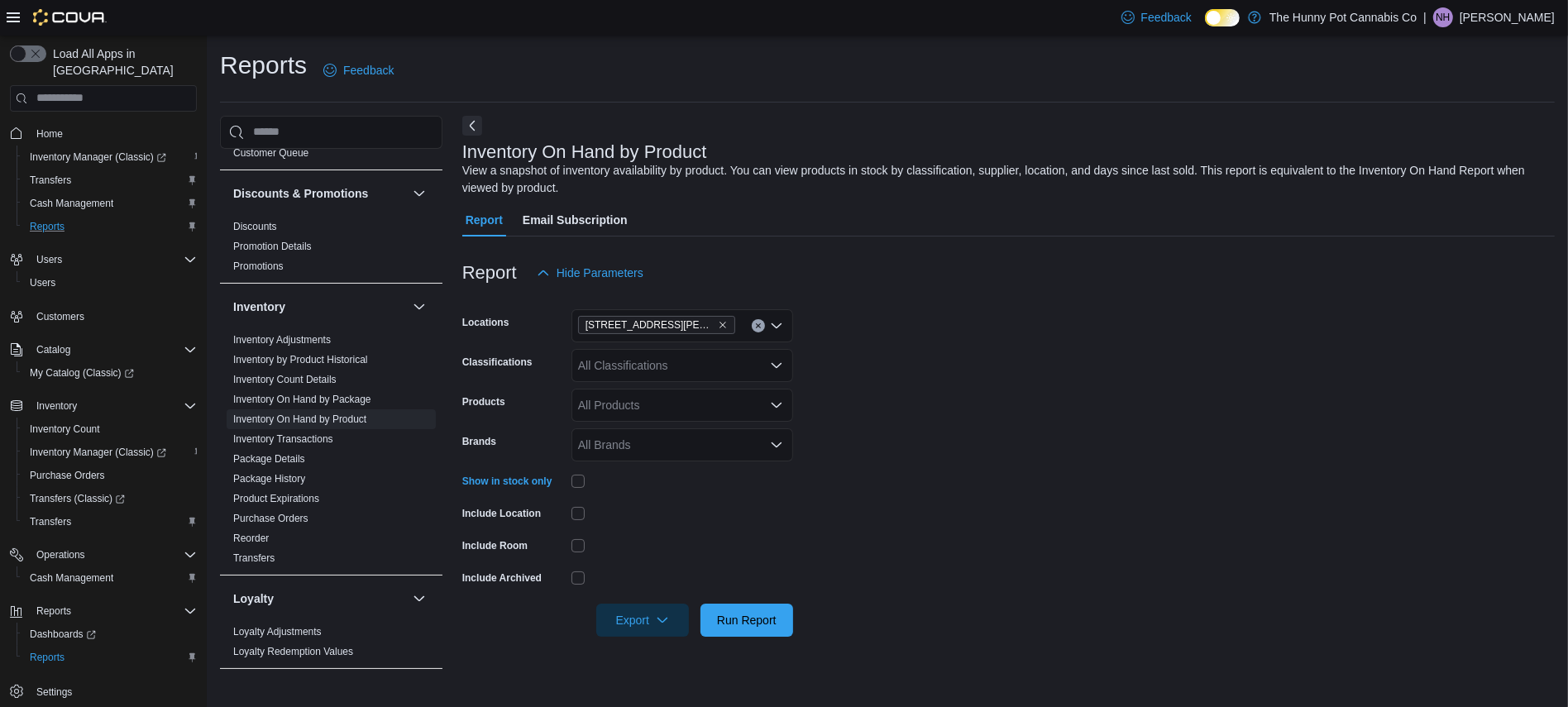
click at [677, 358] on div "All Classifications" at bounding box center [682, 366] width 221 height 33
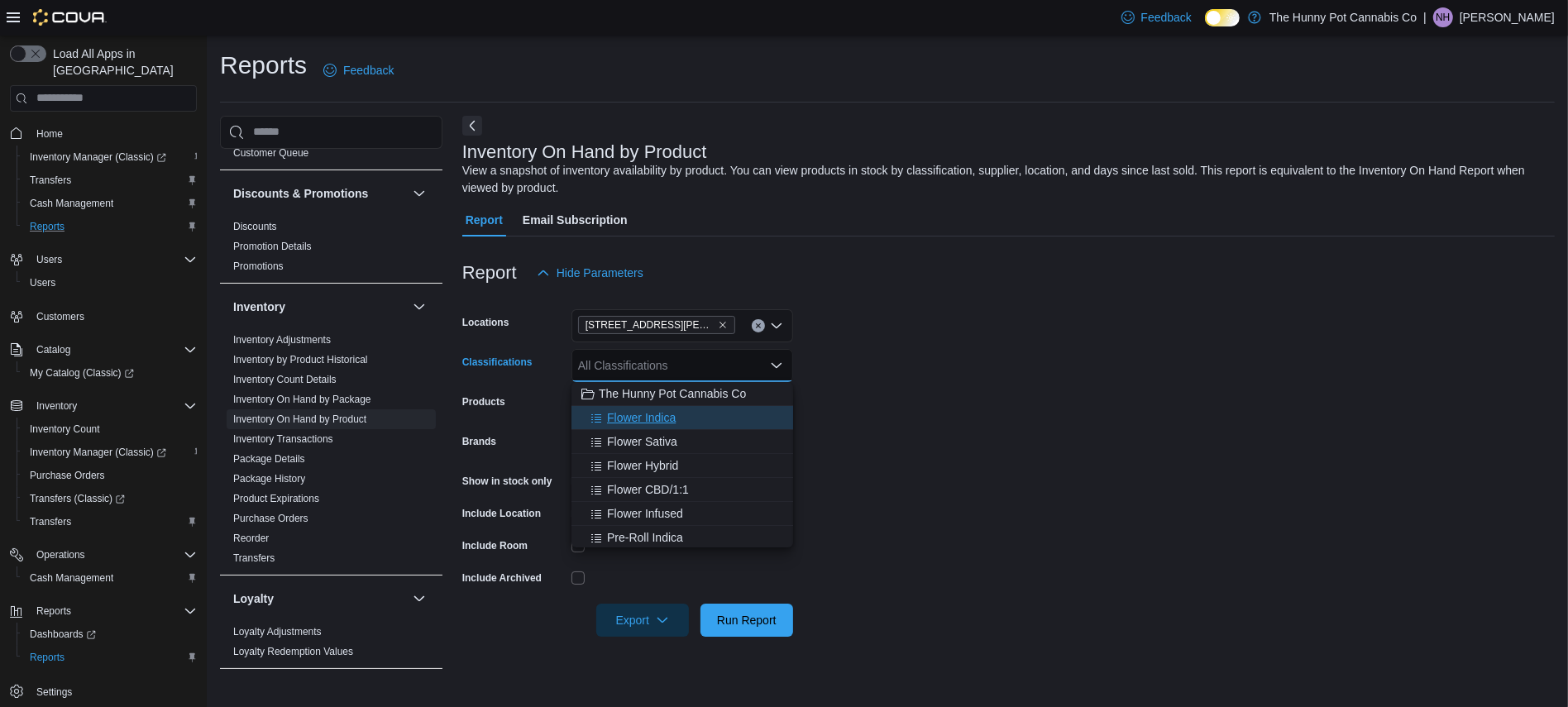
click at [676, 418] on div "Flower Indica" at bounding box center [682, 418] width 202 height 17
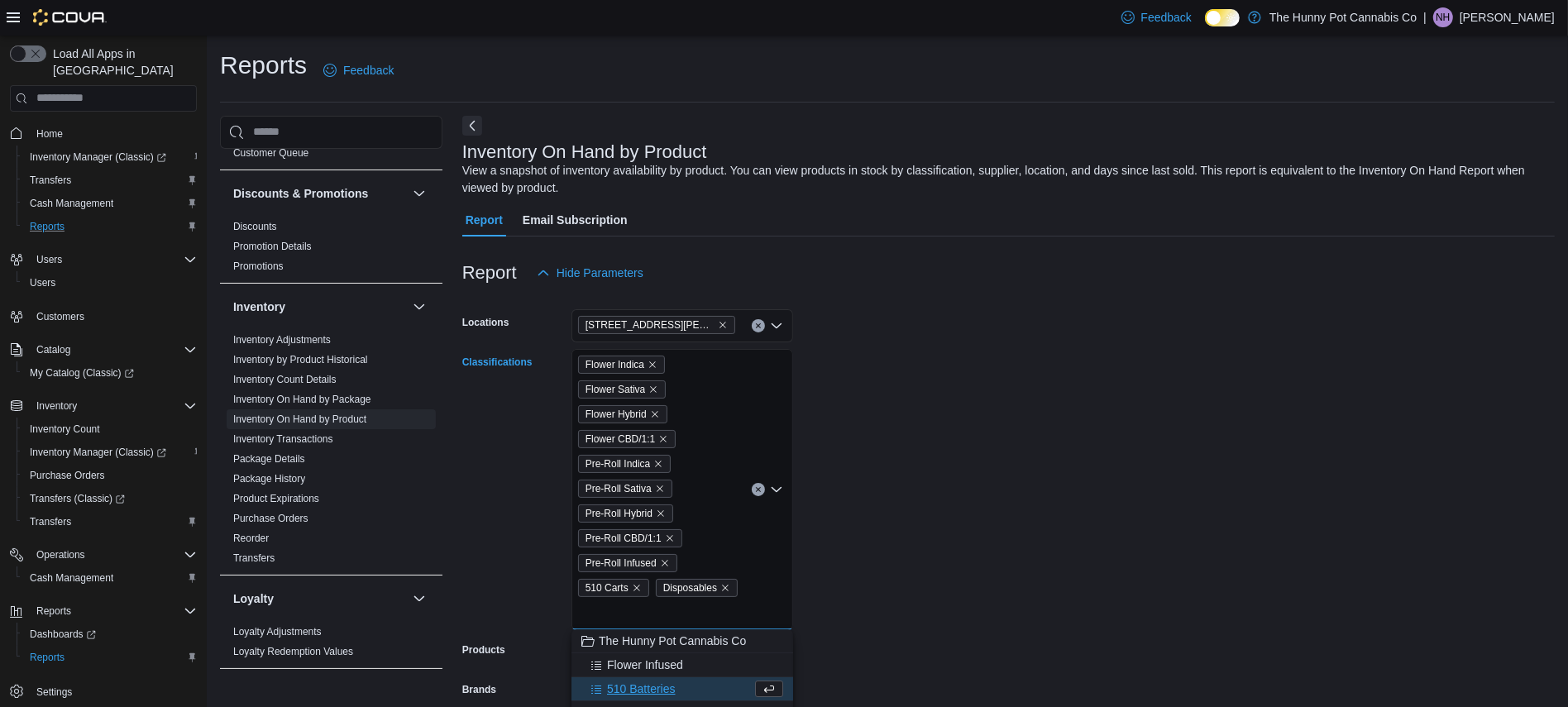
click at [1159, 309] on form "Locations 100 [PERSON_NAME] Pkwy Classifications Flower Indica Flower Sativa Fl…" at bounding box center [1009, 587] width 1093 height 596
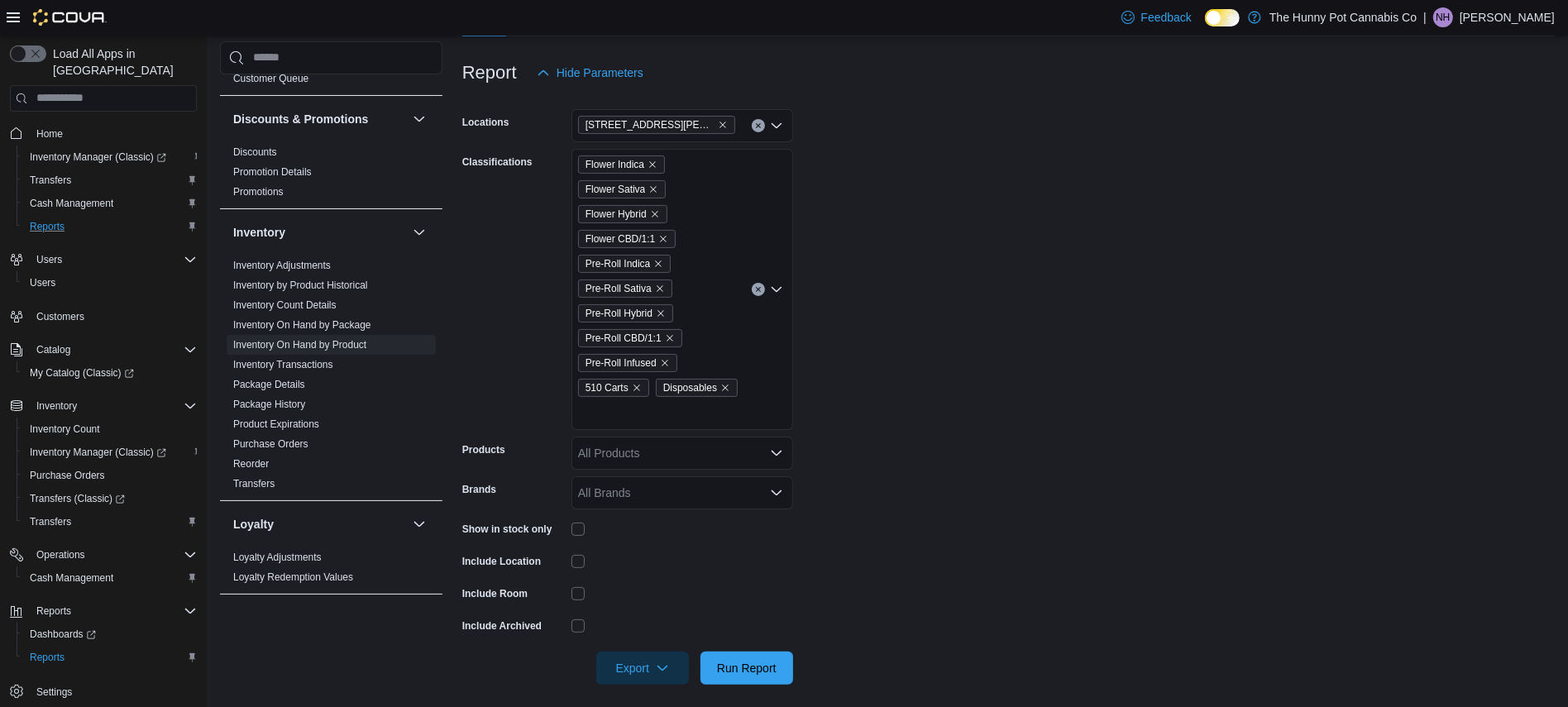
scroll to position [210, 0]
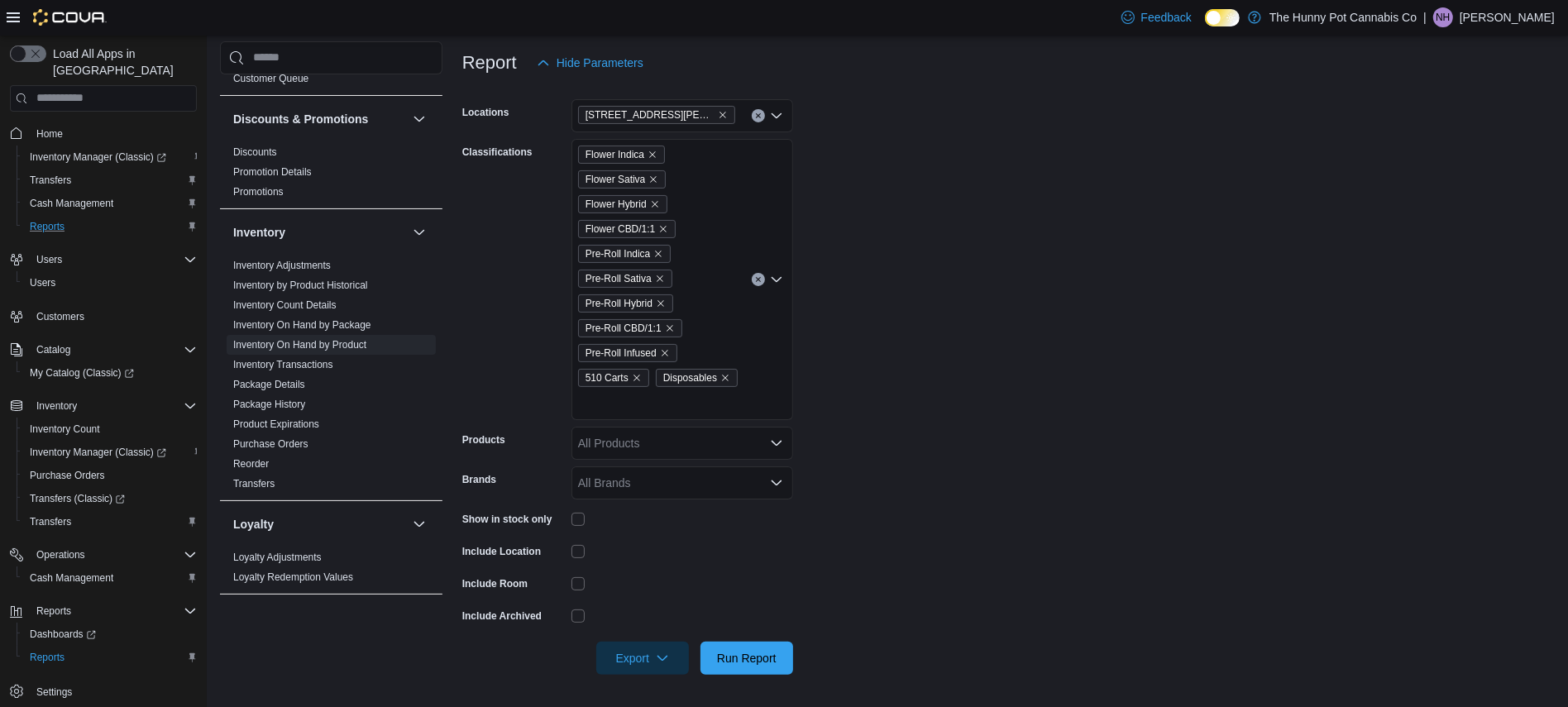
click at [673, 415] on div "Flower Indica Flower Sativa Flower Hybrid Flower CBD/1:1 Pre-Roll Indica Pre-Ro…" at bounding box center [682, 280] width 221 height 282
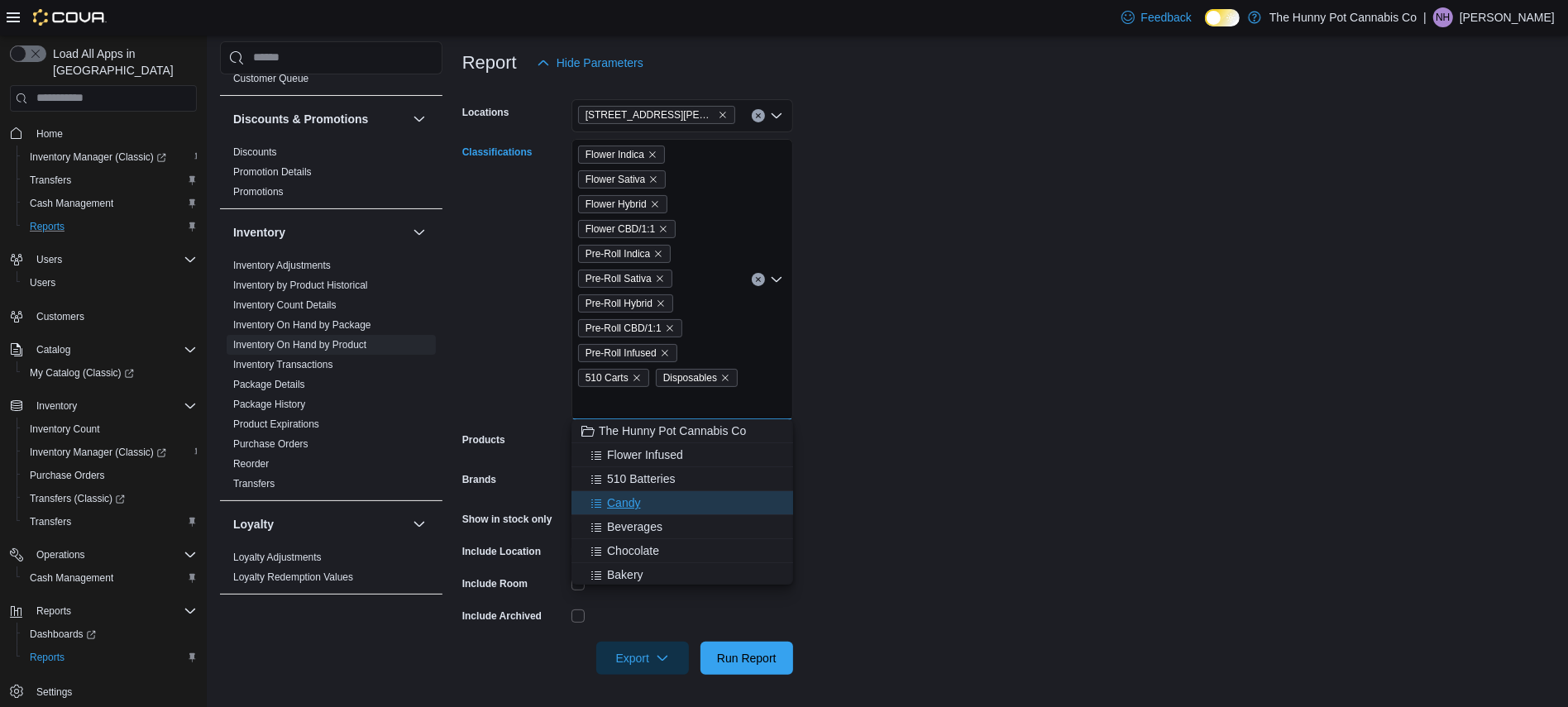
click at [652, 505] on div "Candy" at bounding box center [682, 502] width 202 height 17
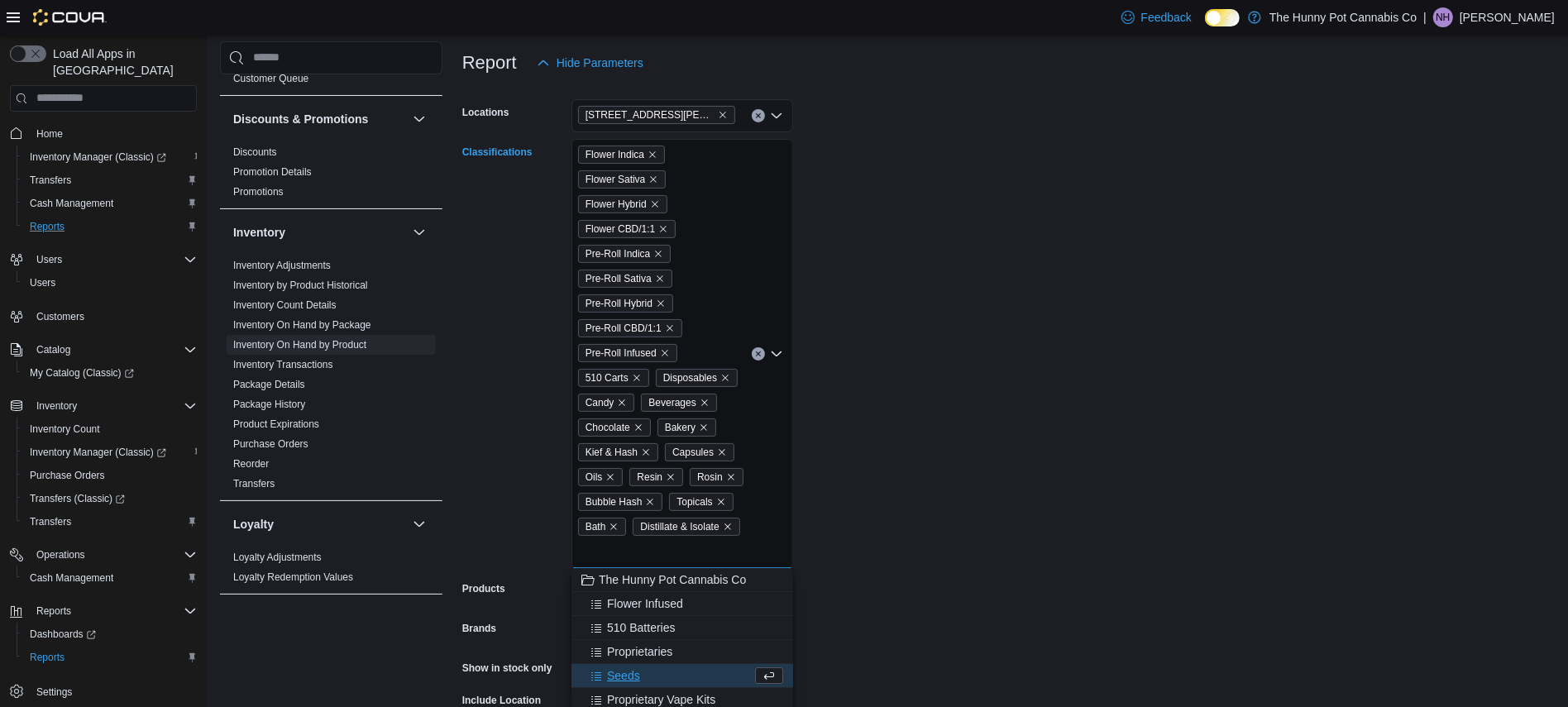
click at [991, 433] on form "Locations 100 [PERSON_NAME] Pkwy Classifications Flower Indica Flower Sativa Fl…" at bounding box center [1009, 452] width 1093 height 744
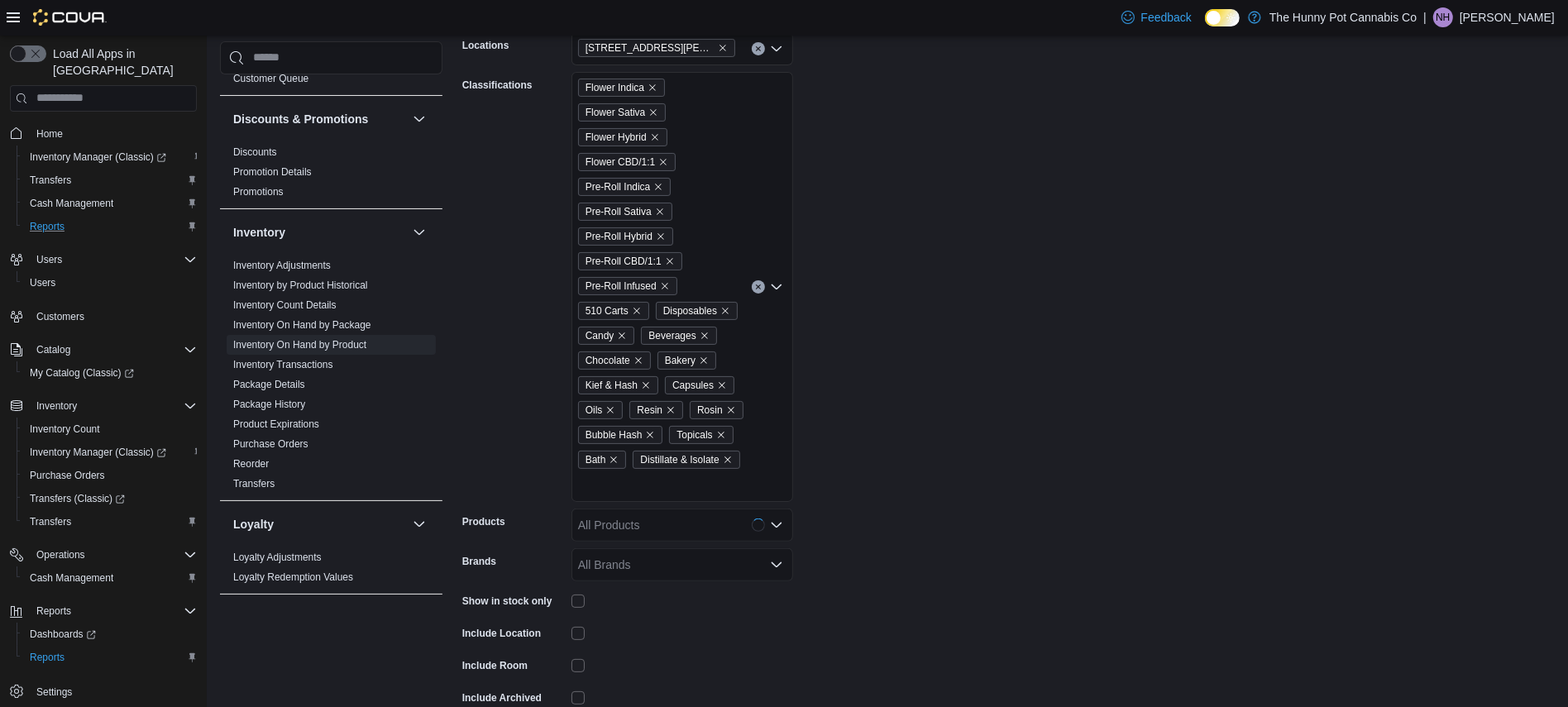
scroll to position [358, 0]
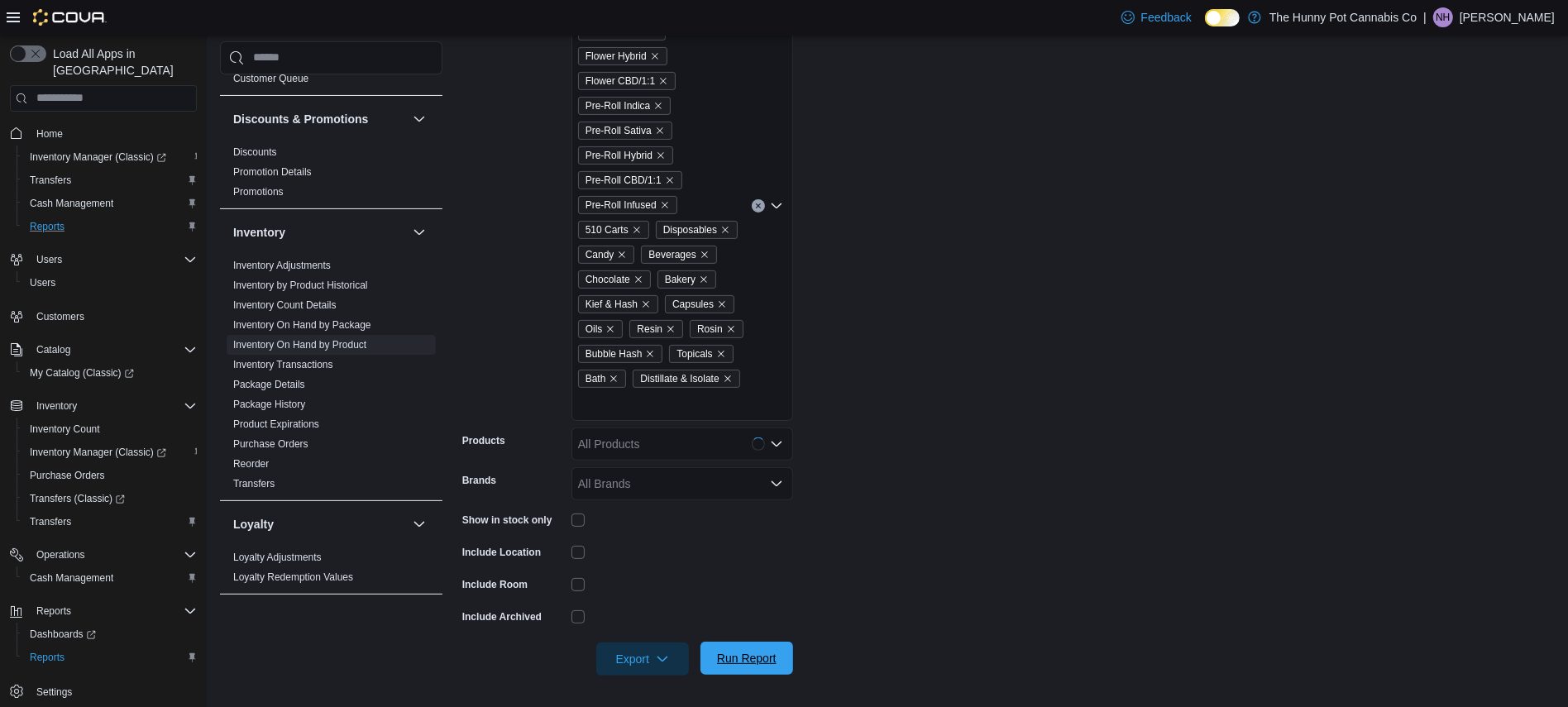
click at [769, 664] on span "Run Report" at bounding box center [746, 658] width 59 height 17
click at [644, 671] on span "Export" at bounding box center [643, 659] width 73 height 33
click at [647, 563] on span "Export to Excel" at bounding box center [646, 560] width 75 height 13
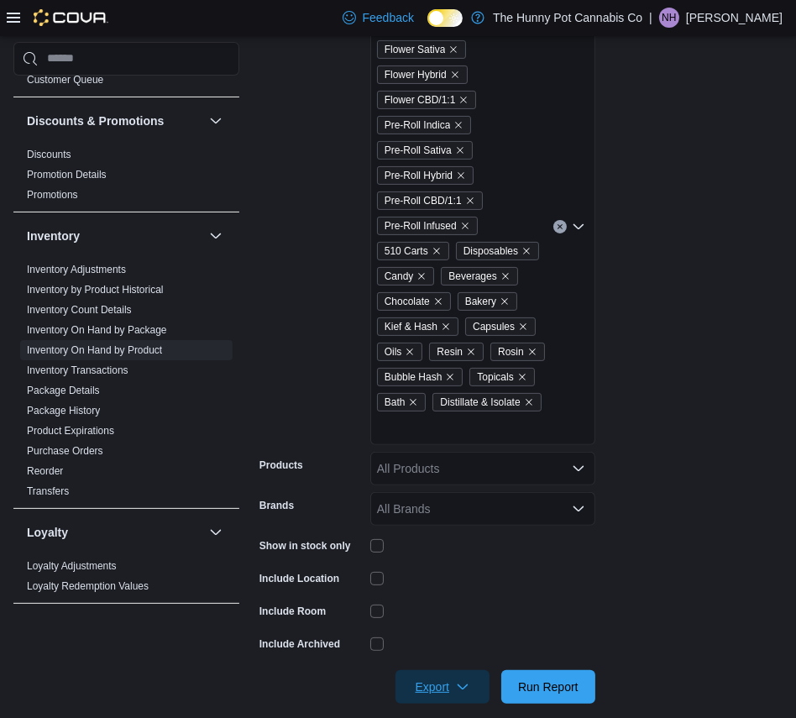
scroll to position [718, 0]
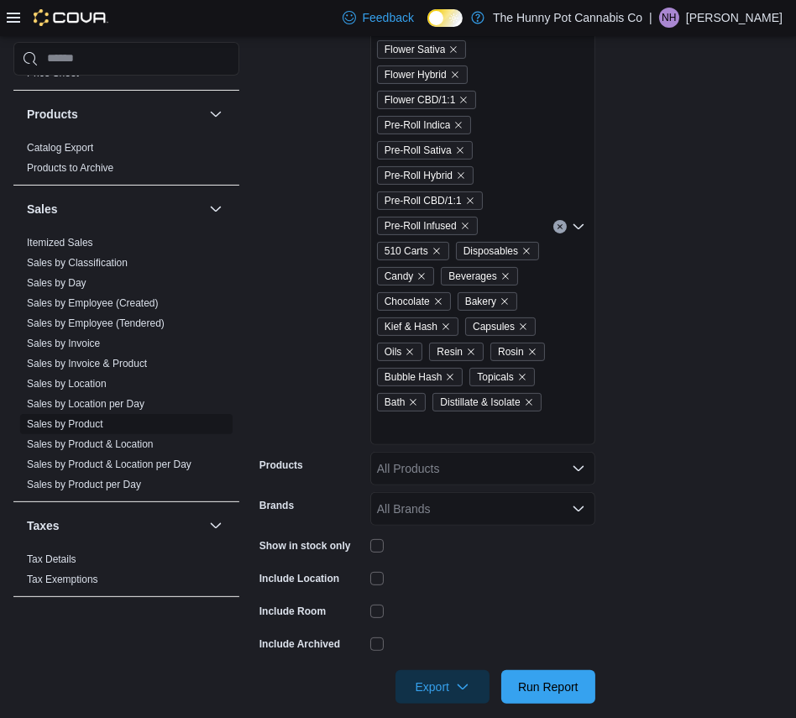
click at [89, 423] on link "Sales by Product" at bounding box center [65, 424] width 76 height 12
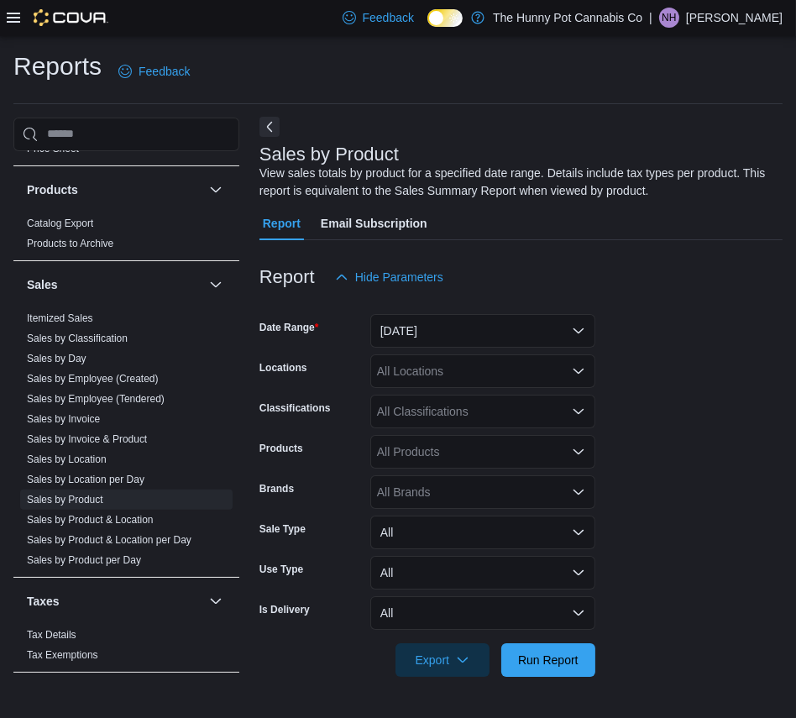
click at [275, 129] on button "Next" at bounding box center [270, 127] width 20 height 20
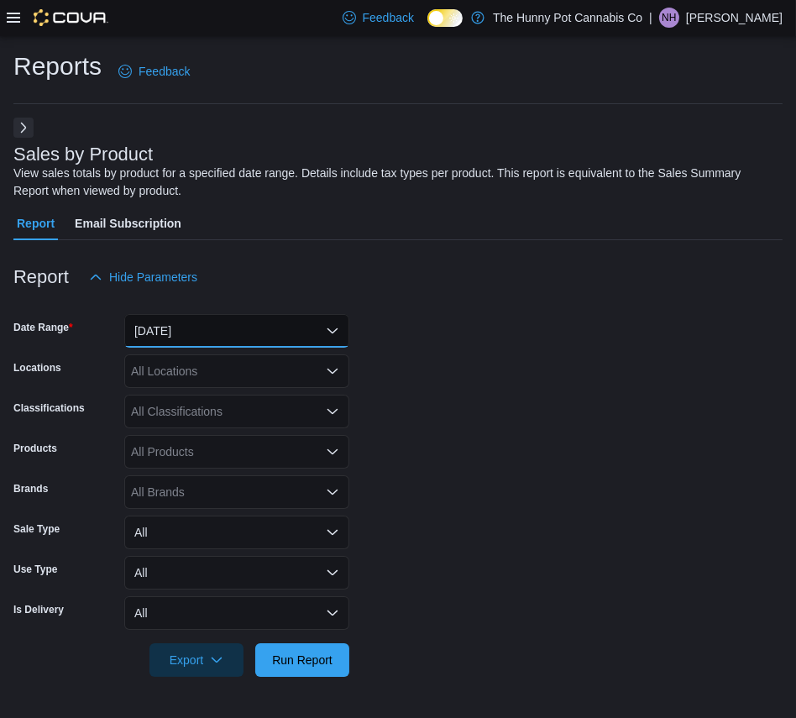
click at [293, 332] on button "[DATE]" at bounding box center [236, 331] width 225 height 34
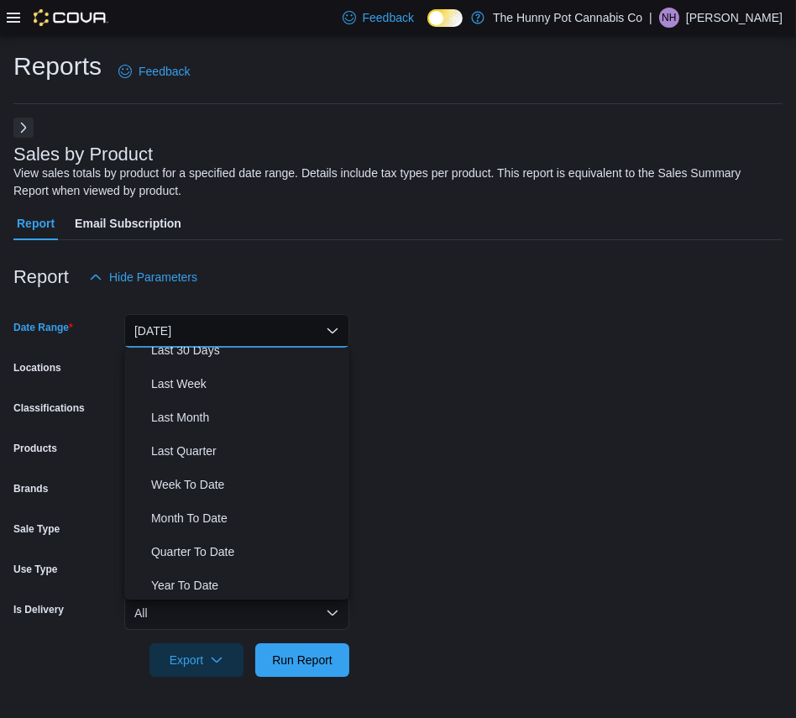
scroll to position [251, 0]
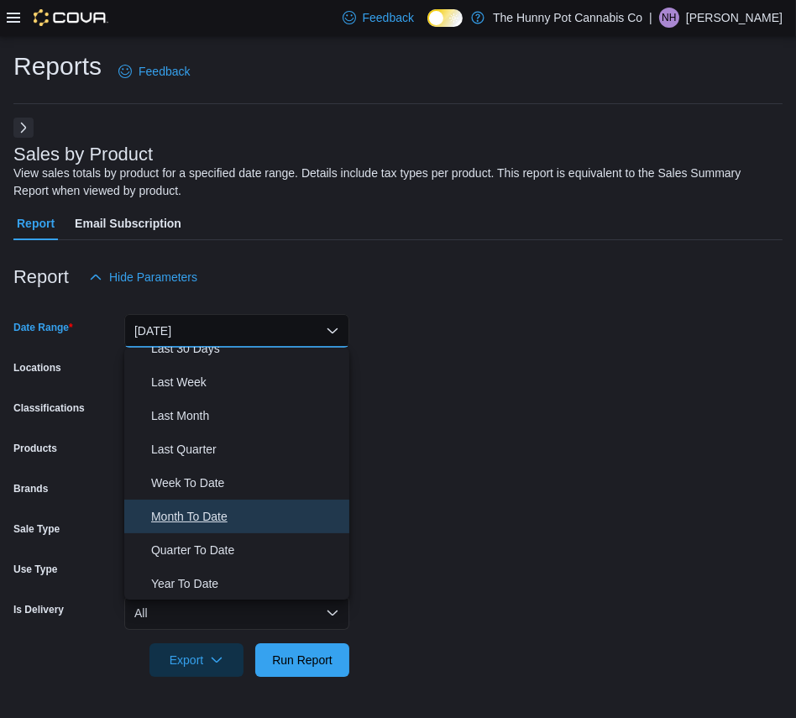
click at [269, 507] on span "Month To Date" at bounding box center [247, 517] width 192 height 20
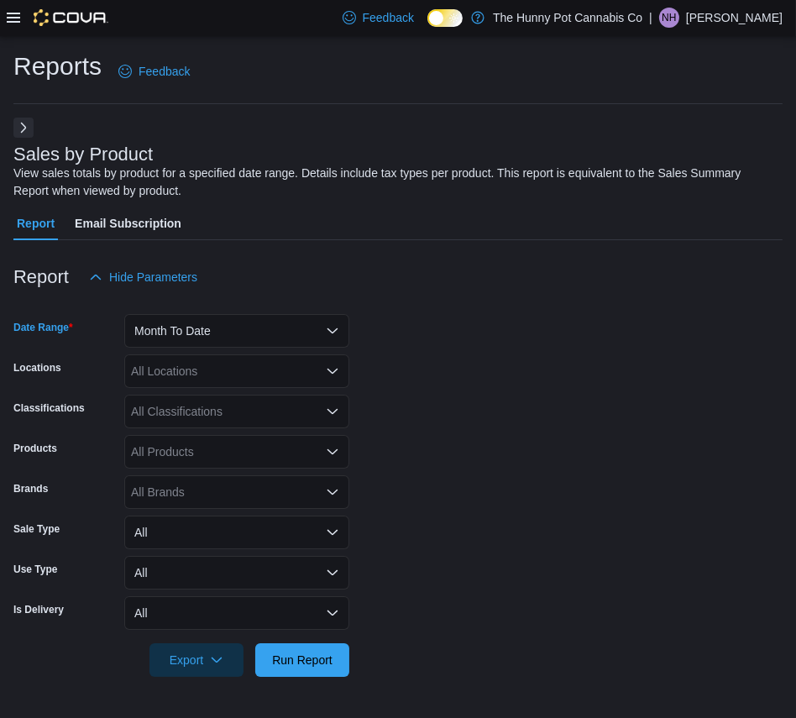
click at [240, 373] on div "All Locations" at bounding box center [236, 372] width 225 height 34
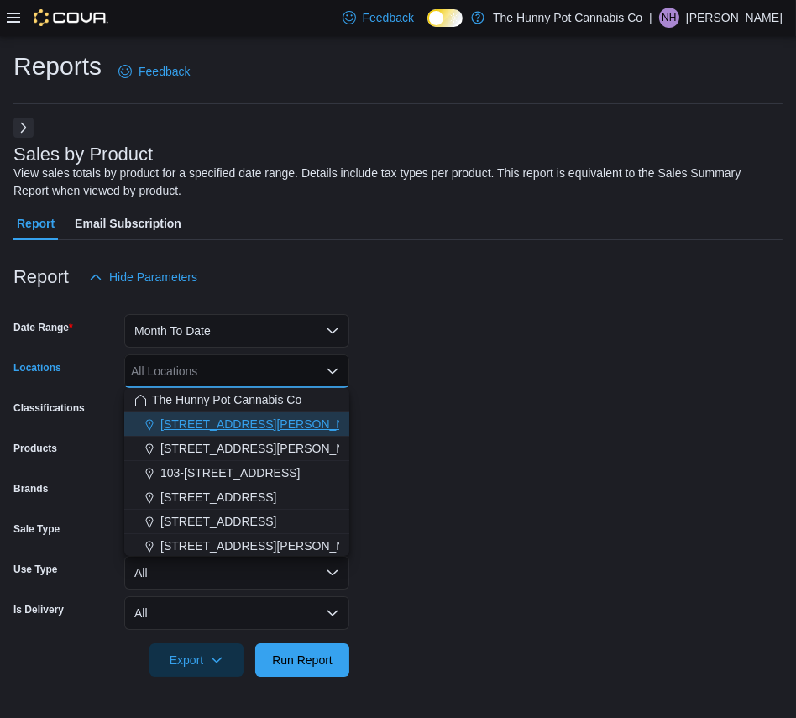
click at [249, 428] on span "[STREET_ADDRESS][PERSON_NAME]" at bounding box center [266, 424] width 213 height 17
click at [410, 425] on form "Date Range Month To Date Locations [STREET_ADDRESS][PERSON_NAME] Combo box. Sel…" at bounding box center [398, 485] width 770 height 383
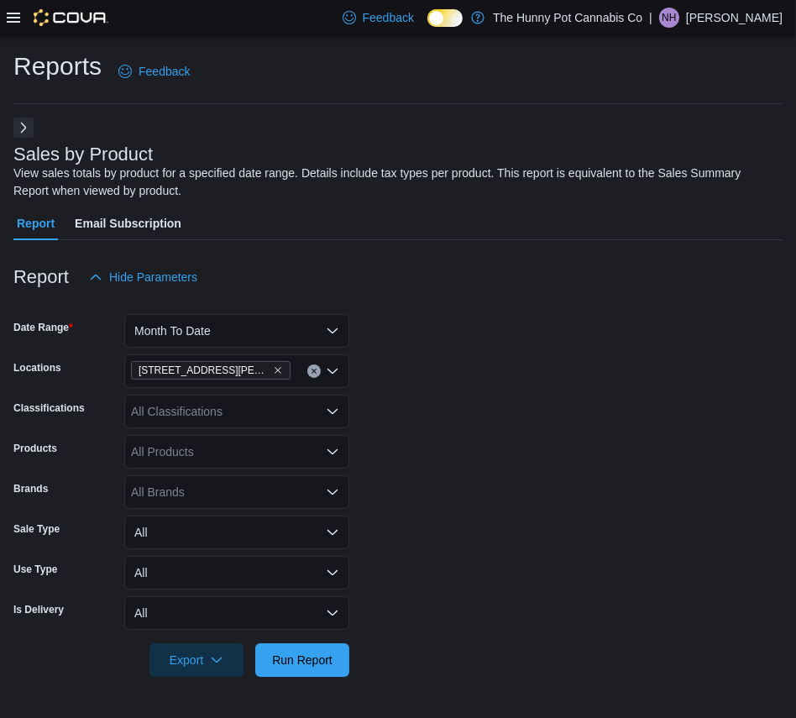
click at [250, 419] on div "All Classifications" at bounding box center [236, 412] width 225 height 34
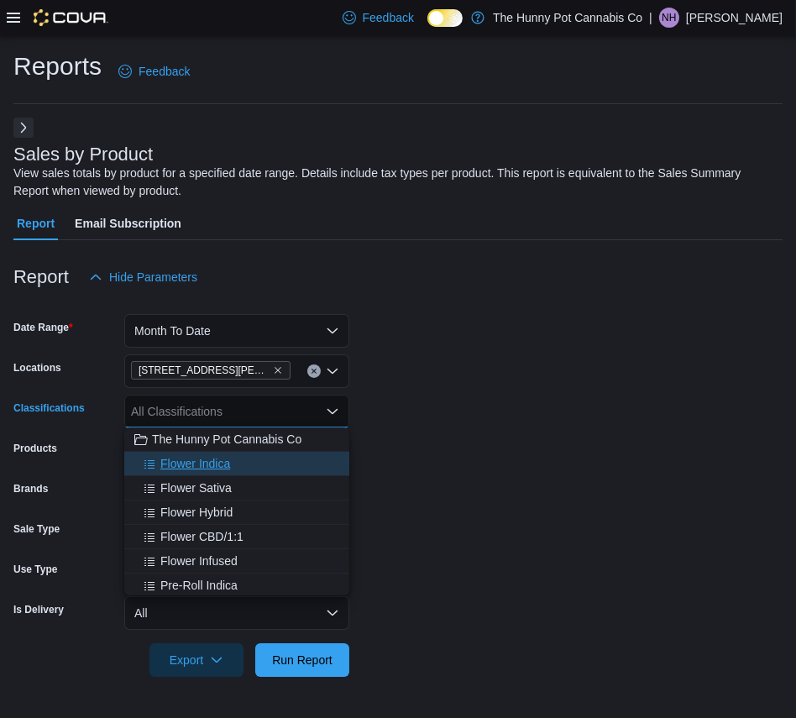
click at [255, 470] on div "Flower Indica" at bounding box center [236, 463] width 205 height 17
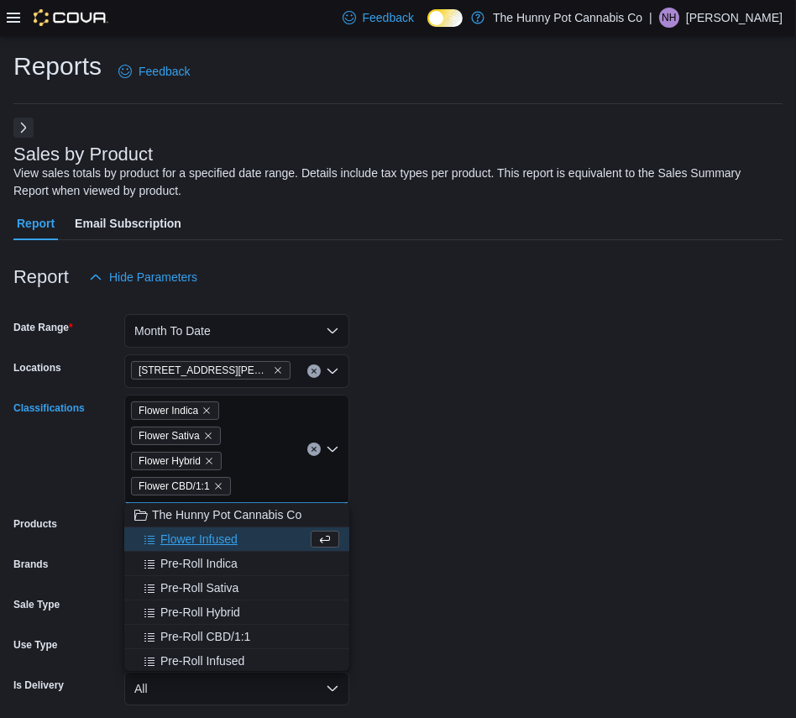
click at [513, 476] on form "Date Range Month To Date Locations 100 [PERSON_NAME] Pkwy Classifications Flowe…" at bounding box center [398, 523] width 770 height 459
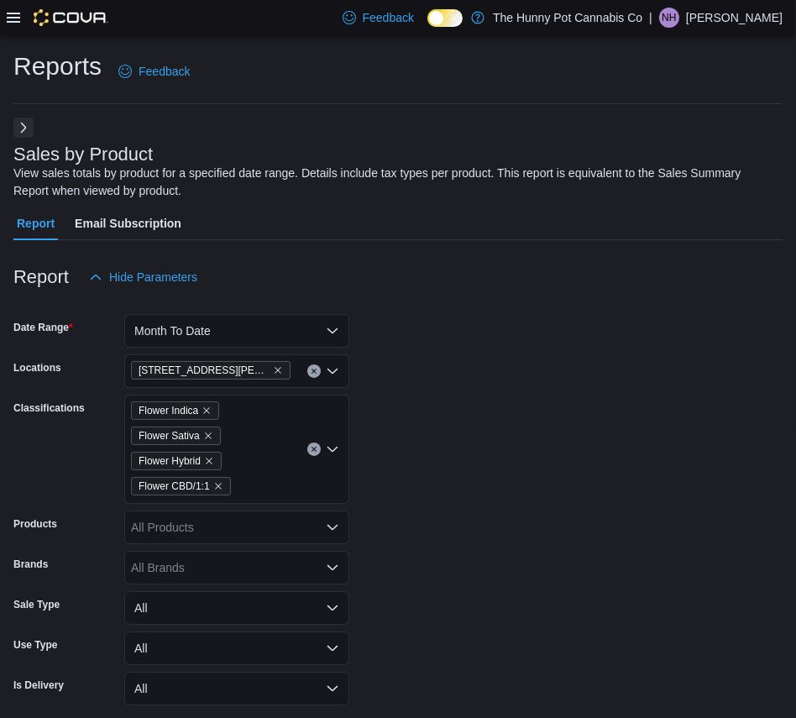
scroll to position [67, 0]
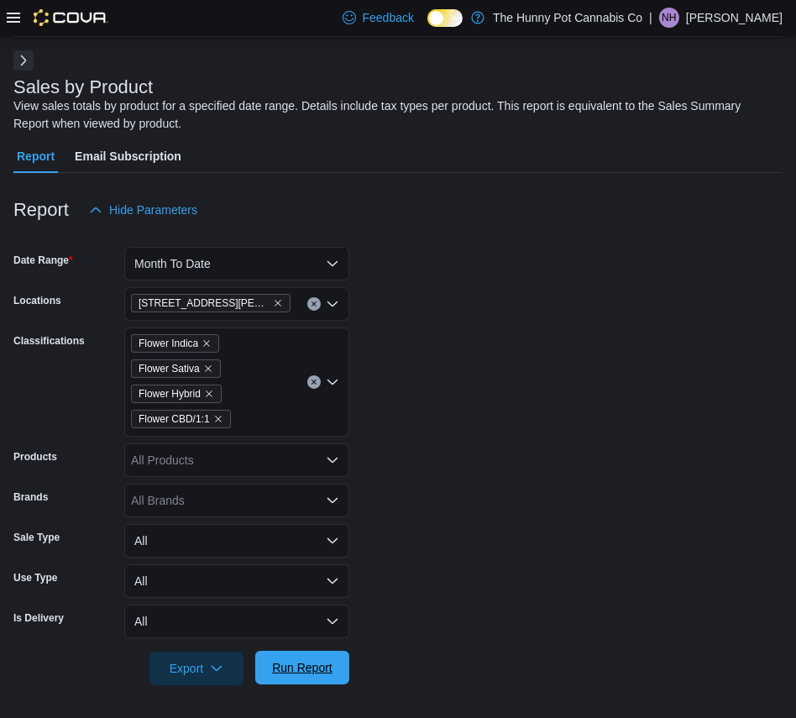
click at [312, 657] on span "Run Report" at bounding box center [302, 668] width 74 height 34
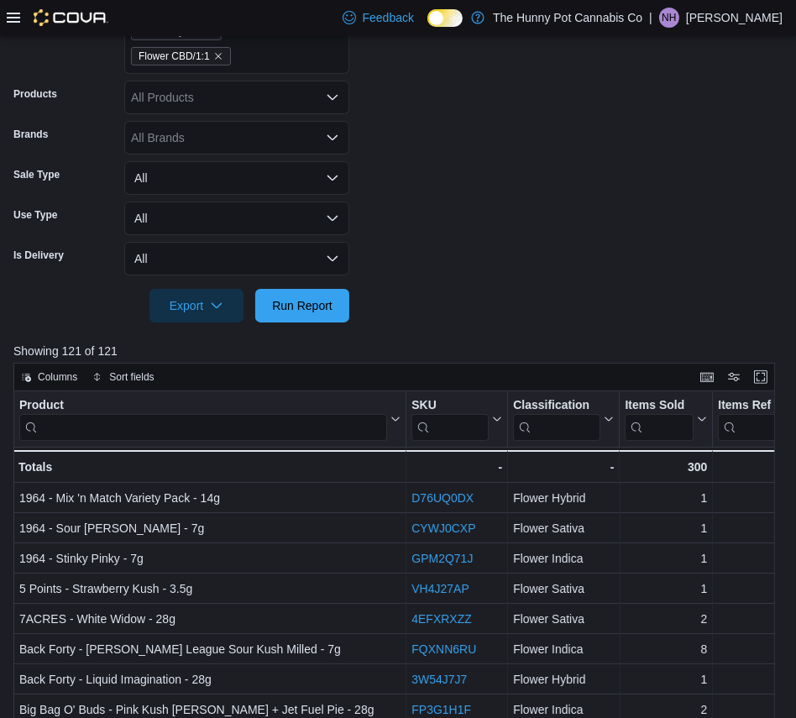
scroll to position [662, 0]
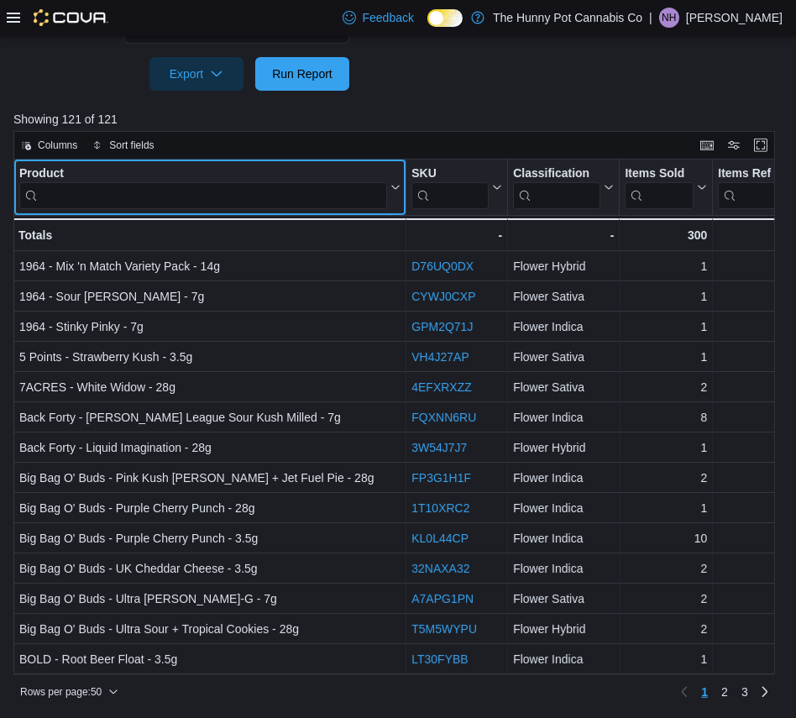
click at [244, 194] on input "search" at bounding box center [203, 194] width 368 height 27
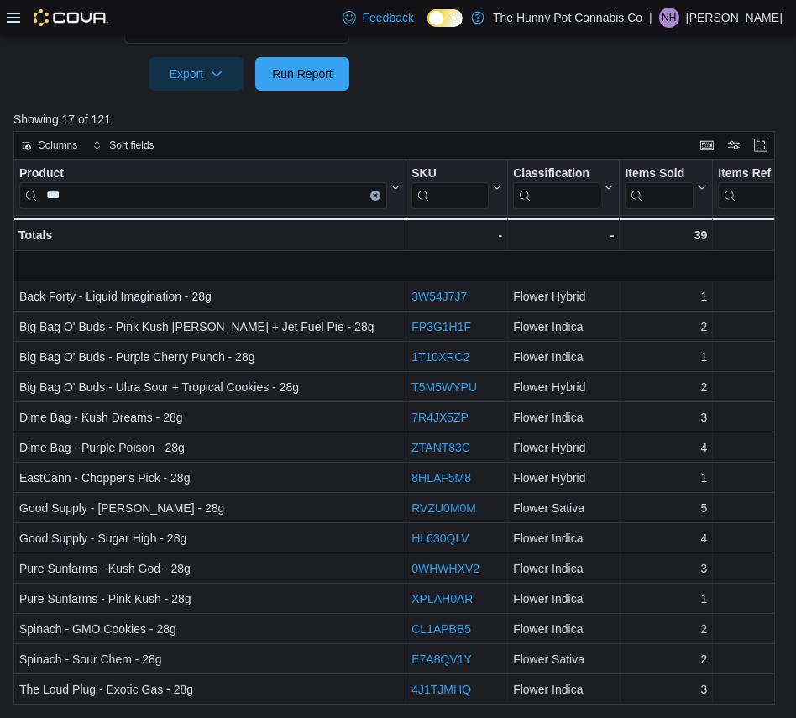
scroll to position [60, 0]
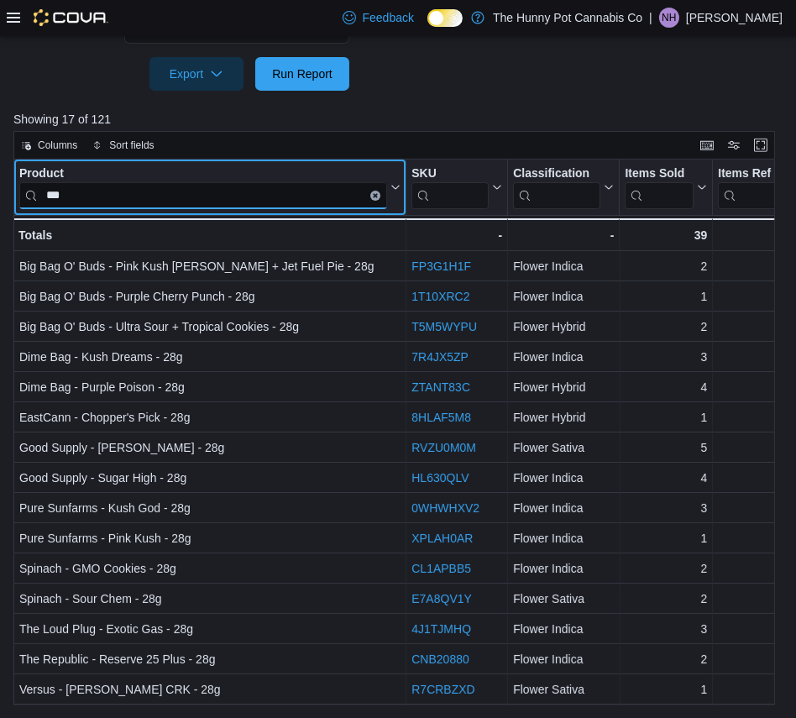
click at [124, 196] on input "***" at bounding box center [203, 194] width 368 height 27
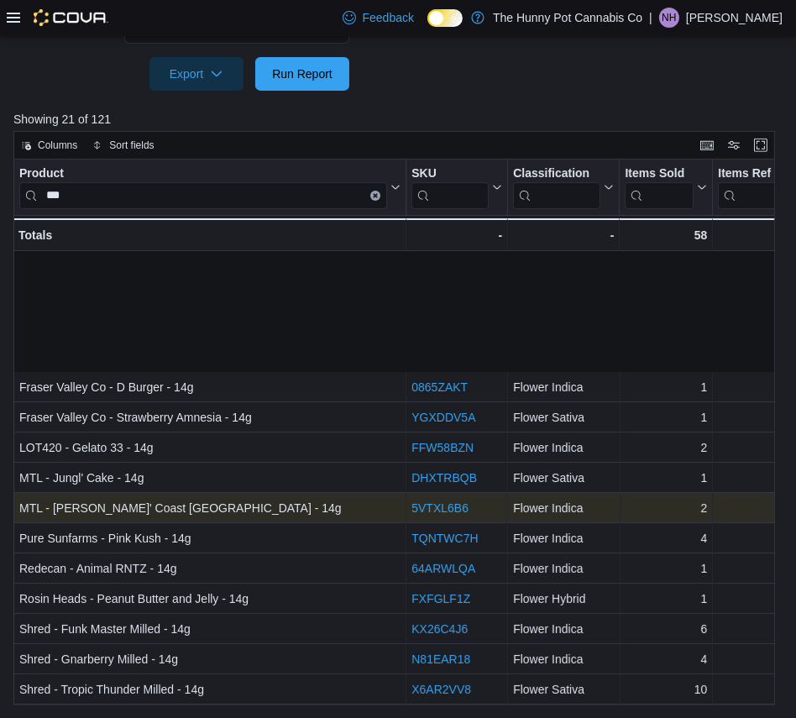
scroll to position [181, 0]
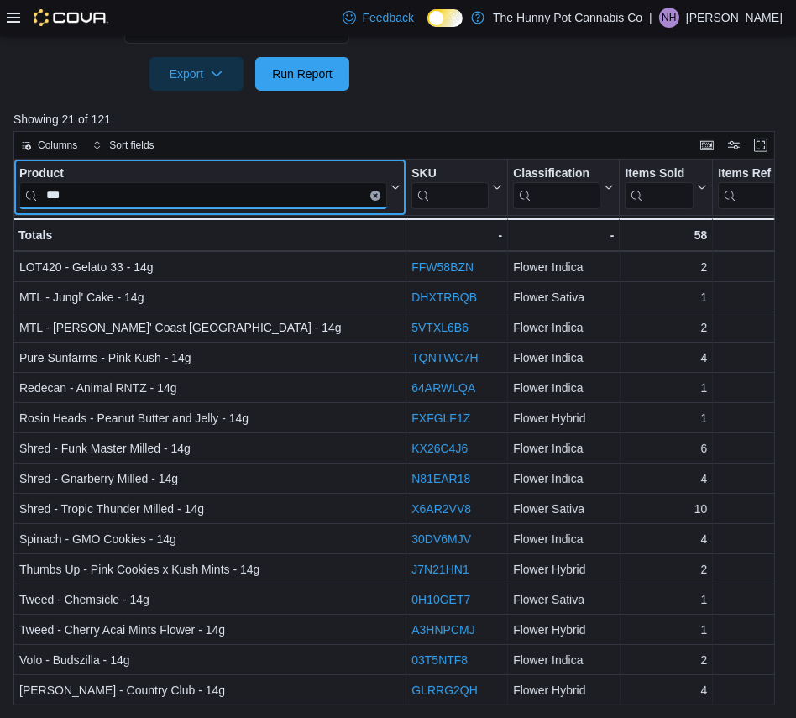
click at [254, 198] on input "***" at bounding box center [203, 194] width 368 height 27
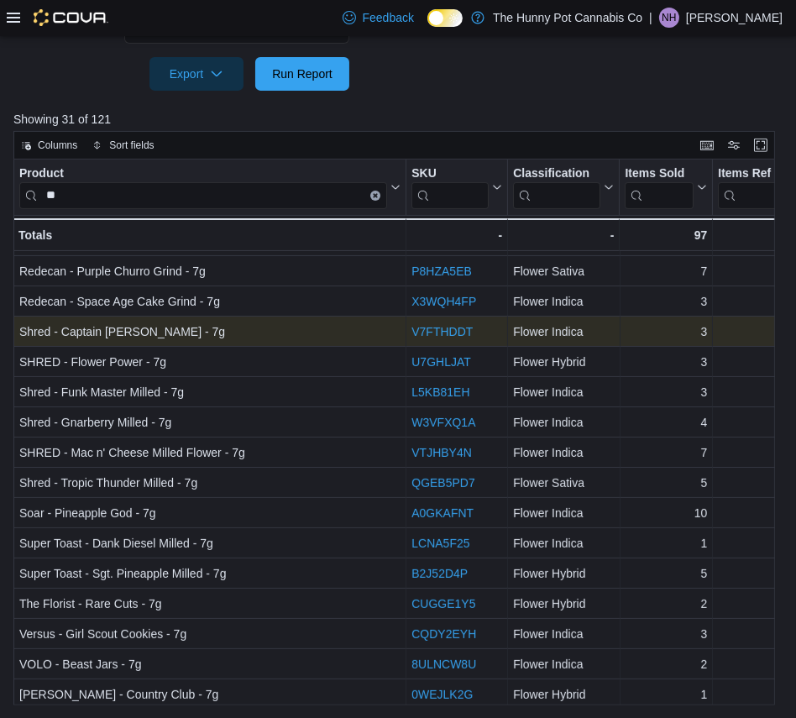
scroll to position [484, 0]
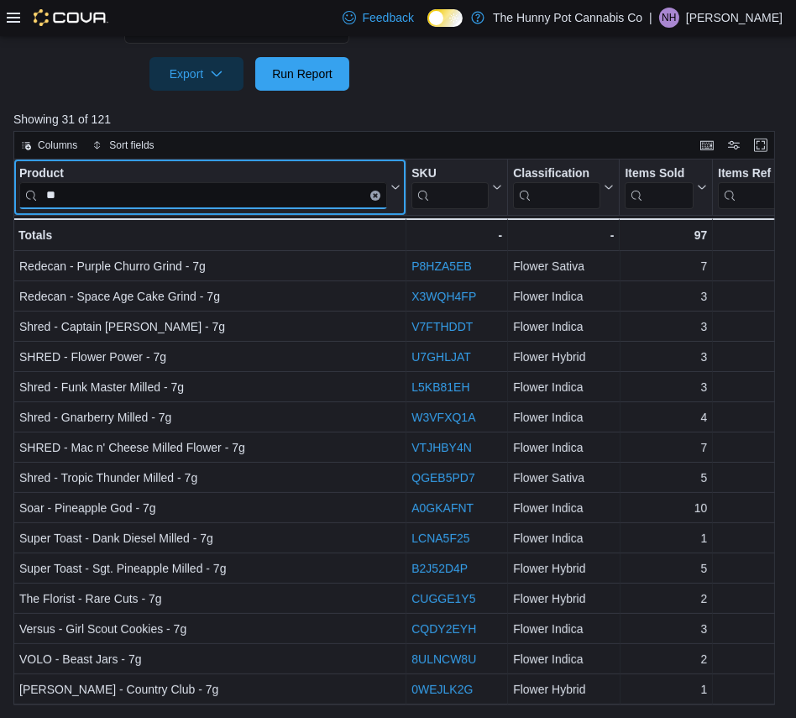
click at [83, 192] on input "**" at bounding box center [203, 194] width 368 height 27
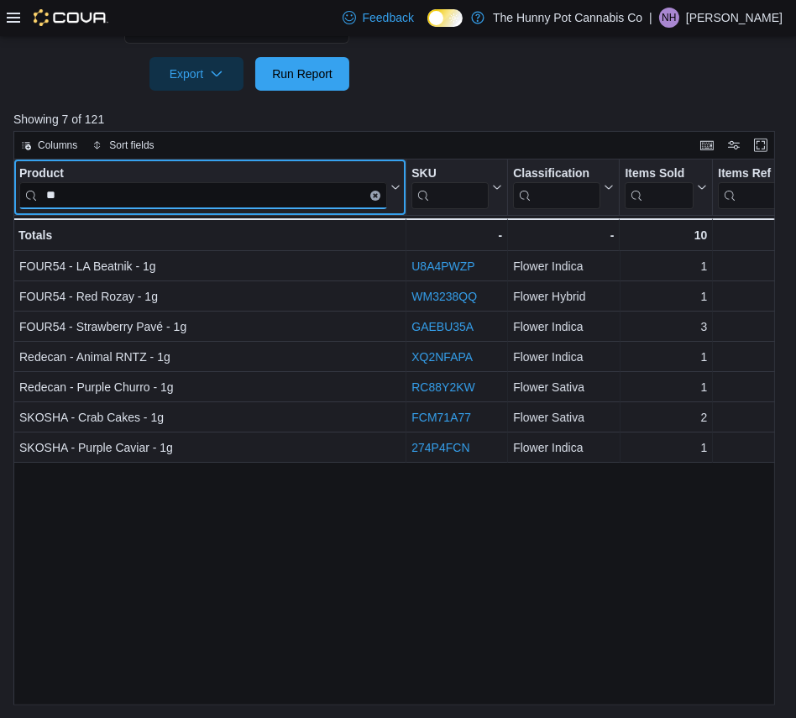
scroll to position [0, 0]
click at [258, 204] on input "**" at bounding box center [203, 194] width 368 height 27
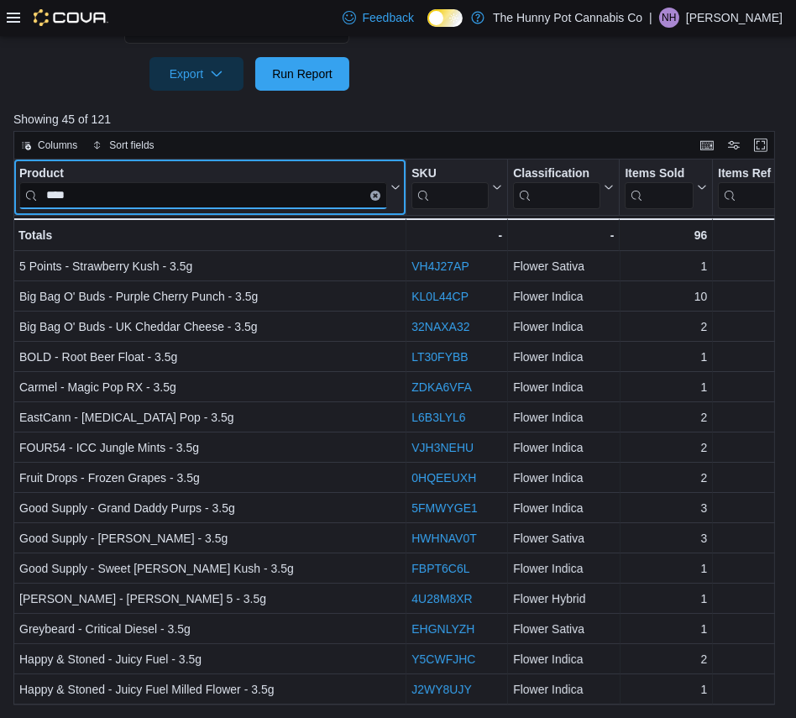
type input "****"
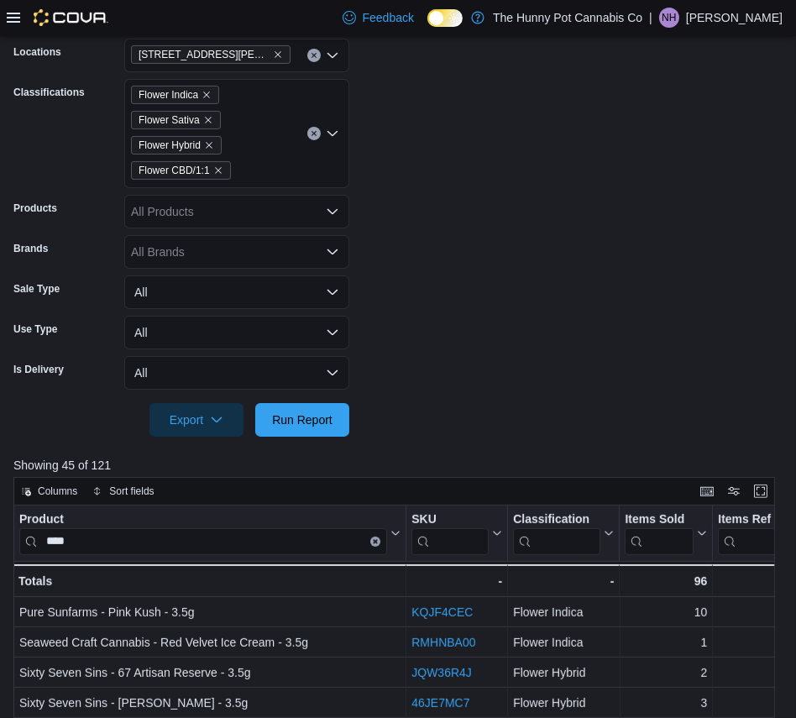
scroll to position [313, 0]
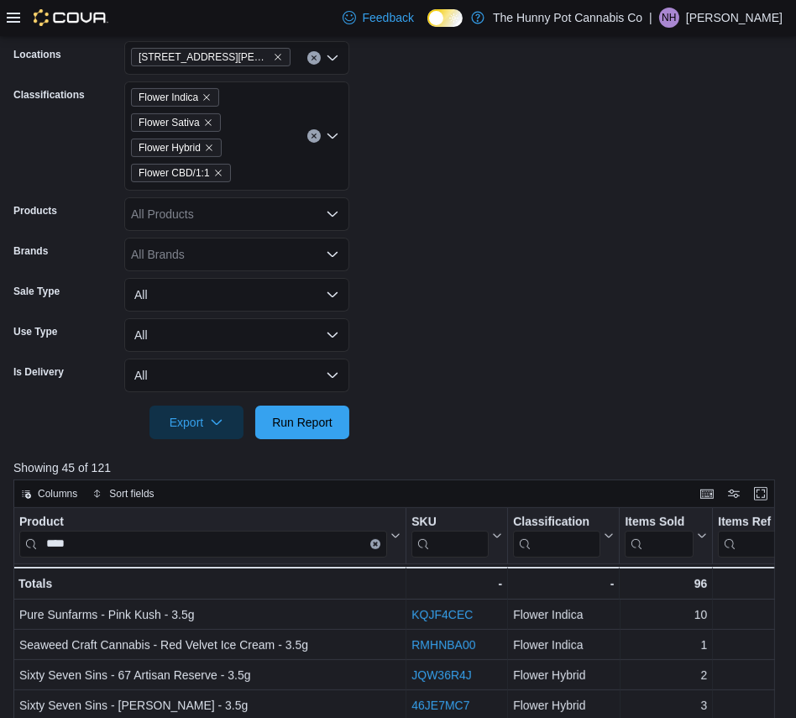
click at [312, 136] on icon "Clear input" at bounding box center [314, 136] width 4 height 4
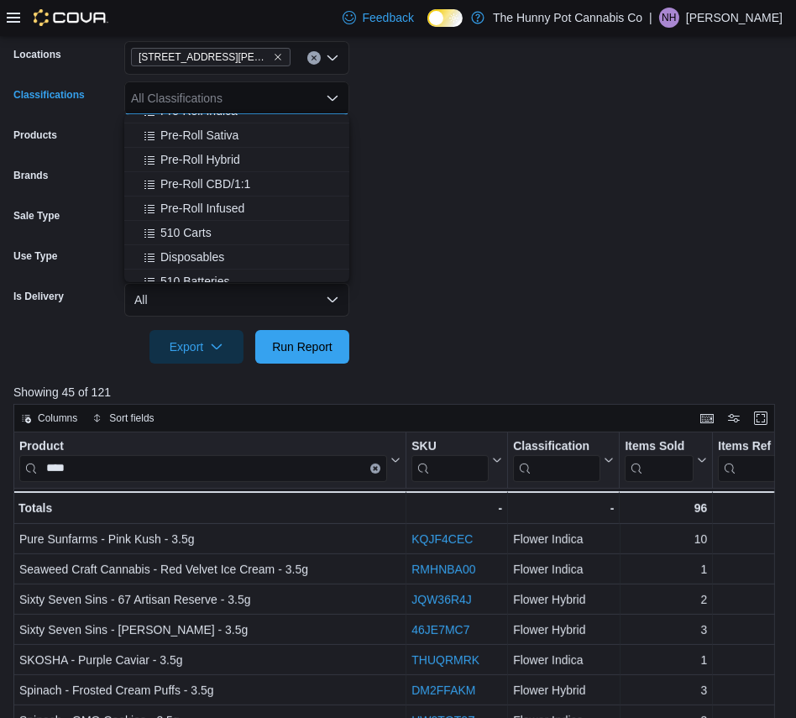
scroll to position [172, 0]
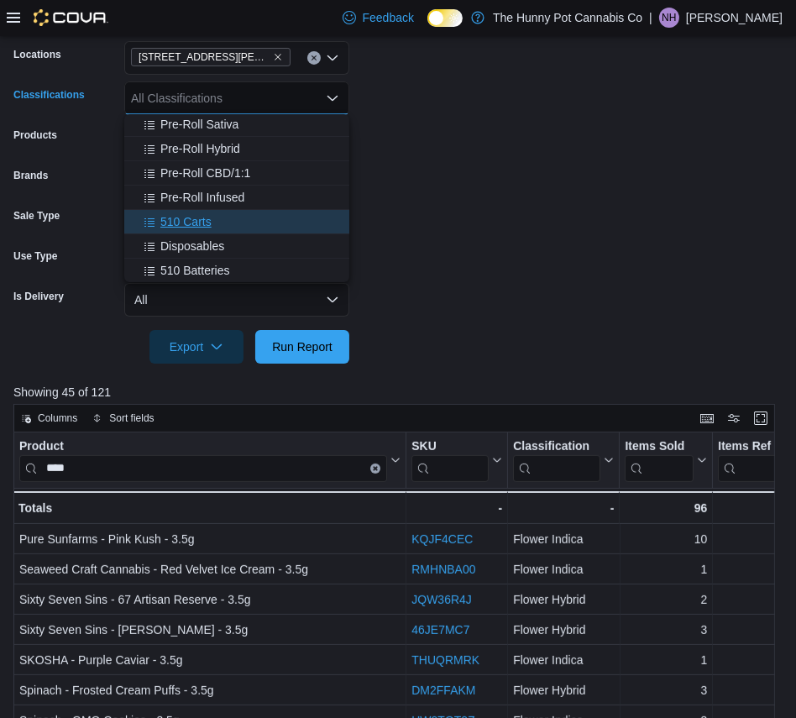
click at [241, 219] on div "510 Carts" at bounding box center [236, 221] width 205 height 17
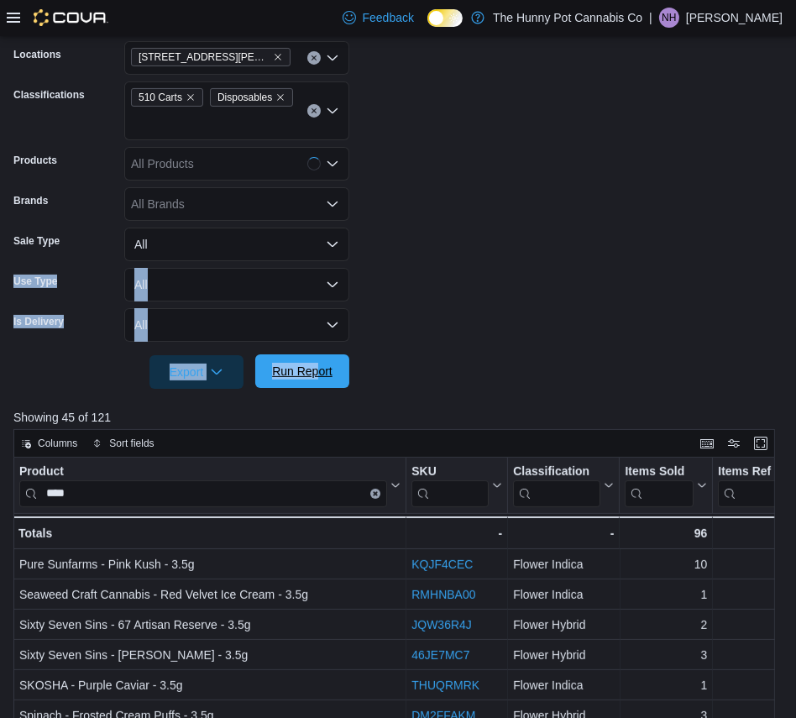
drag, startPoint x: 494, startPoint y: 245, endPoint x: 318, endPoint y: 374, distance: 217.6
click at [318, 374] on form "Date Range Month To Date Locations 100 [PERSON_NAME] Pkwy Classifications 510 C…" at bounding box center [398, 185] width 770 height 408
click at [318, 374] on span "Run Report" at bounding box center [302, 371] width 60 height 17
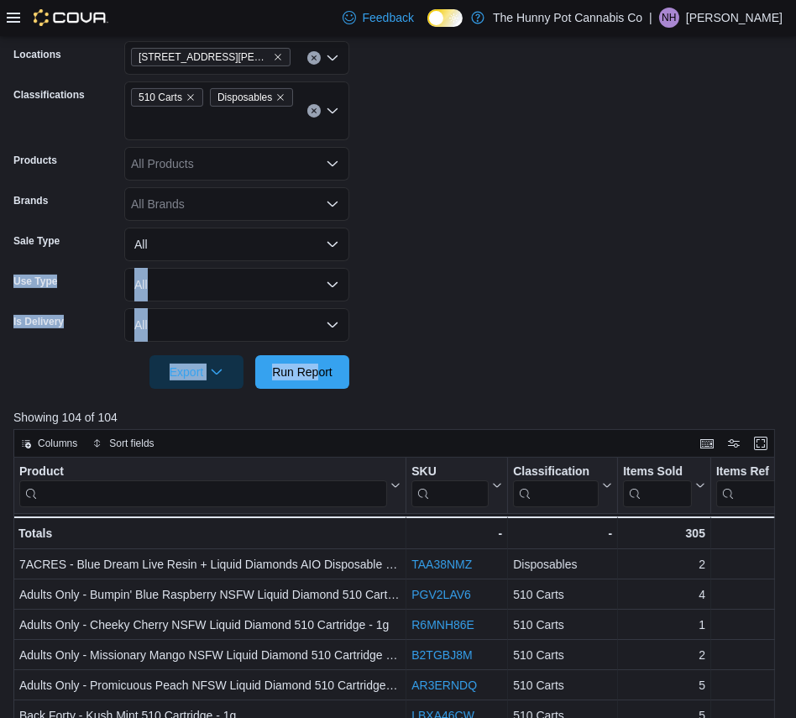
click at [502, 247] on form "Date Range Month To Date Locations 100 [PERSON_NAME] Pkwy Classifications 510 C…" at bounding box center [398, 185] width 770 height 408
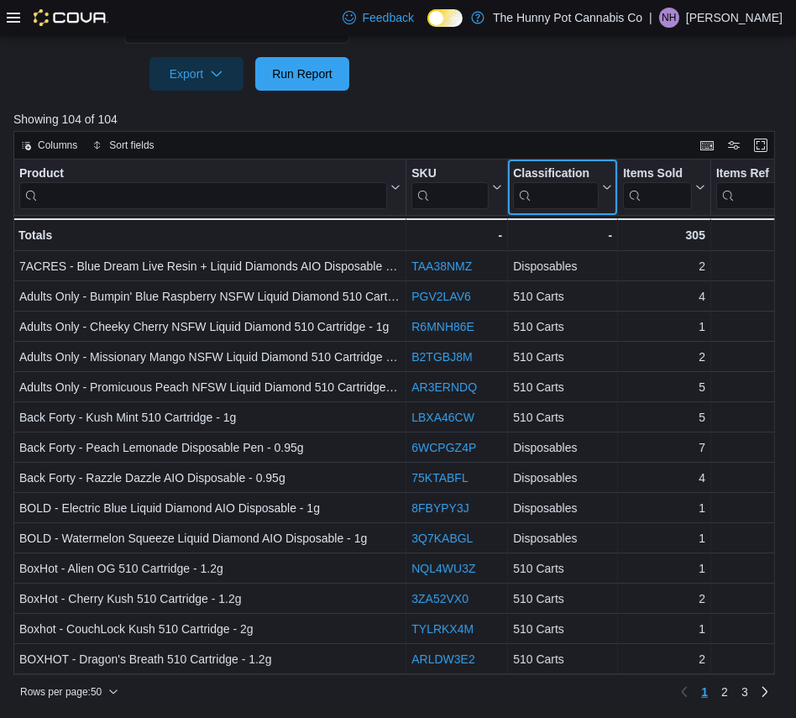
click at [582, 189] on input "search" at bounding box center [556, 194] width 86 height 27
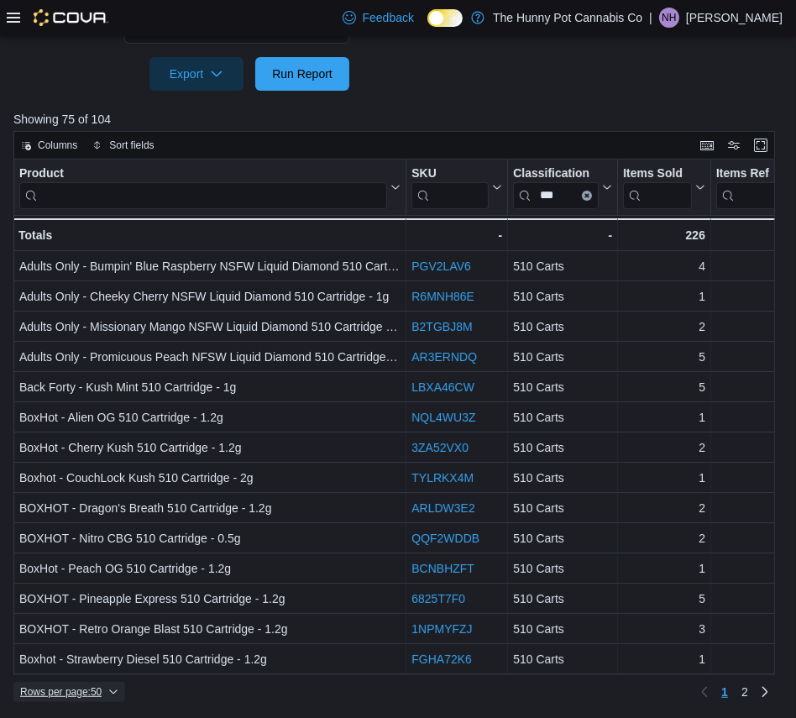
click at [102, 686] on span "Rows per page : 50" at bounding box center [60, 692] width 81 height 13
click at [96, 663] on span "100 rows" at bounding box center [91, 657] width 54 height 13
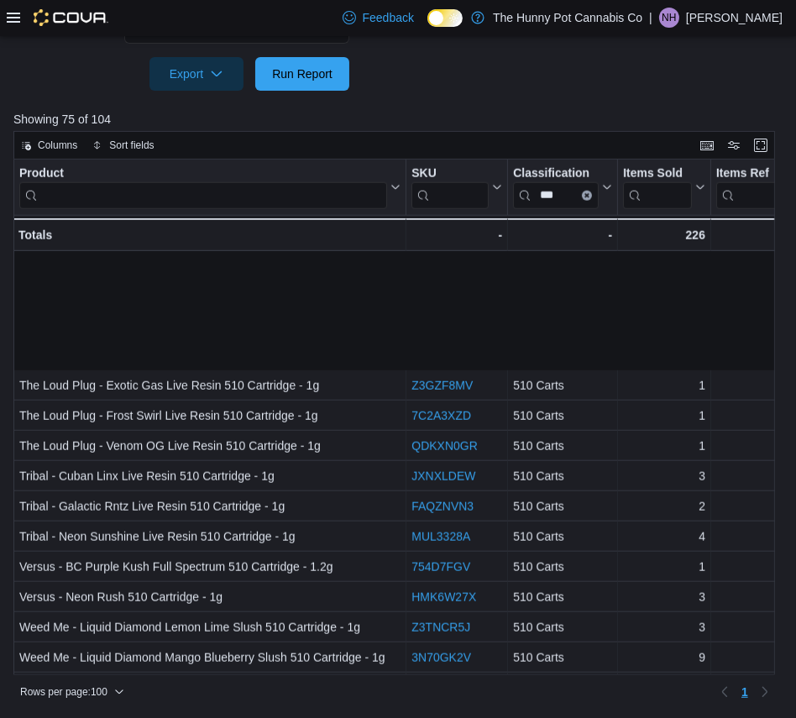
scroll to position [1845, 0]
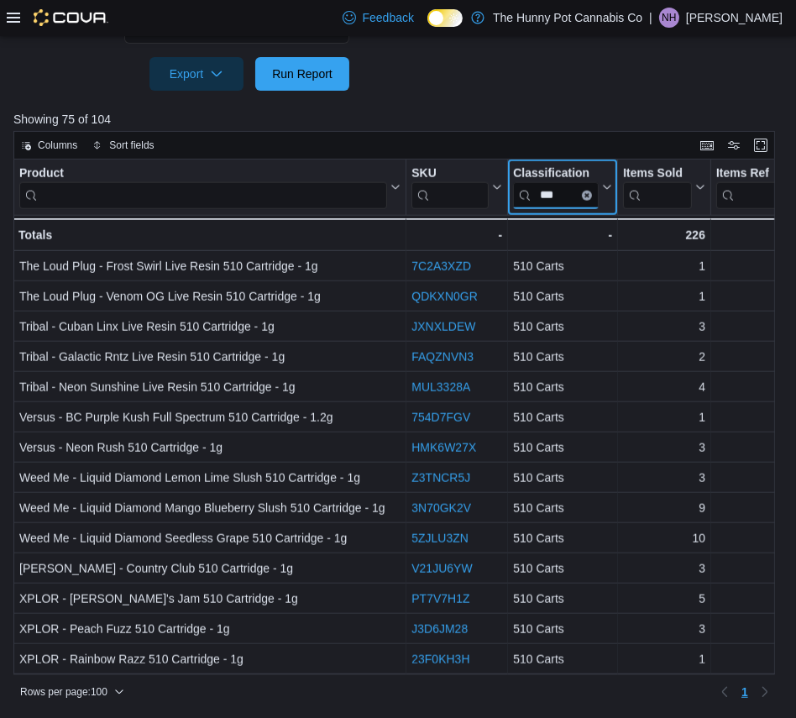
click at [571, 193] on input "***" at bounding box center [556, 194] width 86 height 27
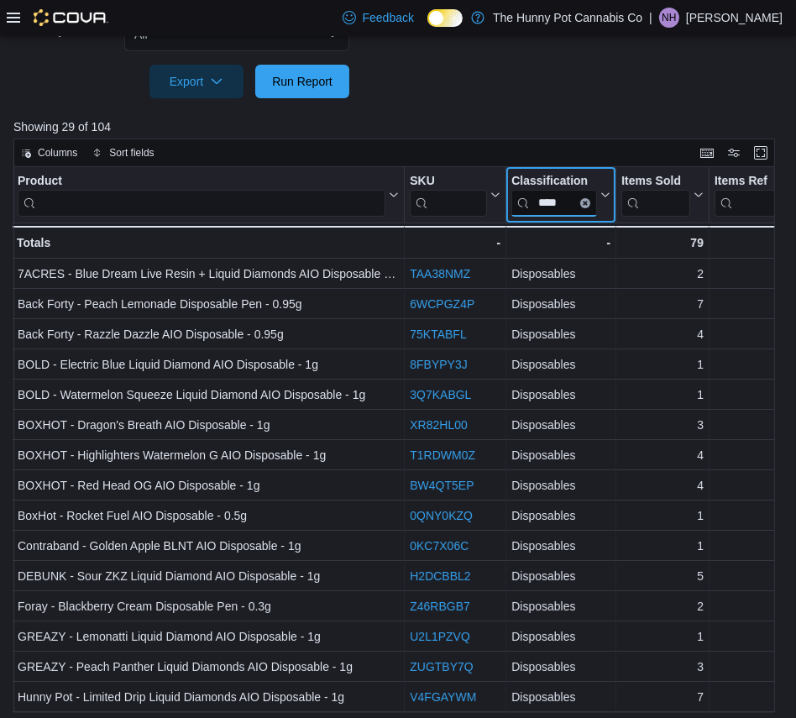
scroll to position [612, 0]
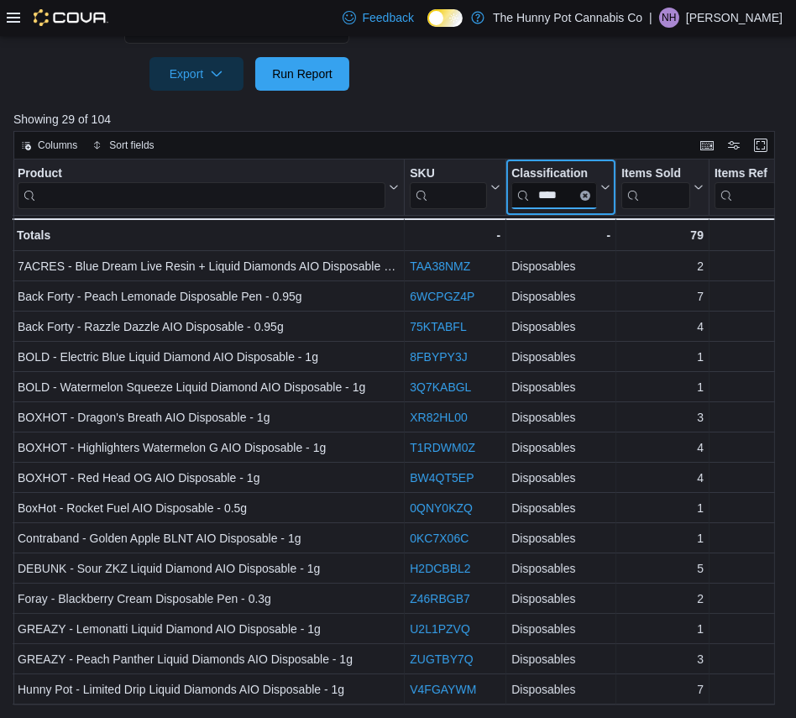
type input "****"
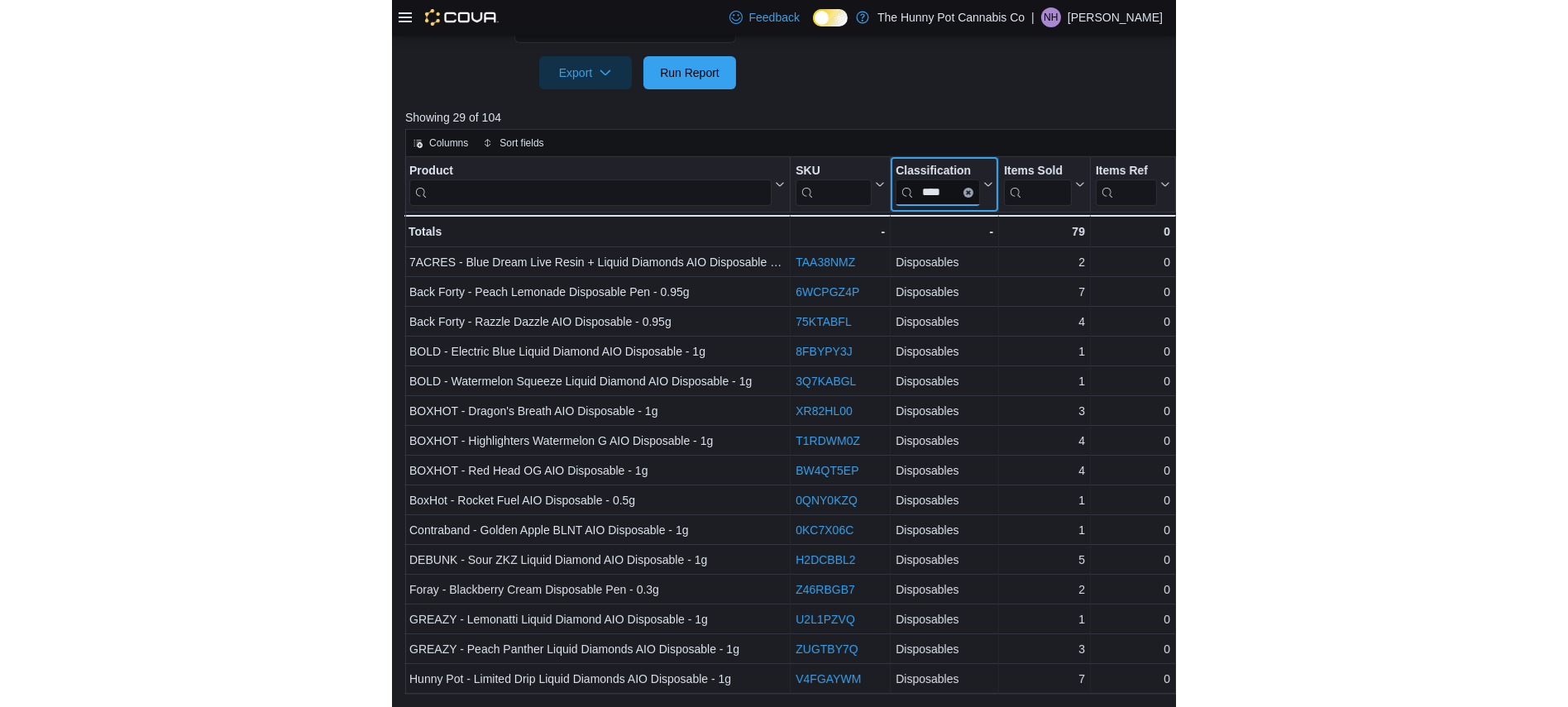
scroll to position [584, 0]
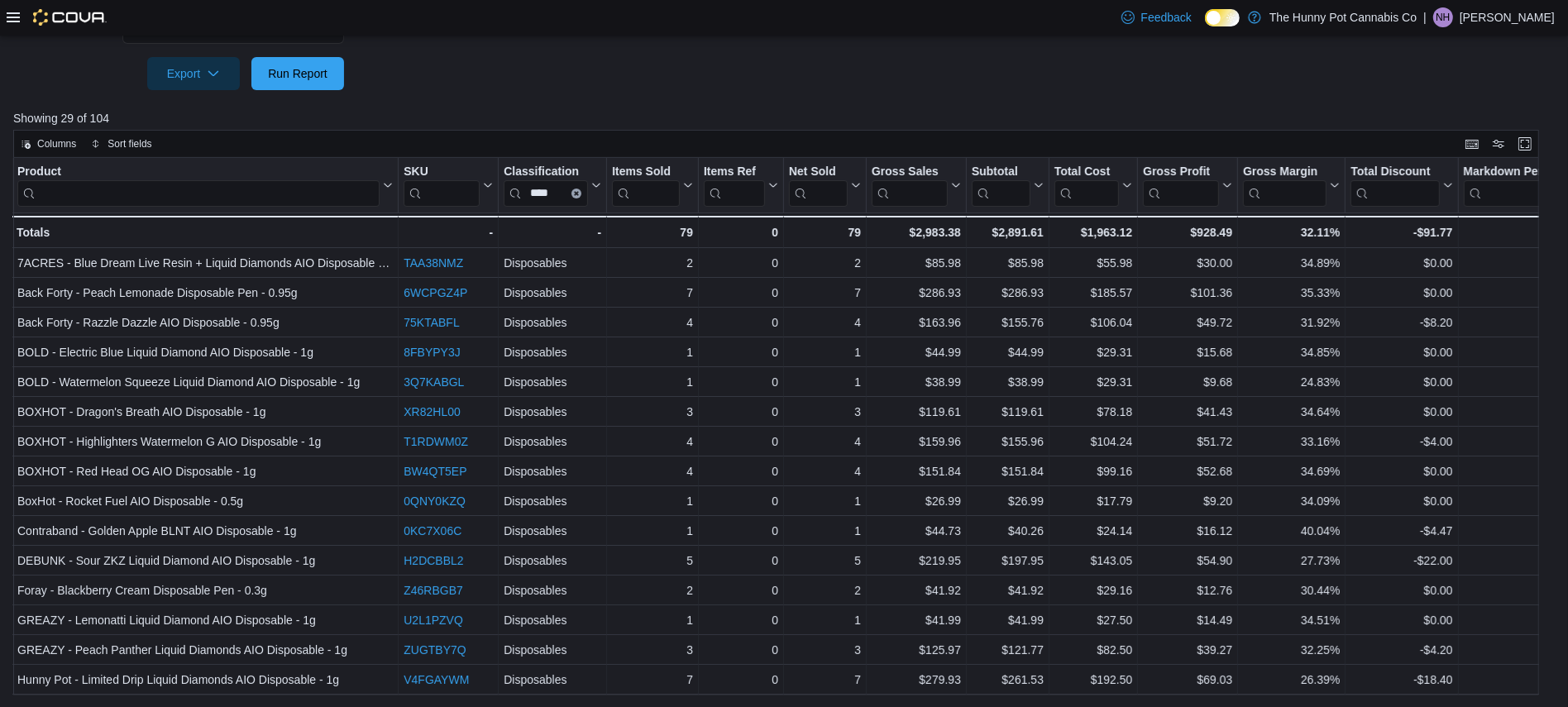
click at [9, 21] on icon at bounding box center [13, 17] width 13 height 13
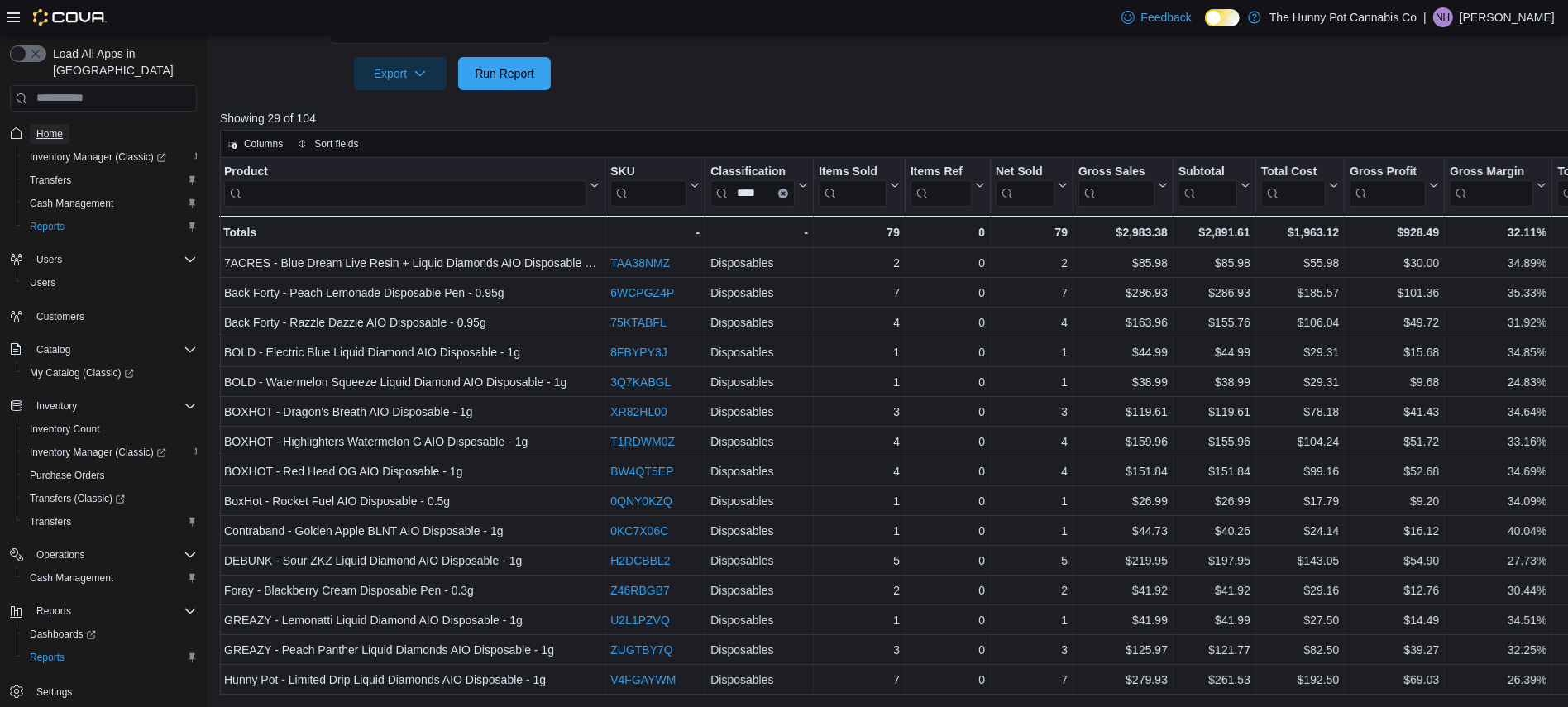
click at [48, 127] on span "Home" at bounding box center [49, 133] width 27 height 13
